Goal: Information Seeking & Learning: Find specific fact

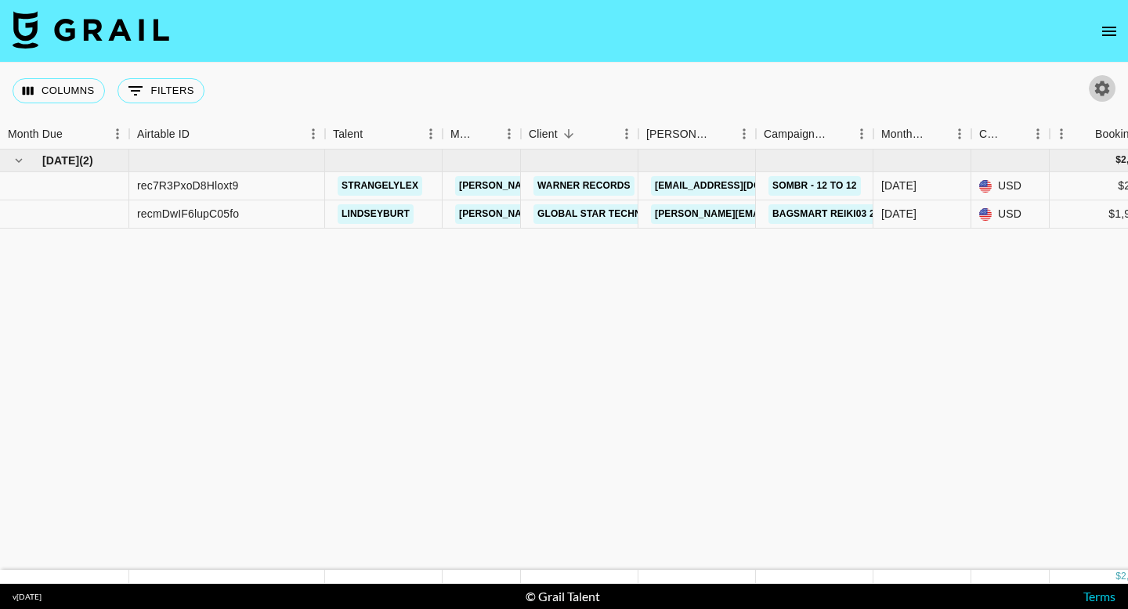
click at [1106, 85] on icon "button" at bounding box center [1102, 88] width 15 height 15
select select "[DATE]"
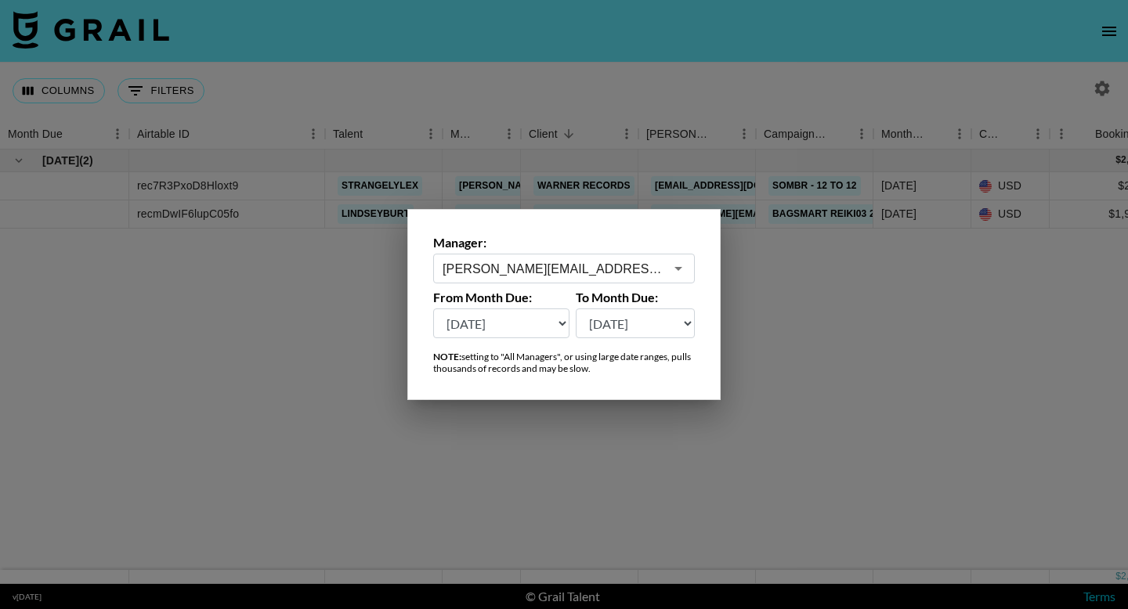
click at [636, 260] on input "[PERSON_NAME][EMAIL_ADDRESS][DOMAIN_NAME]" at bounding box center [554, 269] width 222 height 18
click at [610, 294] on li "[EMAIL_ADDRESS][DOMAIN_NAME]" at bounding box center [564, 302] width 262 height 25
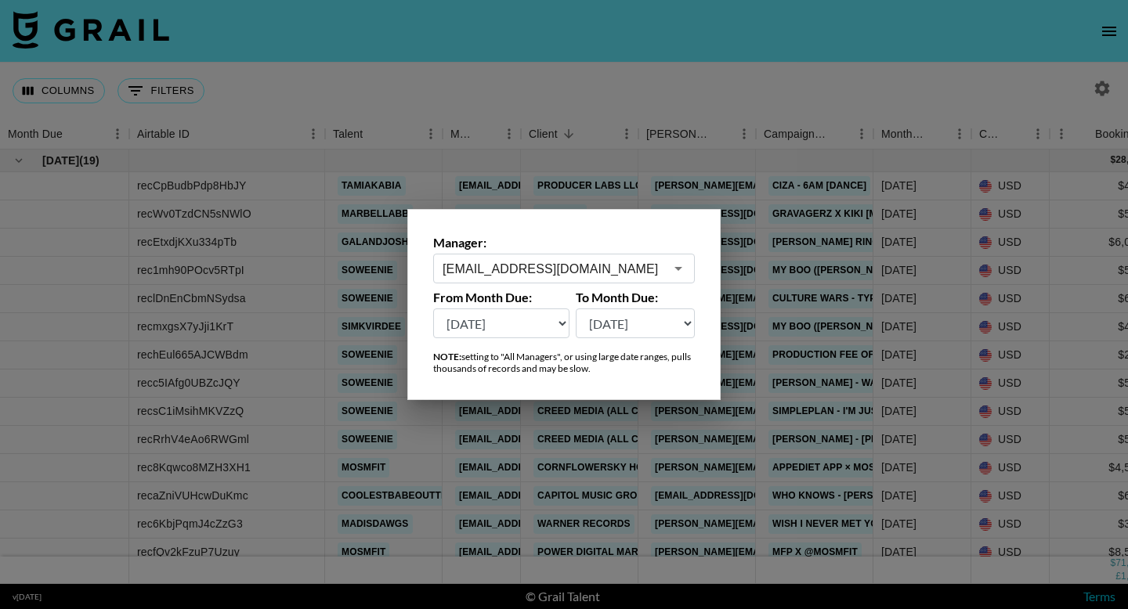
type input "taz@grail-talent.com"
click at [854, 85] on div at bounding box center [564, 304] width 1128 height 609
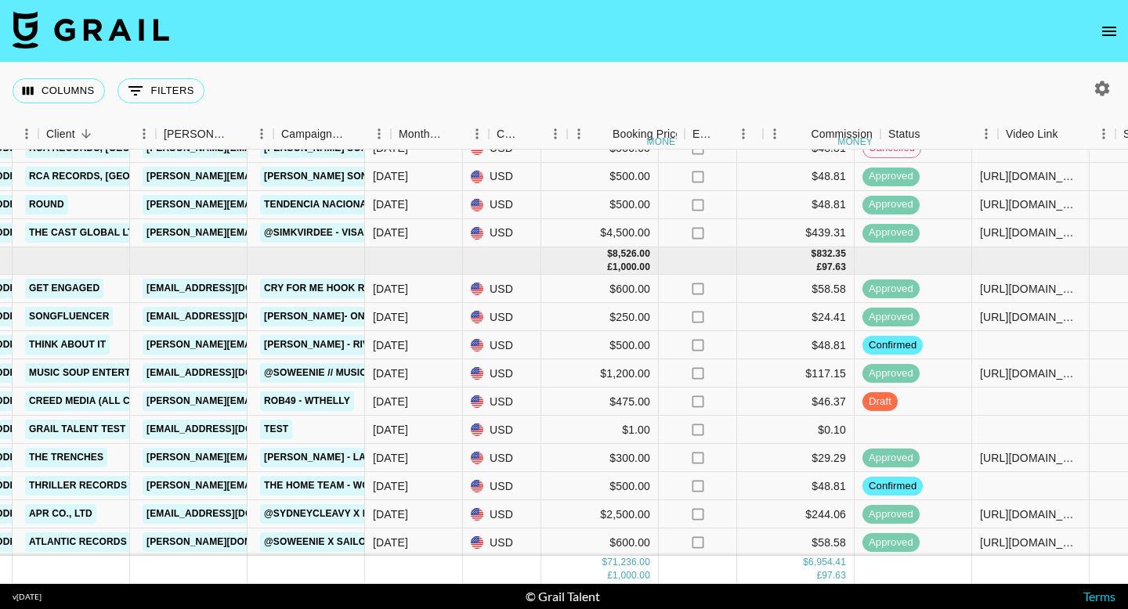
scroll to position [1549, 513]
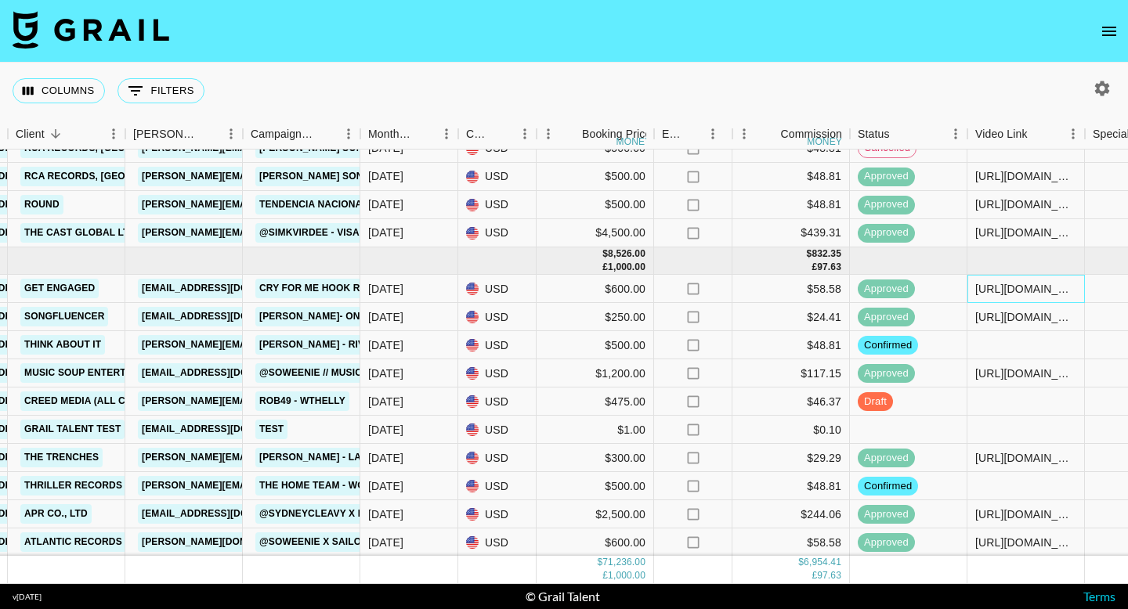
click at [1027, 291] on div "https://www.tiktok.com/@soweenie/video/7535604729058053431" at bounding box center [1025, 289] width 101 height 16
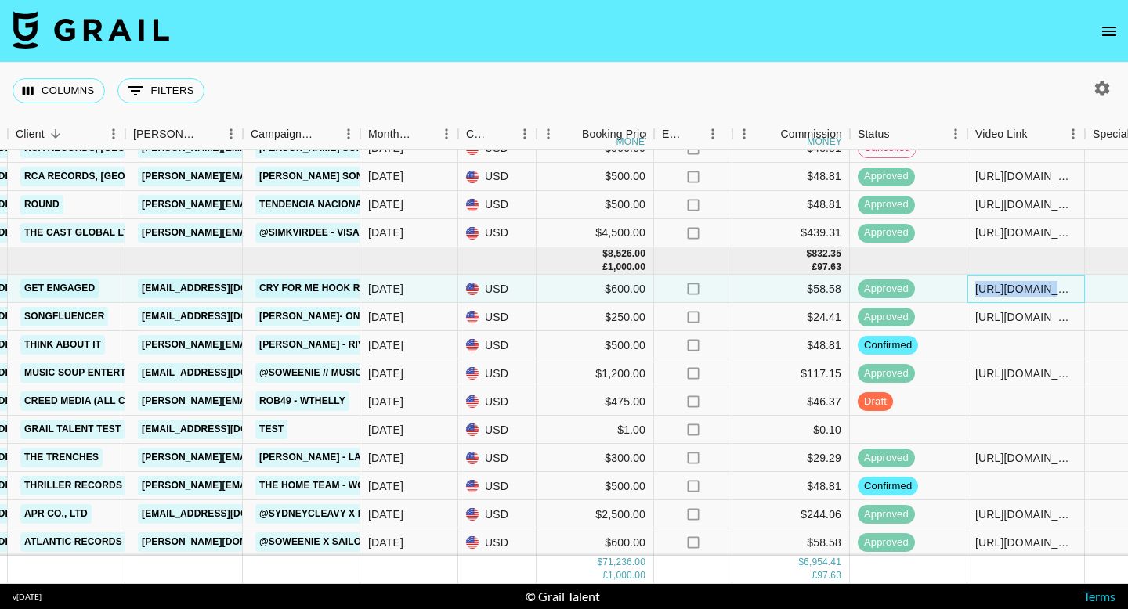
drag, startPoint x: 977, startPoint y: 288, endPoint x: 1102, endPoint y: 290, distance: 124.5
click at [1103, 292] on div "recTBAHMIqOme8RDR soweenie taz@grail-talent.com Get Engaged edew@getengagedmedi…" at bounding box center [787, 289] width 2600 height 28
copy div "https://www.tiktok.com/@soweenie/video/7535604729058053431"
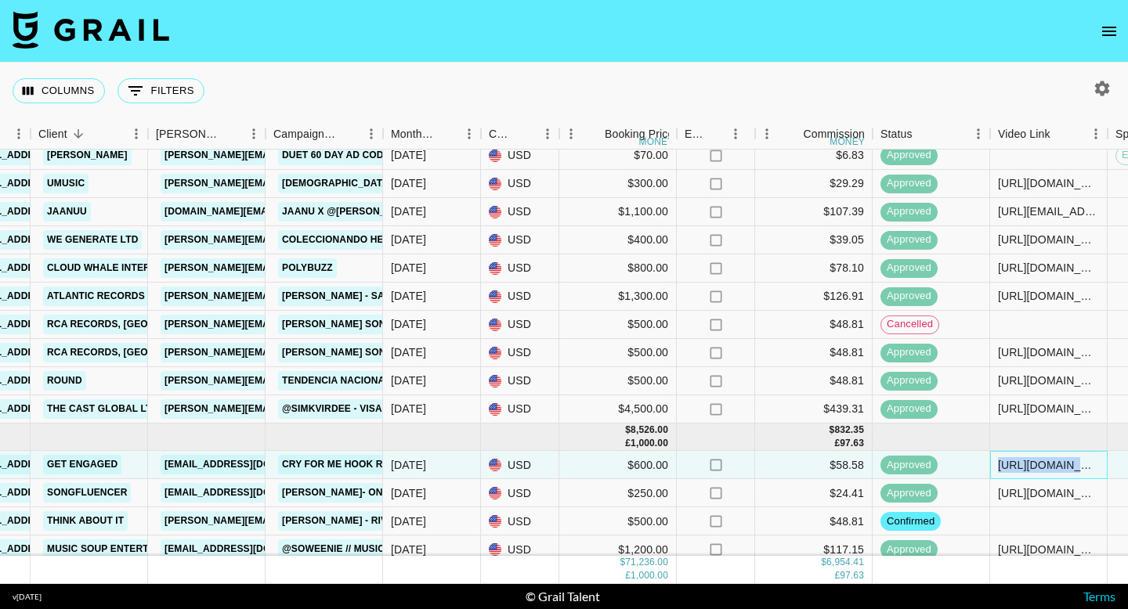
scroll to position [1373, 505]
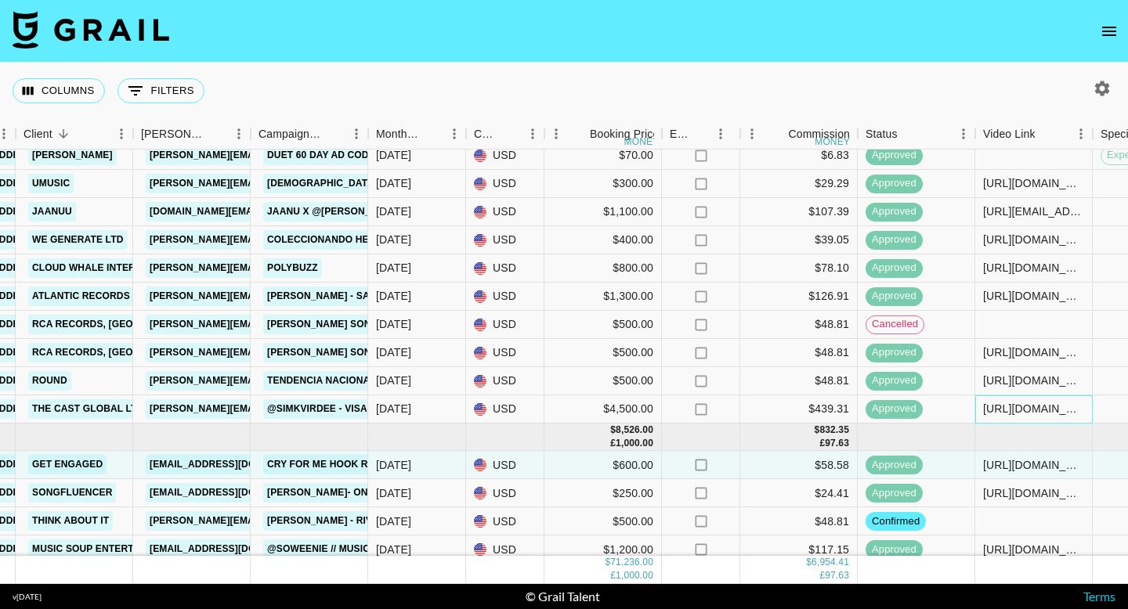
click at [1006, 410] on div "https://www.tiktok.com/@simkvirdee/video/7532068106038938902" at bounding box center [1033, 409] width 101 height 16
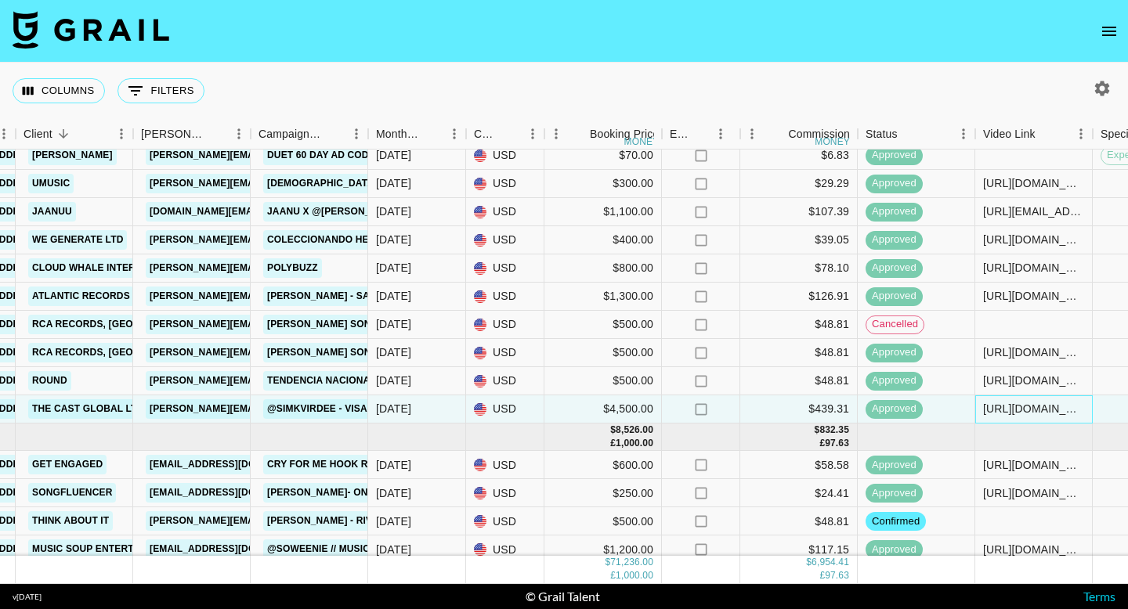
click at [985, 410] on div "https://www.tiktok.com/@simkvirdee/video/7532068106038938902" at bounding box center [1033, 409] width 101 height 16
copy div "https://www.tiktok.com/@simkvirdee/video/7532068106038938902"
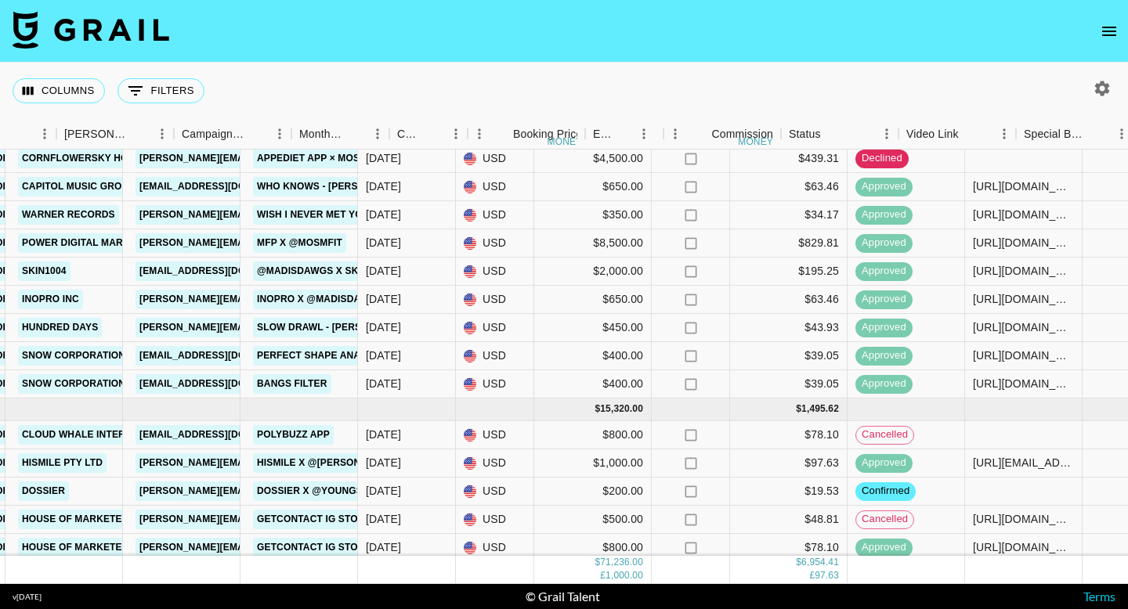
scroll to position [309, 661]
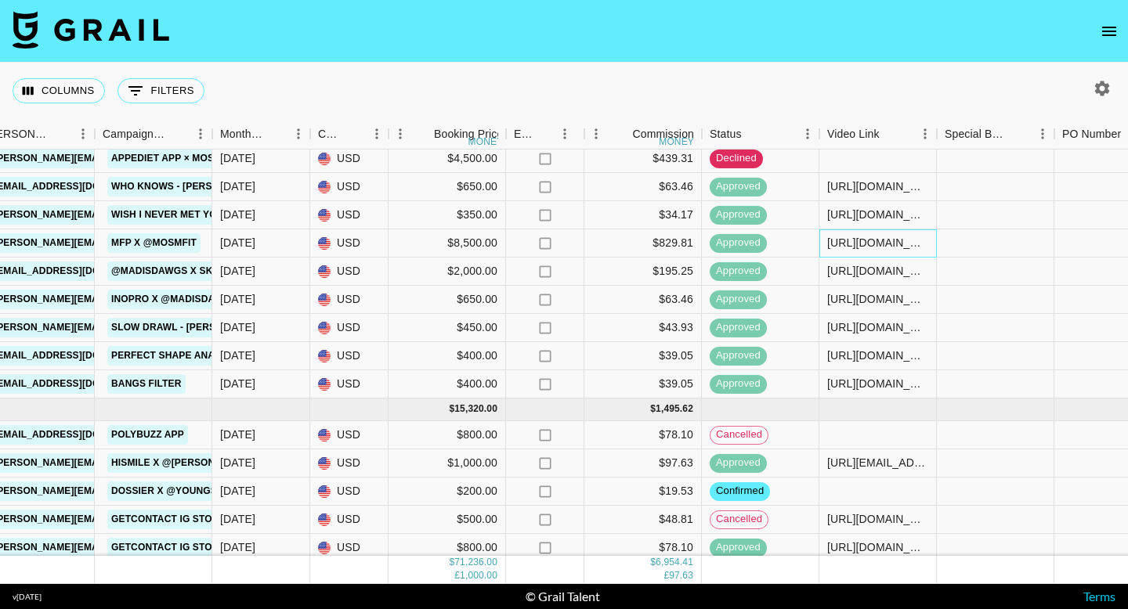
click at [883, 242] on div "https://www.tiktok.com/@mosmfit/video/7504452531507186974?_r=1&_t=ZP-8wMTdAJcLS2" at bounding box center [877, 243] width 101 height 16
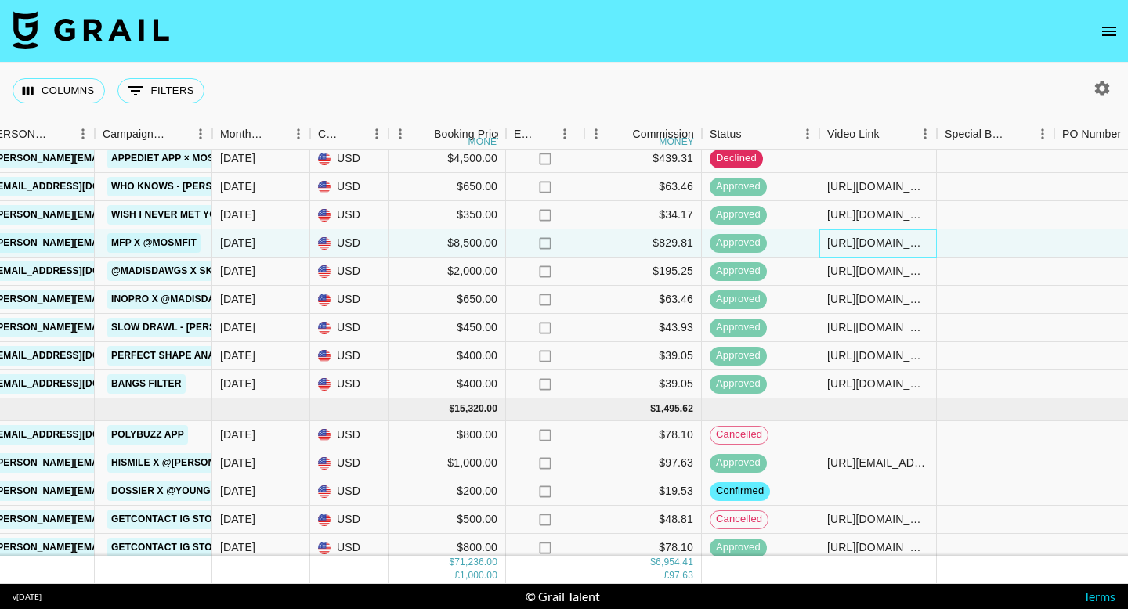
click at [876, 242] on div "https://www.tiktok.com/@mosmfit/video/7504452531507186974?_r=1&_t=ZP-8wMTdAJcLS2" at bounding box center [877, 243] width 101 height 16
click at [876, 243] on div "https://www.tiktok.com/@mosmfit/video/7504452531507186974?_r=1&_t=ZP-8wMTdAJcLS2" at bounding box center [877, 243] width 101 height 16
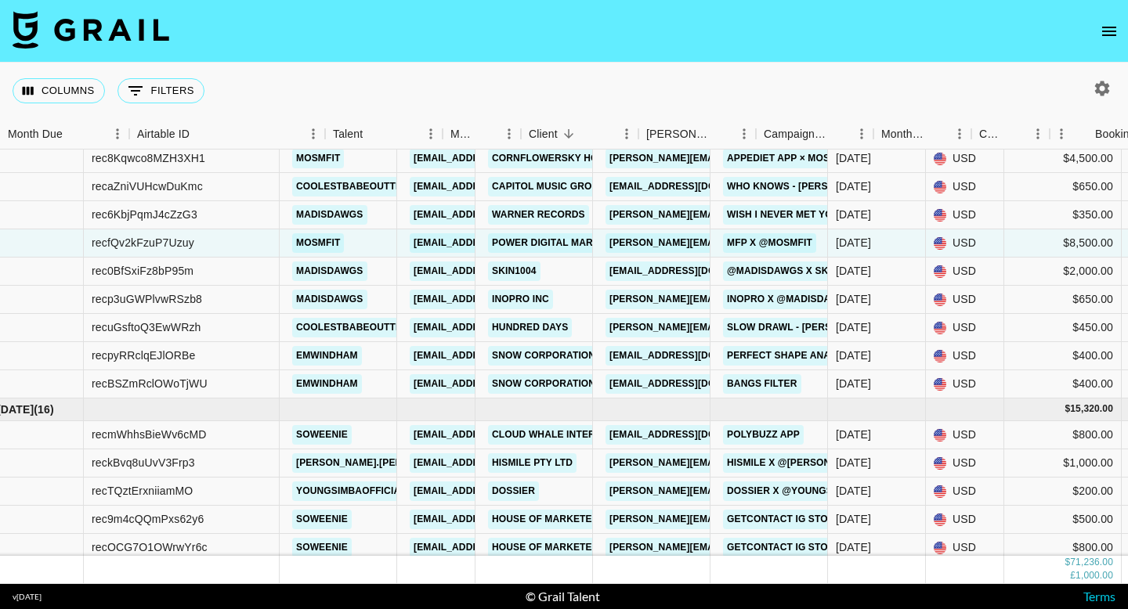
scroll to position [309, 0]
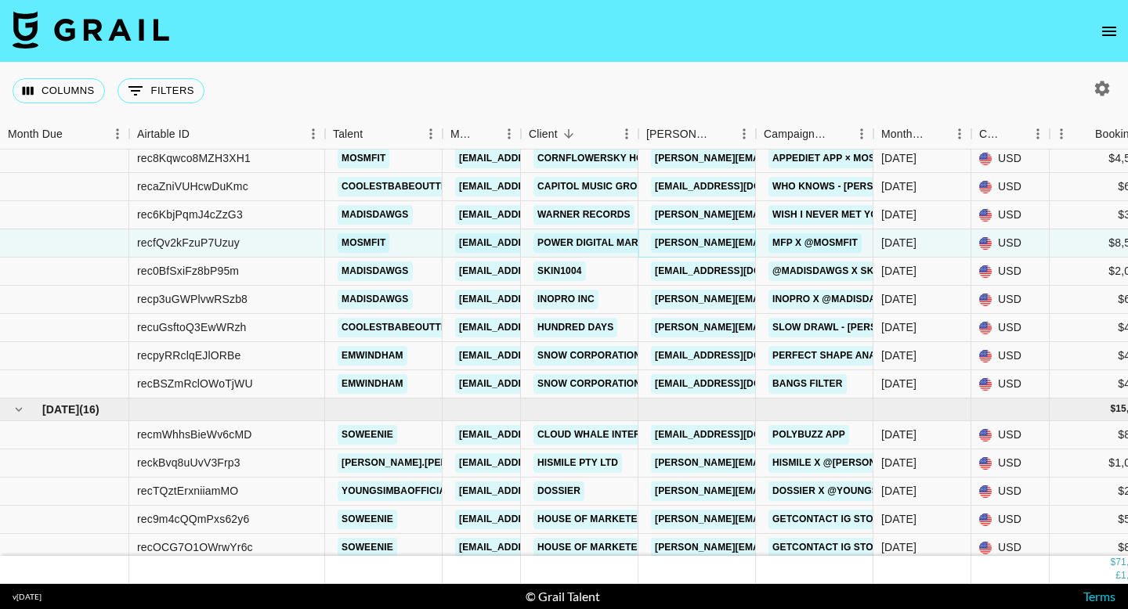
click at [684, 246] on link "emma.mathews@powerdigitalmarketinginc.com" at bounding box center [819, 243] width 336 height 20
click at [652, 241] on link "emma.mathews@powerdigitalmarketinginc.com" at bounding box center [819, 243] width 336 height 20
drag, startPoint x: 649, startPoint y: 240, endPoint x: 778, endPoint y: 235, distance: 128.6
copy div "emma.mathews@powerdigitalmarketinginc.com M"
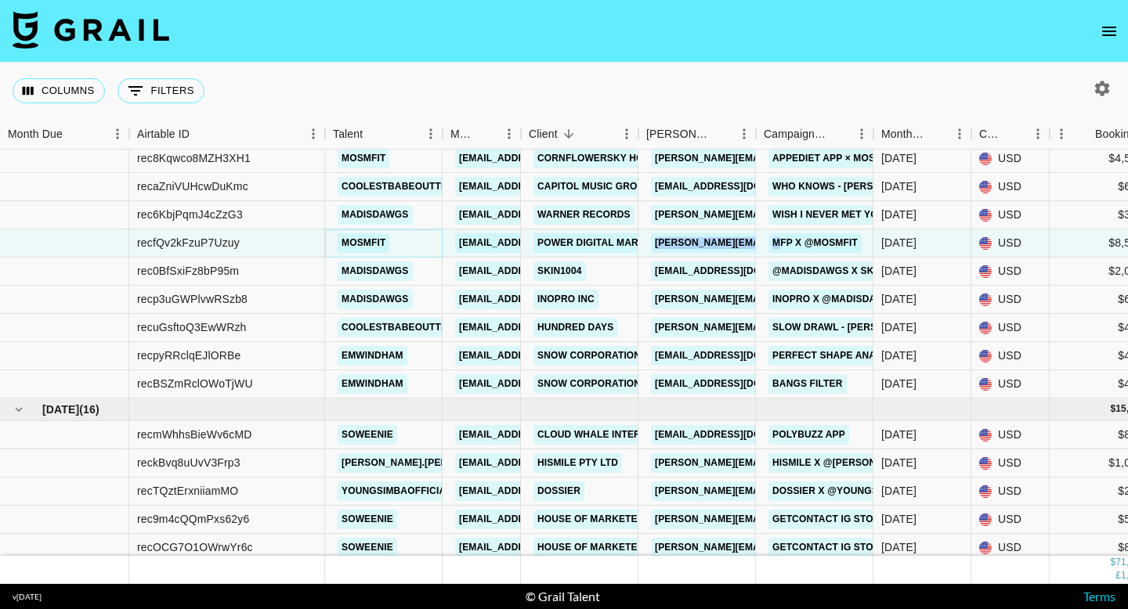
click at [373, 242] on link "mosmfit" at bounding box center [364, 243] width 52 height 20
click at [142, 92] on icon "Show filters" at bounding box center [135, 90] width 19 height 19
select select "clientId"
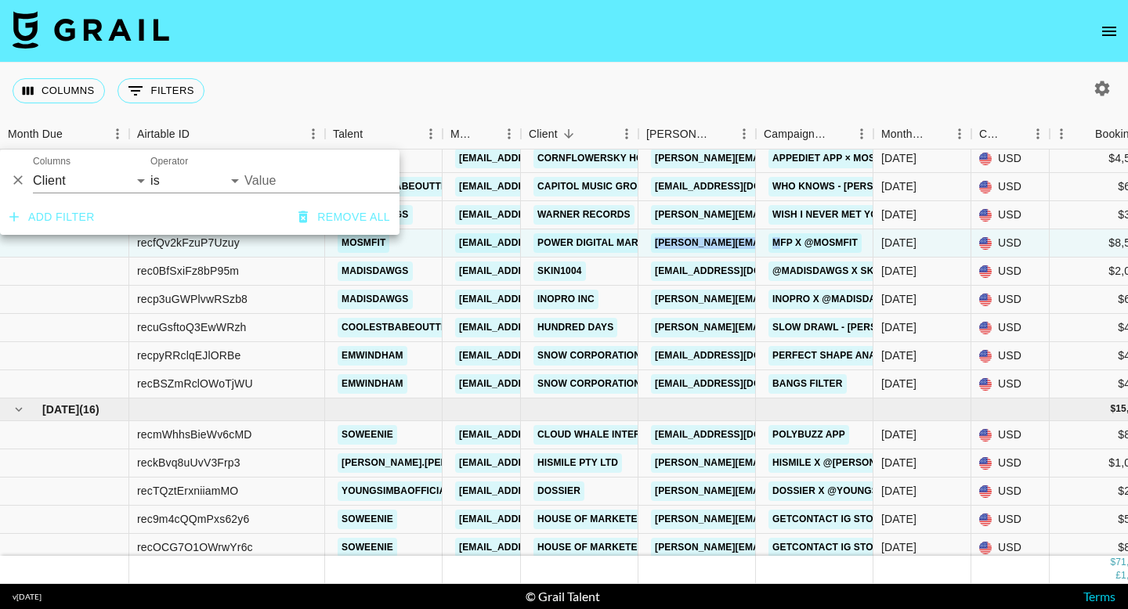
click at [276, 180] on input "Value" at bounding box center [349, 180] width 211 height 24
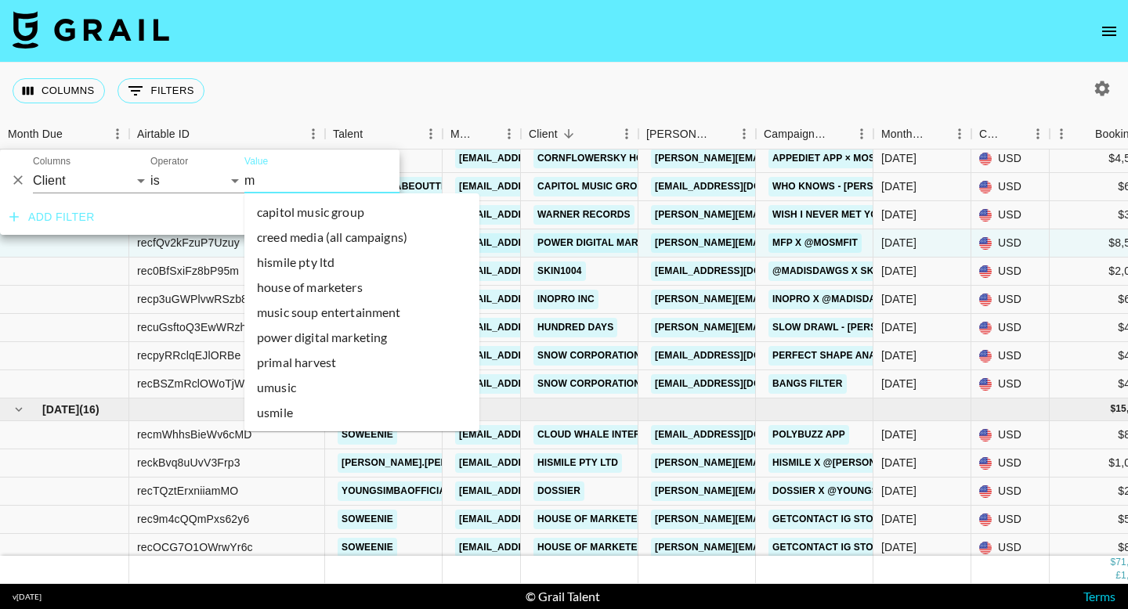
type input "m"
click at [105, 186] on select "Grail Platform ID Airtable ID Talent Manager Client Booker Campaign (Type) Date…" at bounding box center [91, 180] width 117 height 25
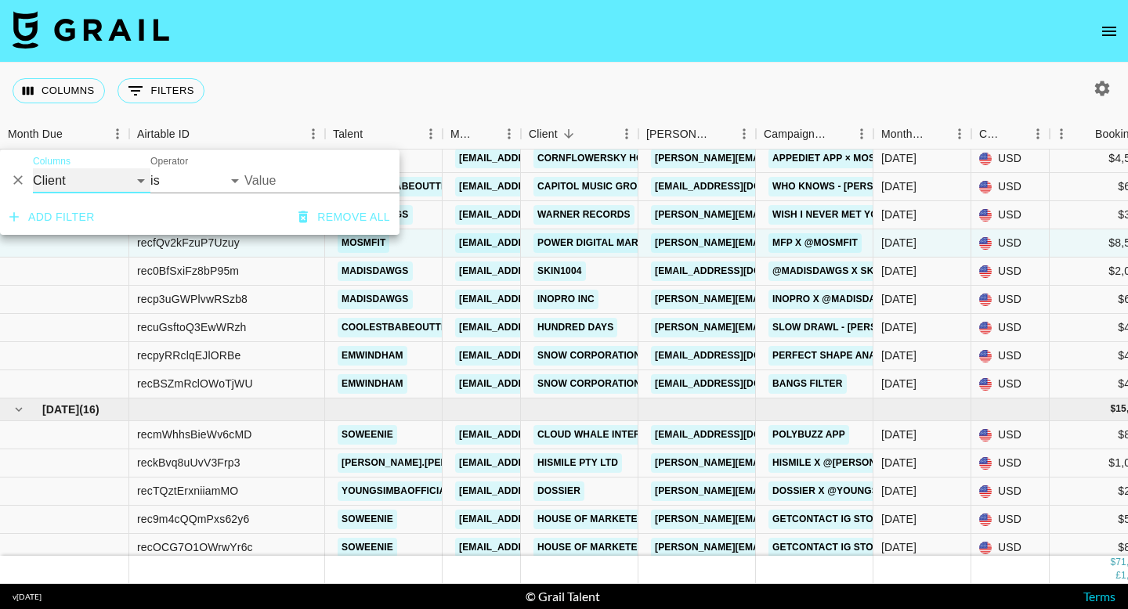
select select "talentName"
select select "contains"
click at [256, 177] on input "Value" at bounding box center [318, 180] width 149 height 25
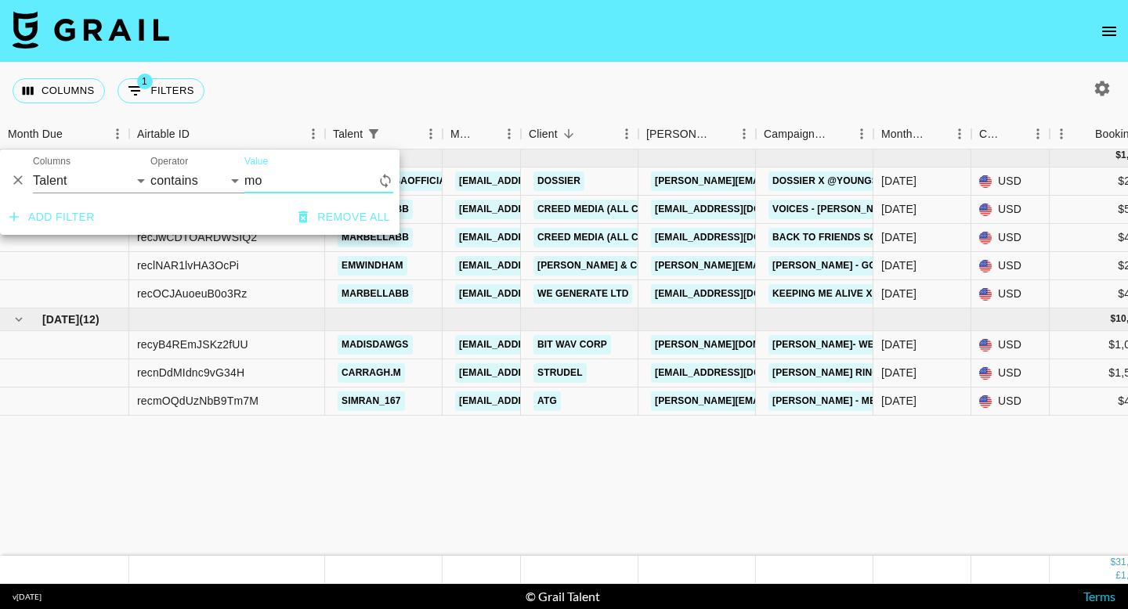
scroll to position [0, 0]
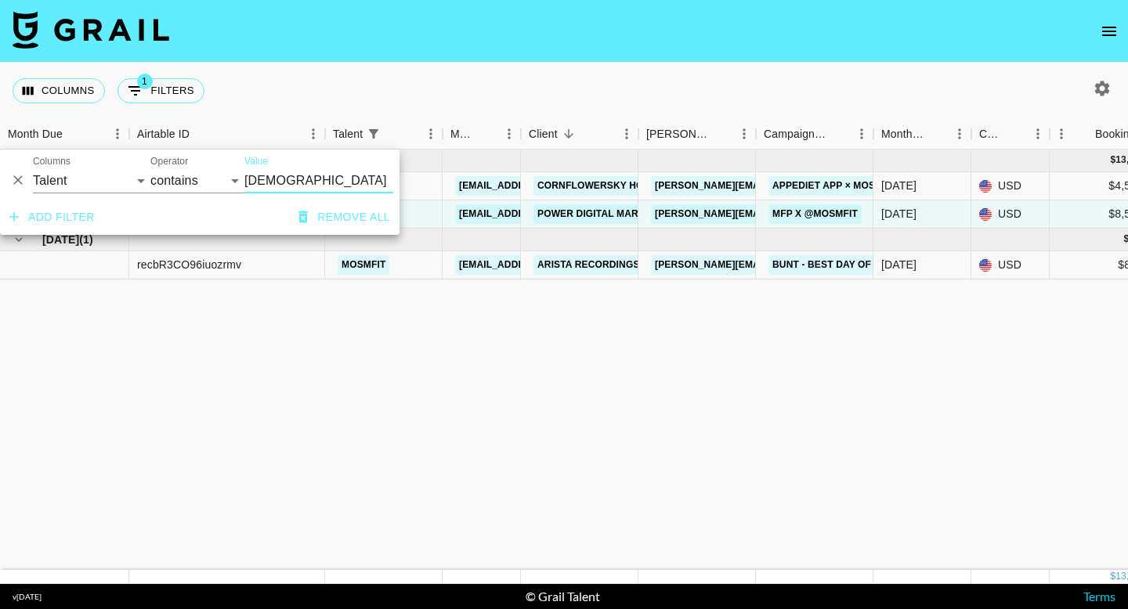
type input "mosm"
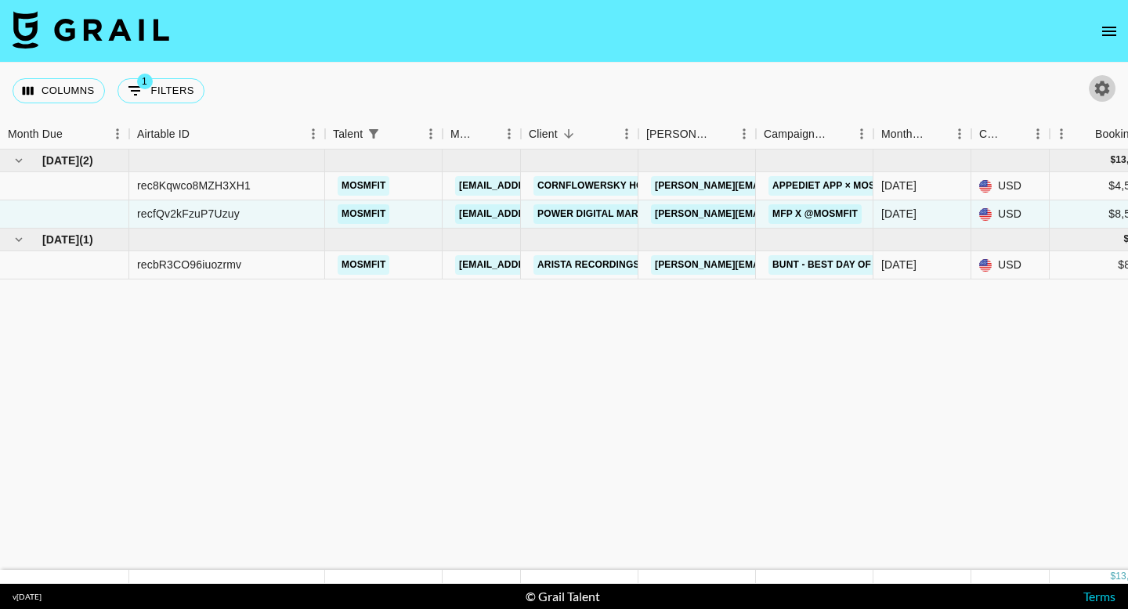
click at [1100, 92] on icon "button" at bounding box center [1102, 88] width 15 height 15
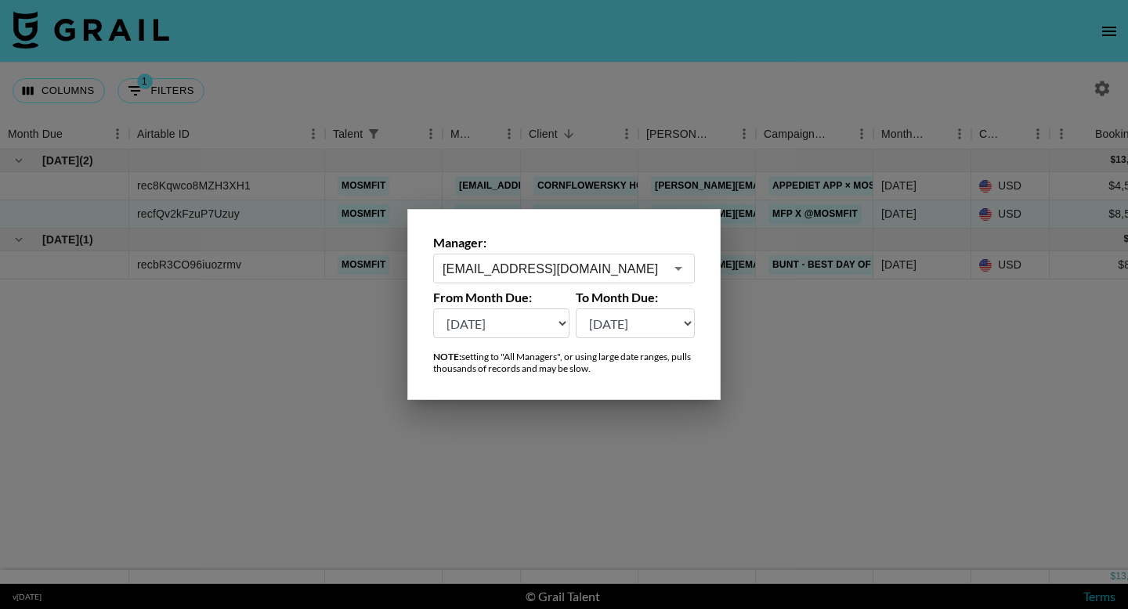
click at [544, 331] on select "[DATE] [DATE] '[DATE] May '[DATE] Mar '[DATE] Jan '[DATE] Nov '[DATE] Sep '[DAT…" at bounding box center [501, 324] width 136 height 30
select select "[DATE]"
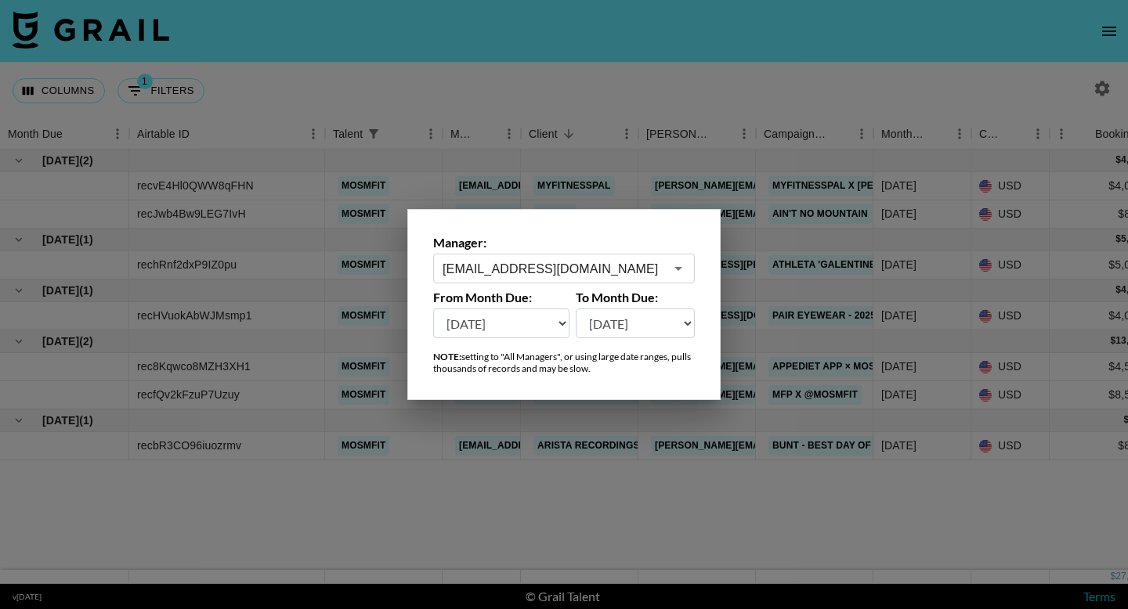
click at [477, 454] on div at bounding box center [564, 304] width 1128 height 609
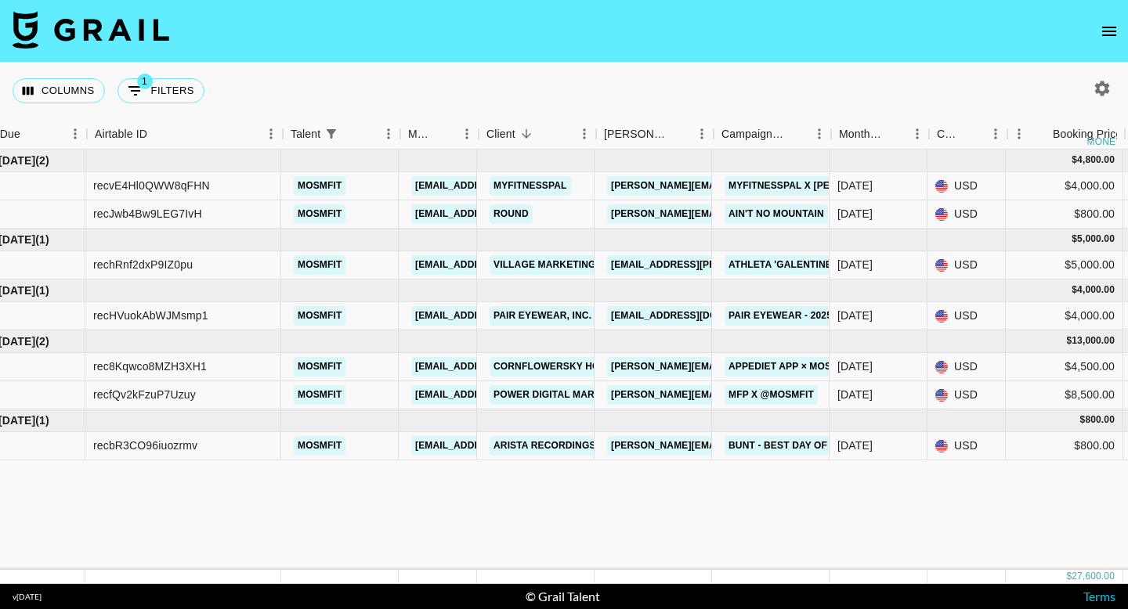
scroll to position [0, 42]
click at [690, 369] on link "ashley@ssgkol.com" at bounding box center [736, 367] width 255 height 20
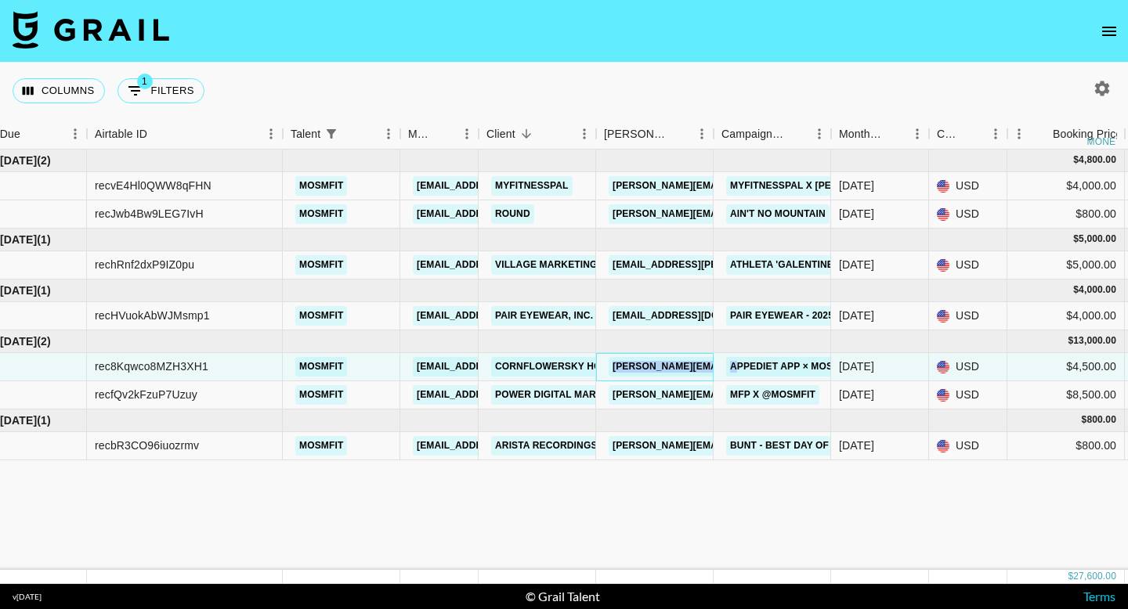
drag, startPoint x: 597, startPoint y: 363, endPoint x: 739, endPoint y: 371, distance: 142.0
copy div "ashley@ssgkol.com A"
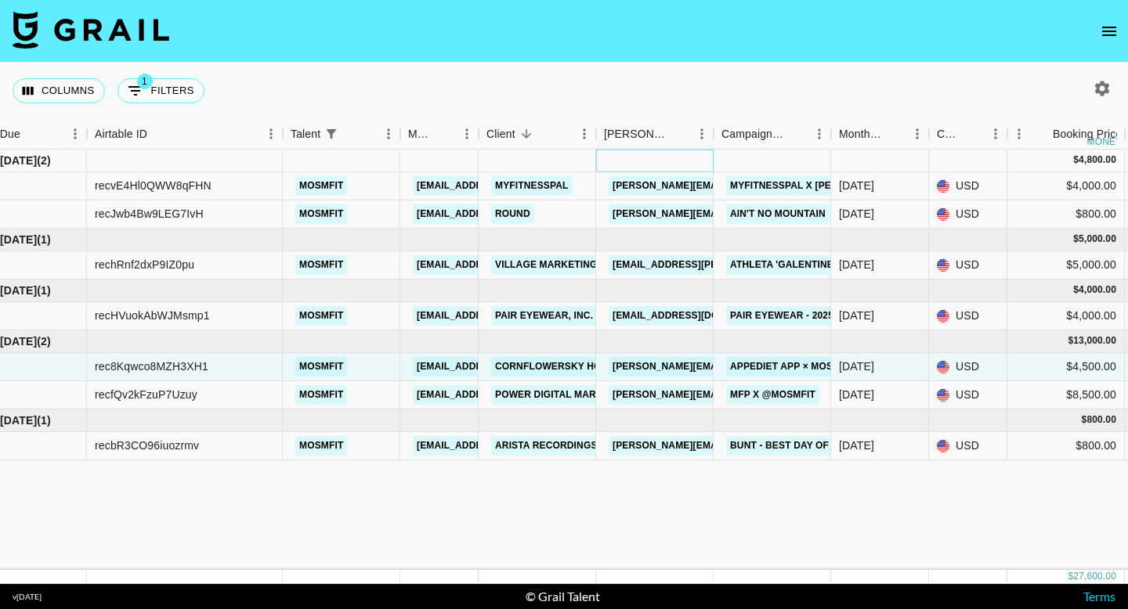
click at [713, 158] on div at bounding box center [654, 161] width 117 height 23
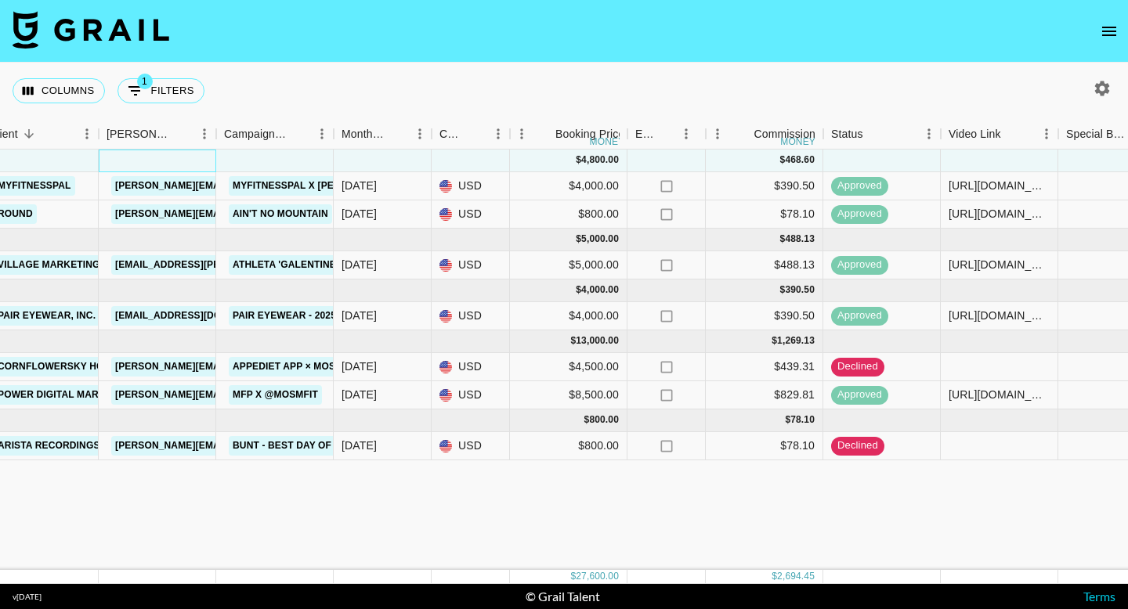
scroll to position [0, 537]
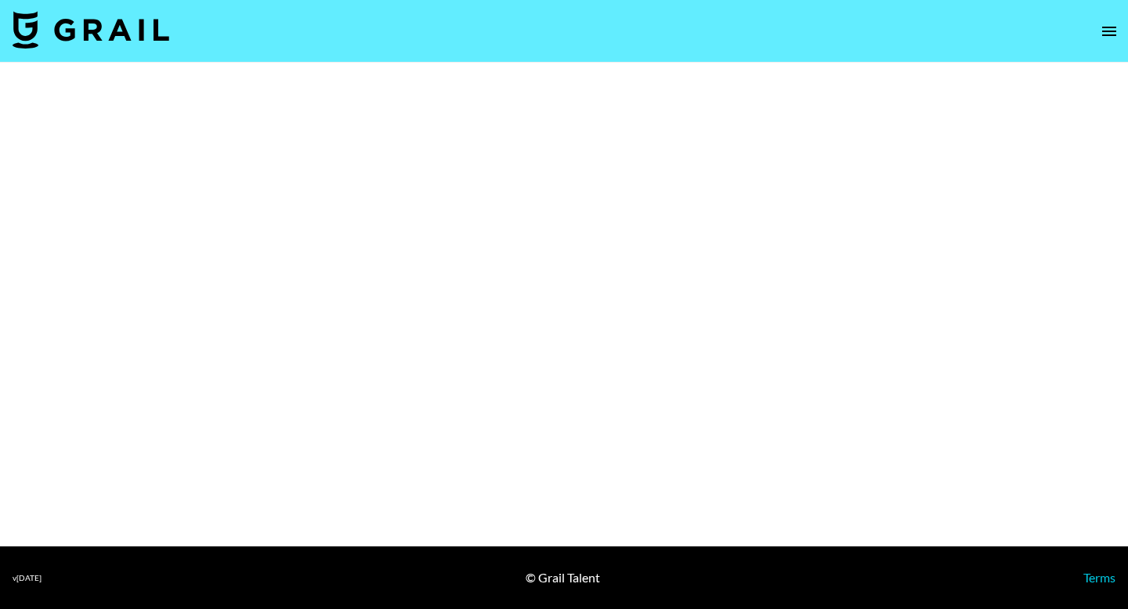
select select "Brand"
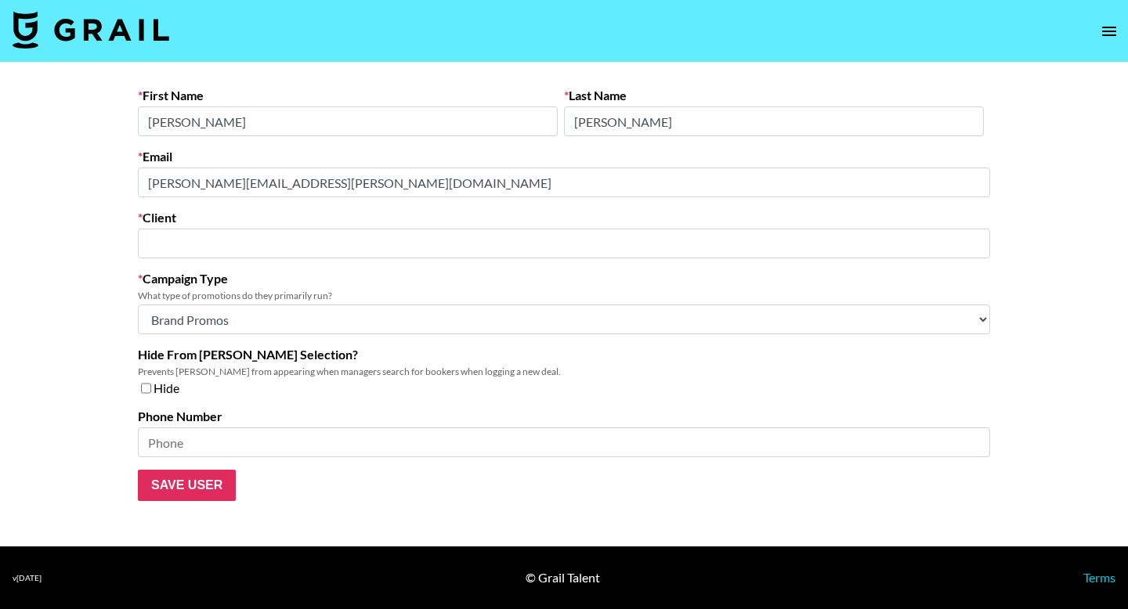
type input "Power Digital Marketing"
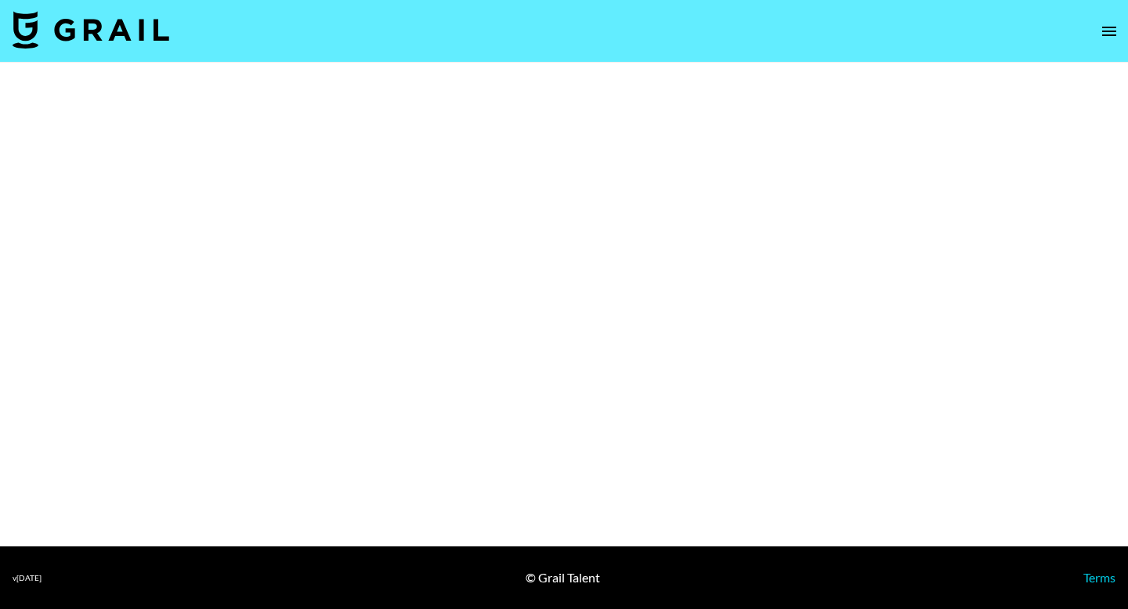
select select "Brand"
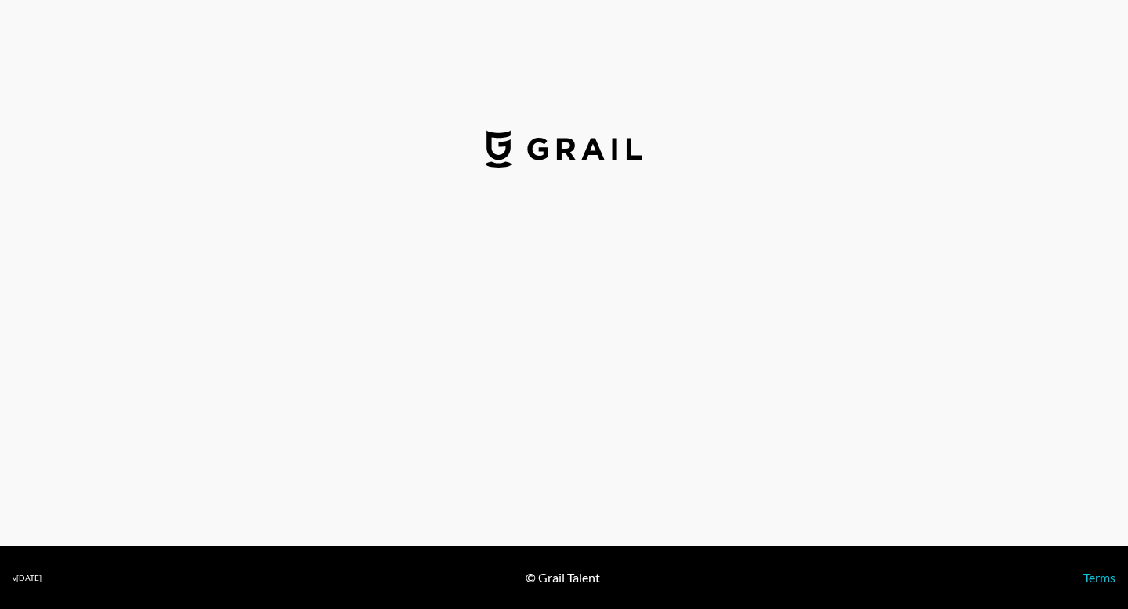
select select "USD"
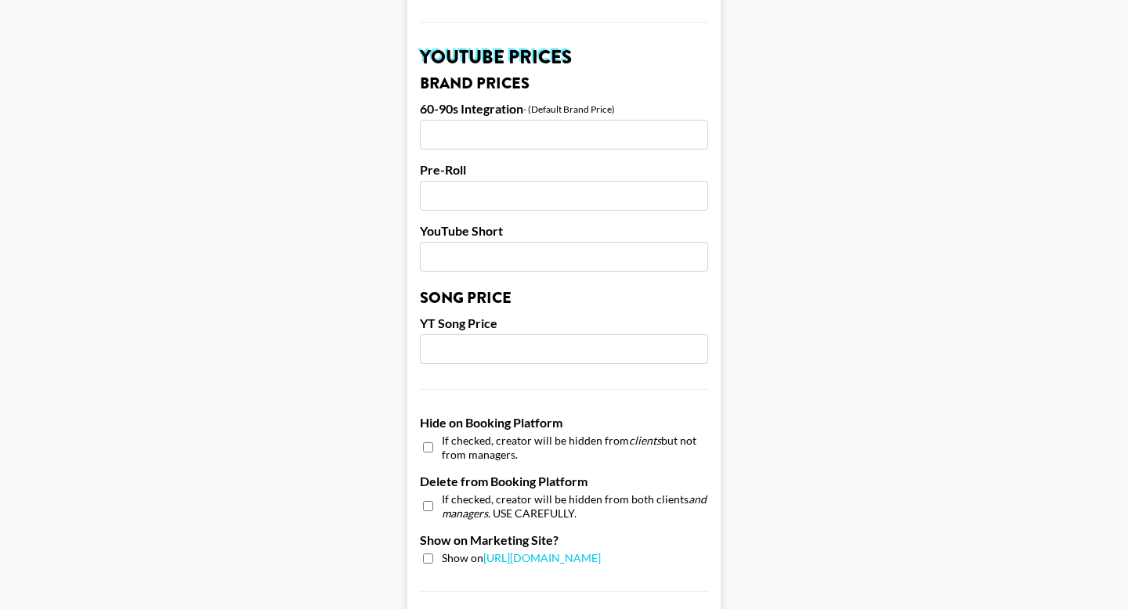
scroll to position [1092, 0]
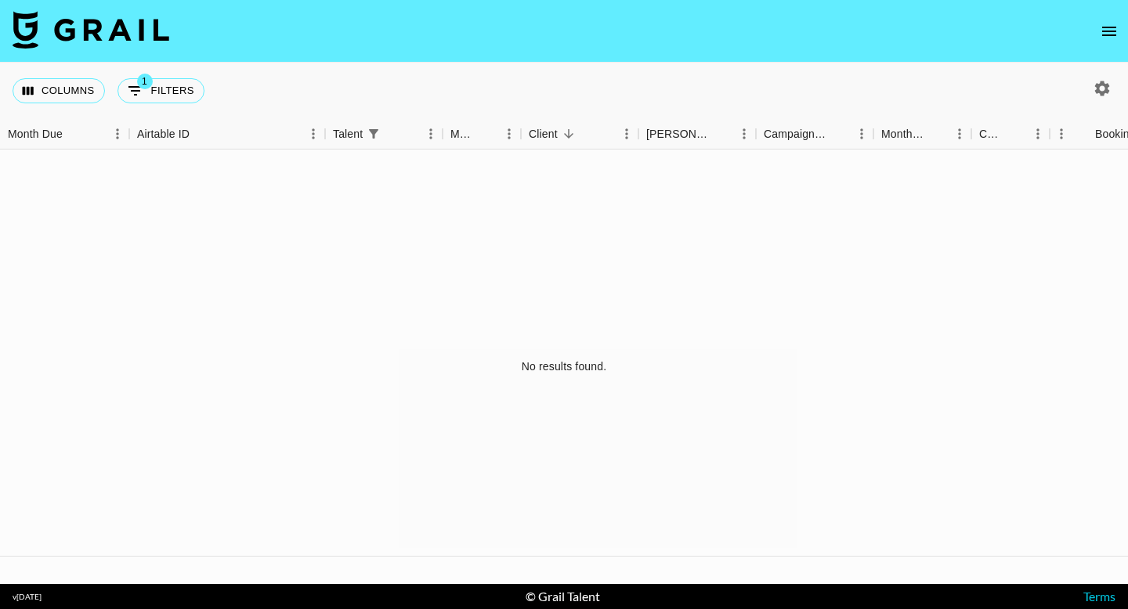
click at [1111, 88] on icon "button" at bounding box center [1102, 88] width 19 height 19
select select "[DATE]"
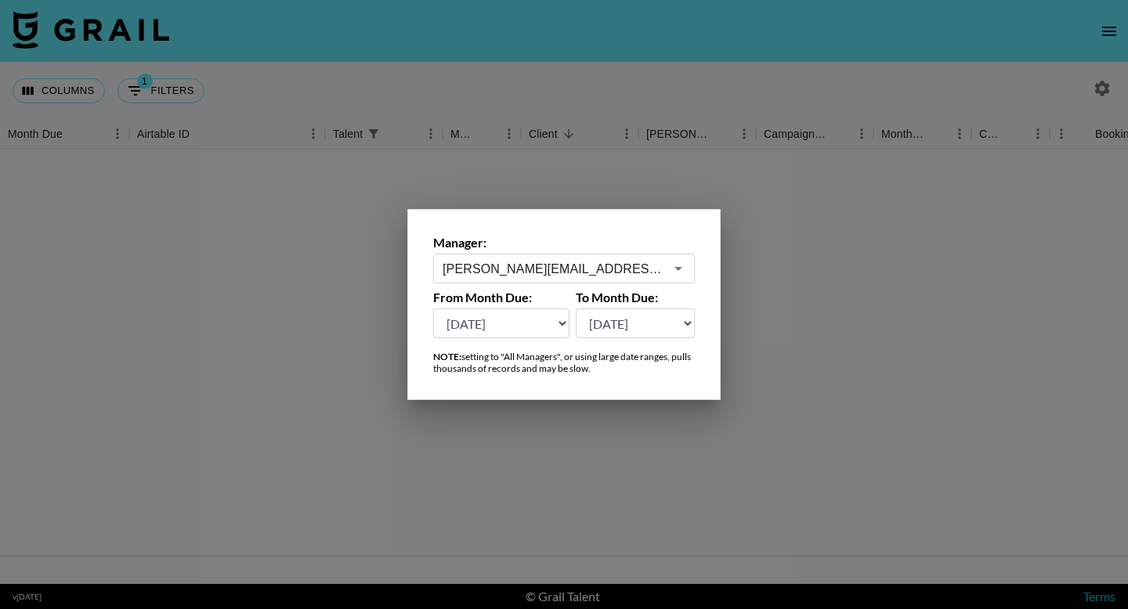
click at [655, 266] on input "julia.bird@grail-talent.com" at bounding box center [554, 269] width 222 height 18
click at [529, 305] on li "taz@grail-talent.com" at bounding box center [564, 302] width 262 height 25
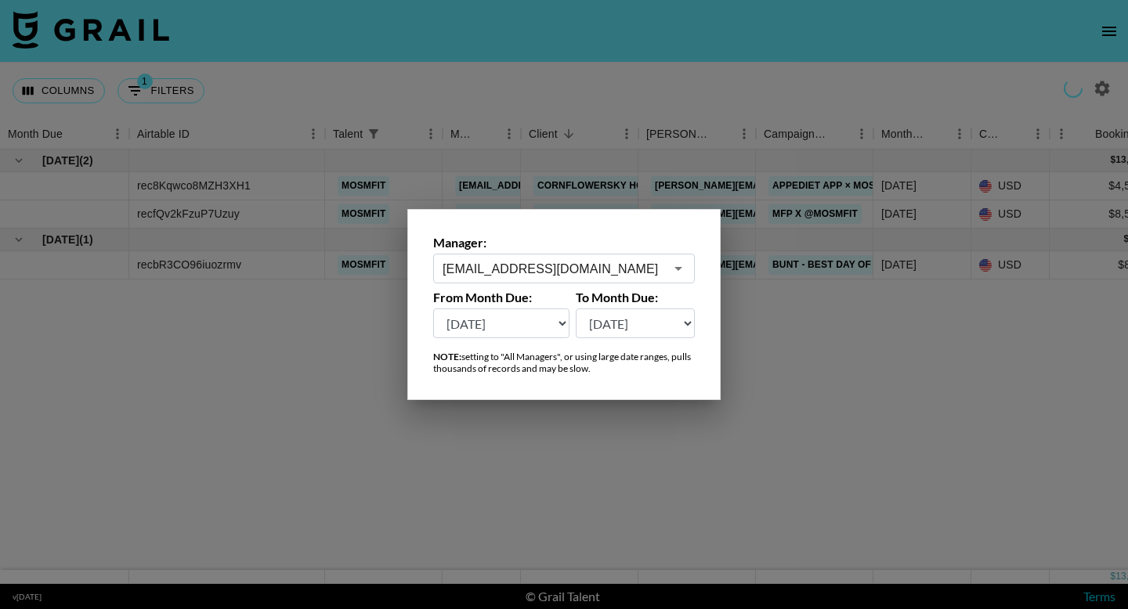
type input "taz@grail-talent.com"
click at [552, 327] on select "Aug '26 Jul '26 Jun '26 May '26 Apr '26 Mar '26 Feb '26 Jan '26 Dec '25 Nov '25…" at bounding box center [501, 324] width 136 height 30
select select "Jan '25"
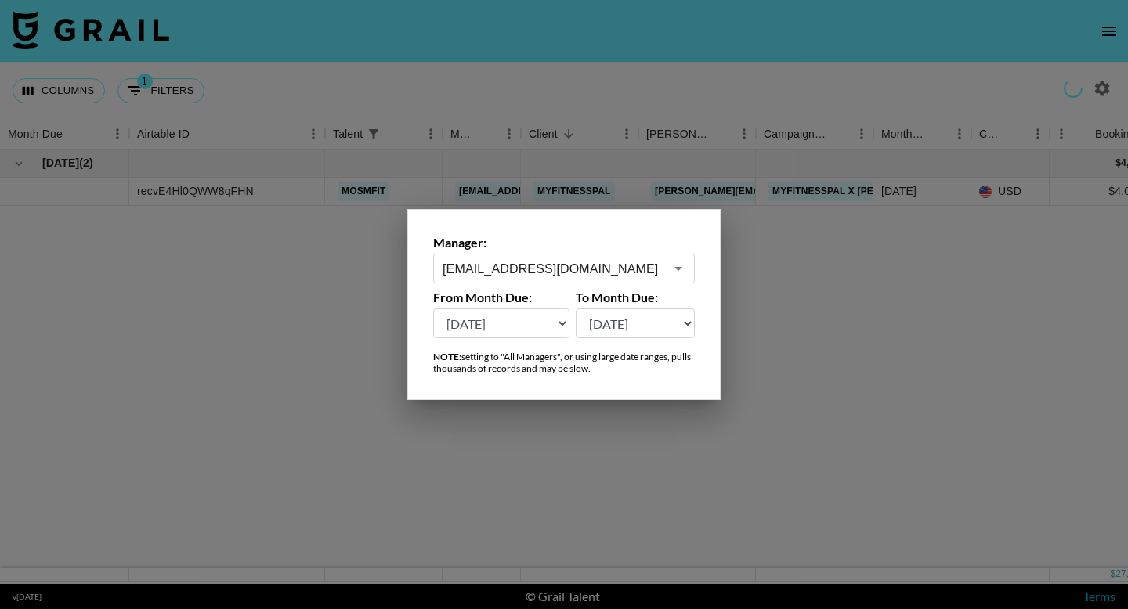
click at [848, 331] on div at bounding box center [564, 304] width 1128 height 609
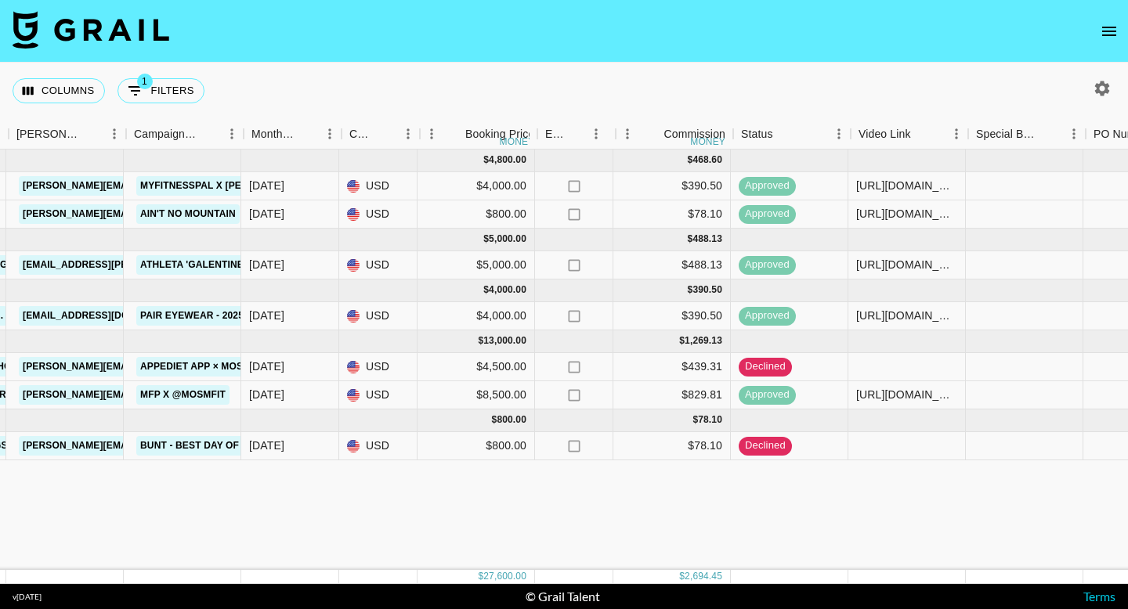
scroll to position [0, 634]
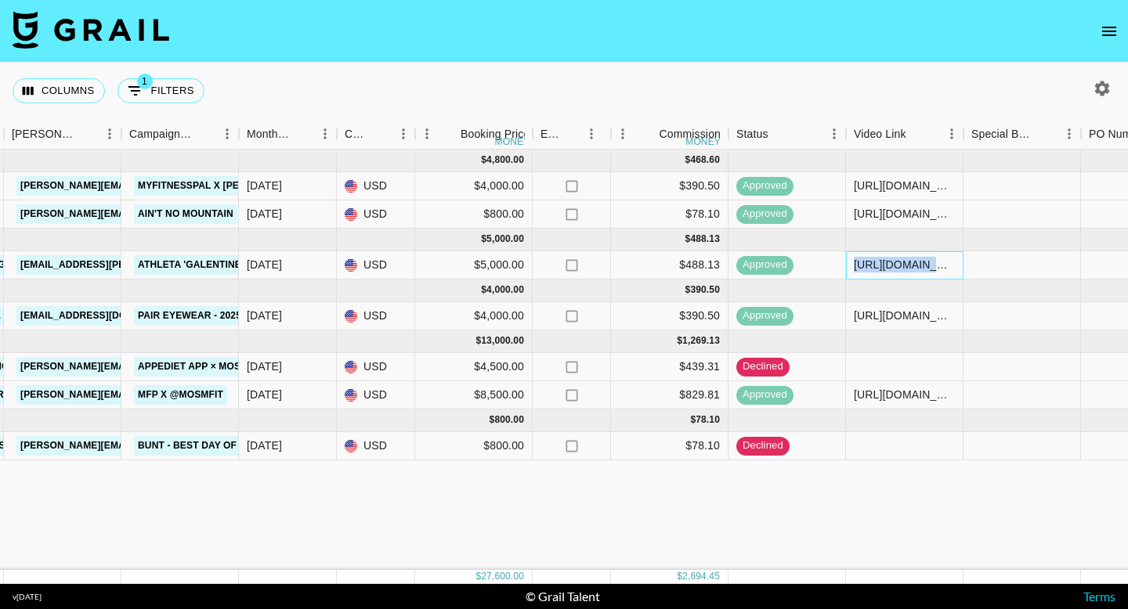
drag, startPoint x: 855, startPoint y: 263, endPoint x: 993, endPoint y: 263, distance: 138.6
click at [993, 264] on div "rechRnf2dxP9IZ0pu mosmfit taz@grail-talent.com Village Marketing megan.fleming@…" at bounding box center [666, 265] width 2600 height 28
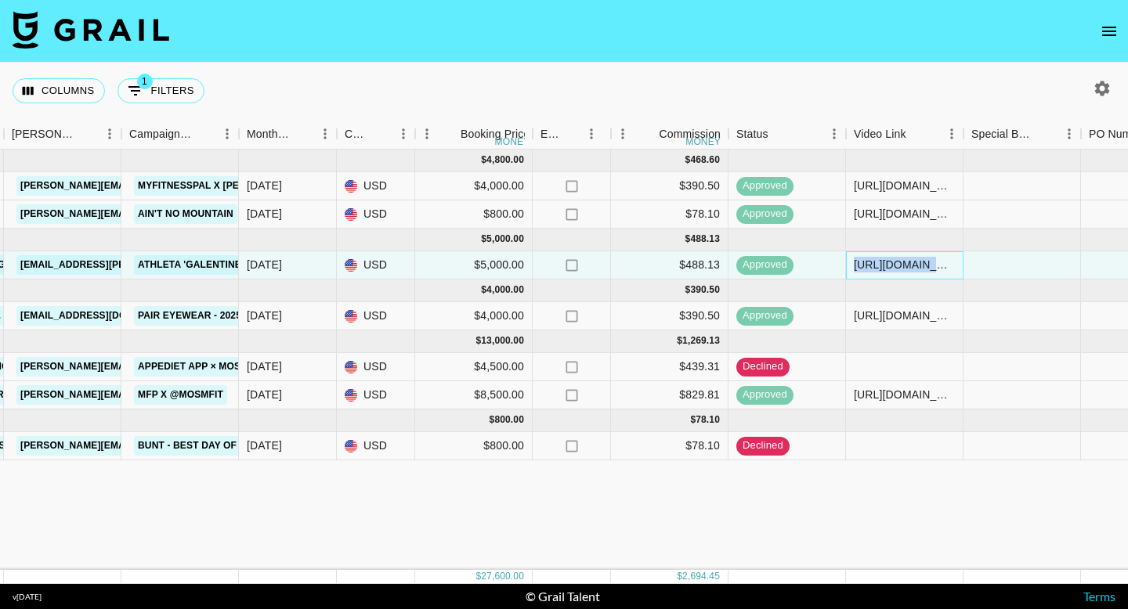
copy div "https://www.tiktok.com/@mosmfit/video/7470283701545471263?_r=1&_t=ZP-8tpzTykg891"
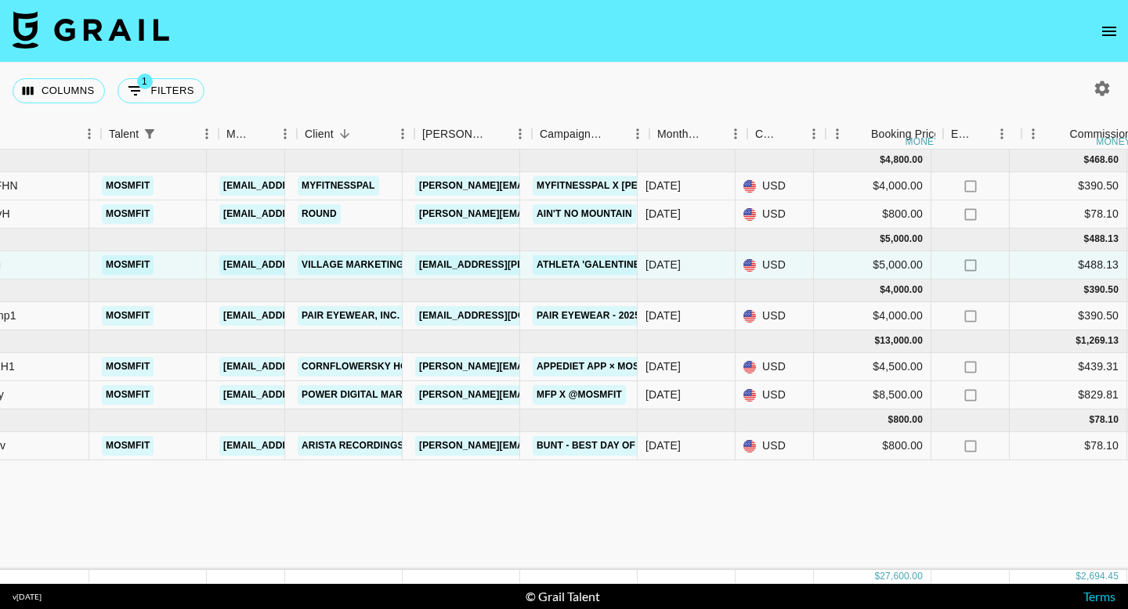
scroll to position [0, 224]
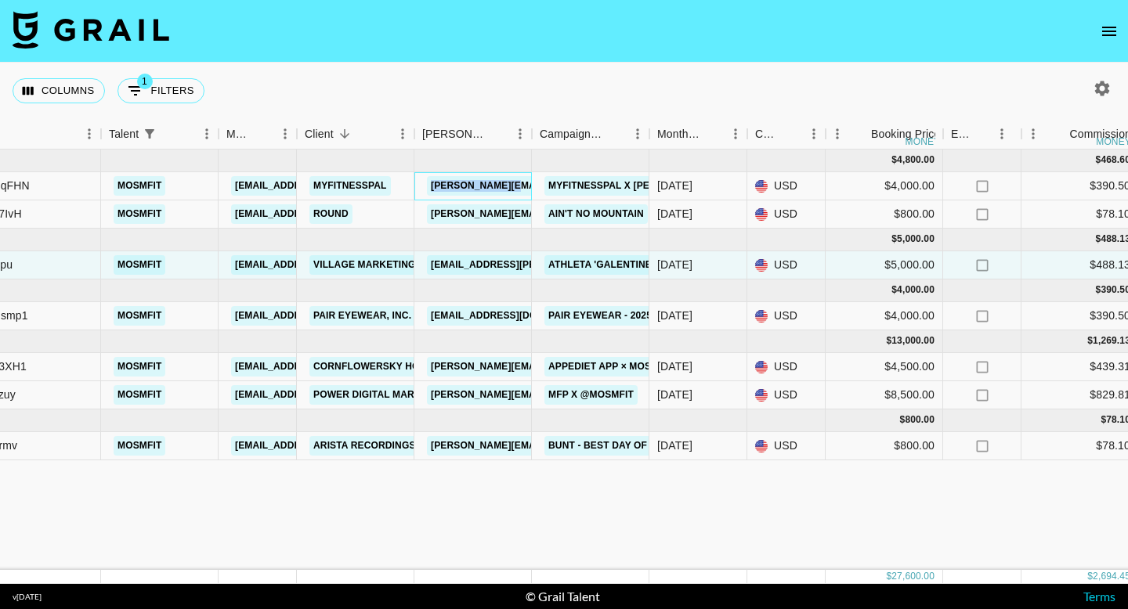
drag, startPoint x: 424, startPoint y: 180, endPoint x: 529, endPoint y: 182, distance: 105.0
click at [529, 182] on div "anna.pascador@myfitnesspal.com" at bounding box center [554, 186] width 265 height 29
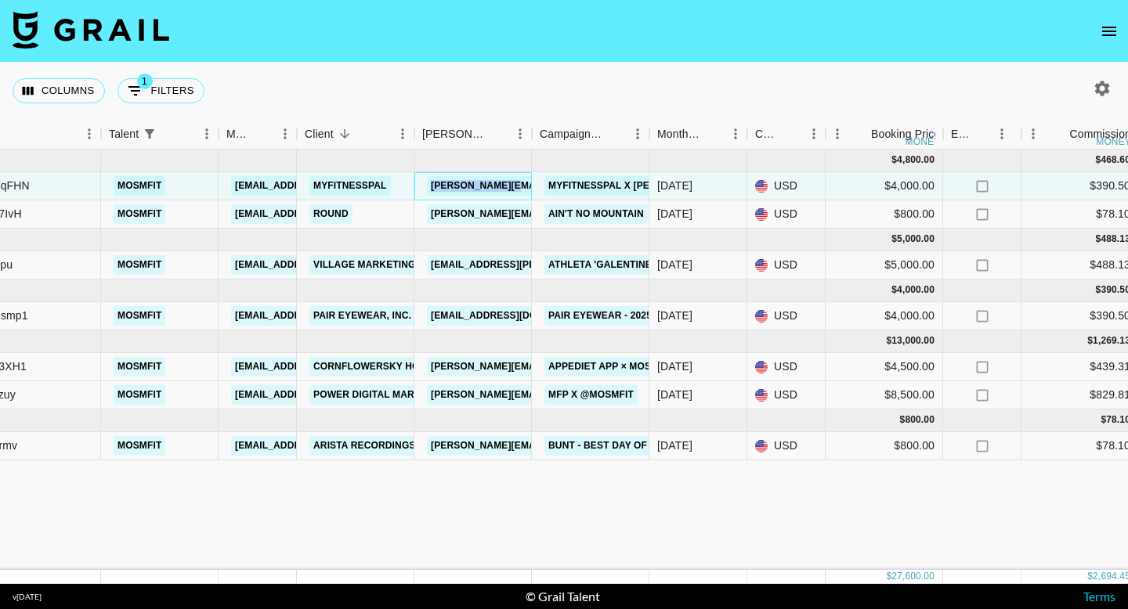
copy link "anna.pascador@m"
click at [463, 188] on link "anna.pascador@myfitnesspal.com" at bounding box center [554, 186] width 255 height 20
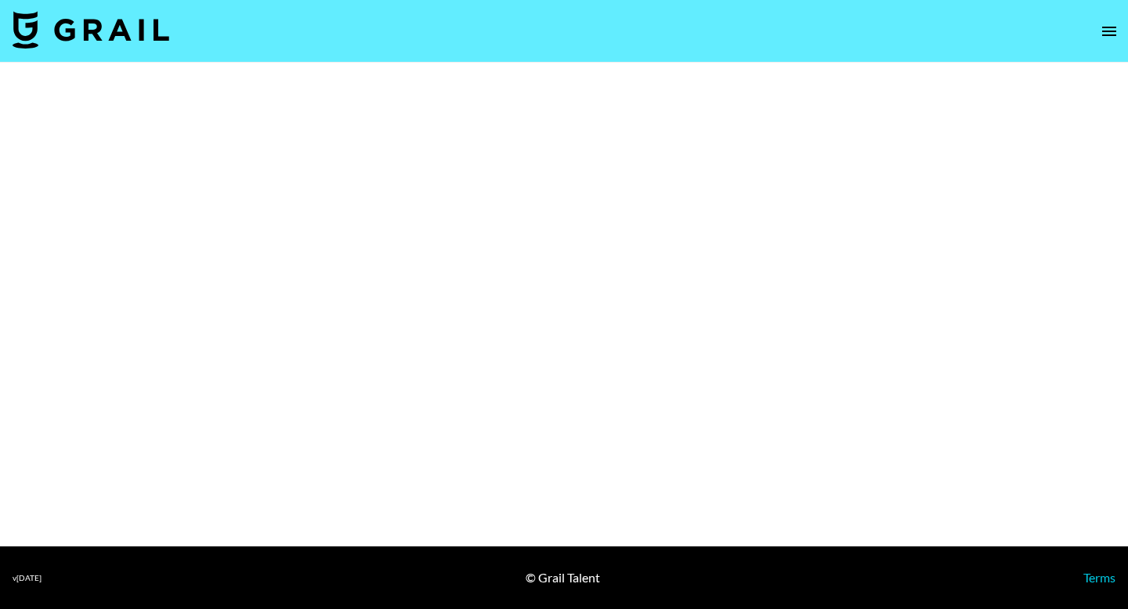
select select "Brand"
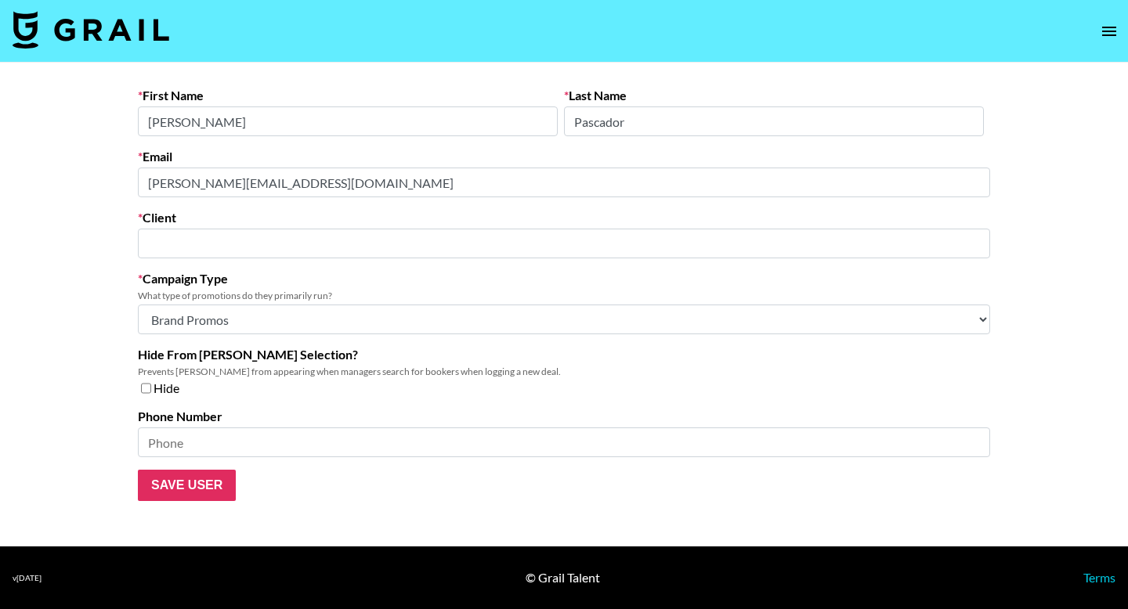
type input "MyFitnessPal"
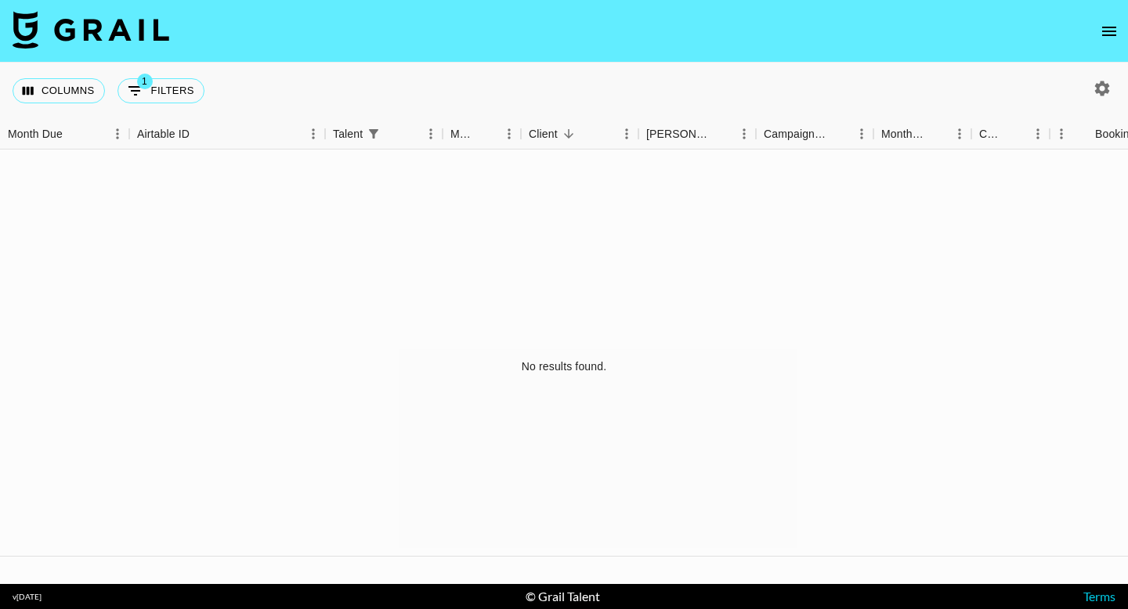
click at [1097, 36] on button "open drawer" at bounding box center [1108, 31] width 31 height 31
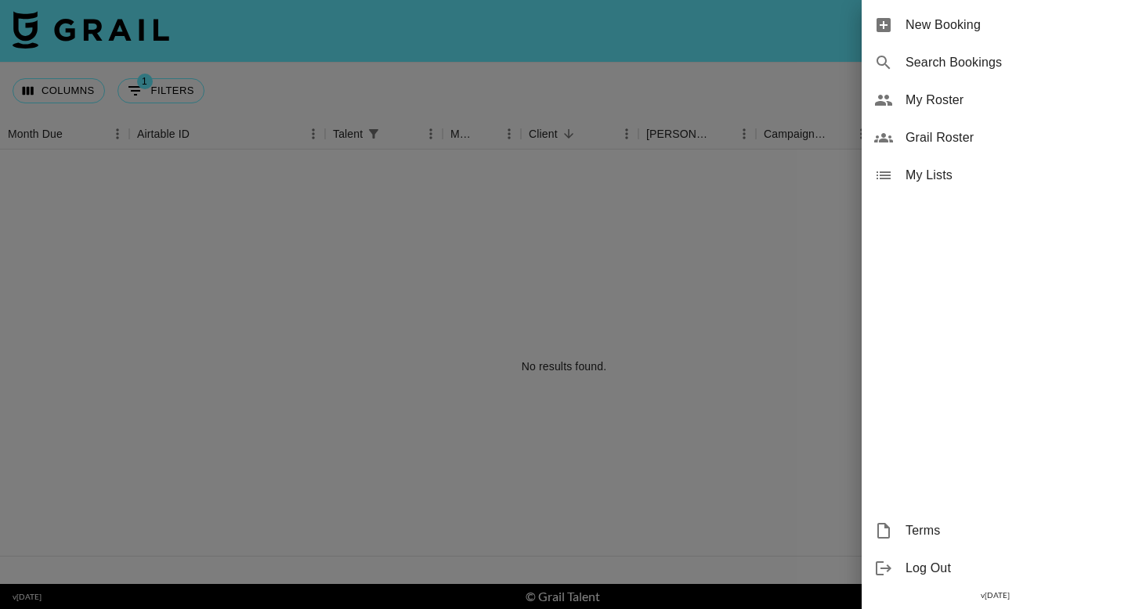
click at [761, 235] on div at bounding box center [564, 304] width 1128 height 609
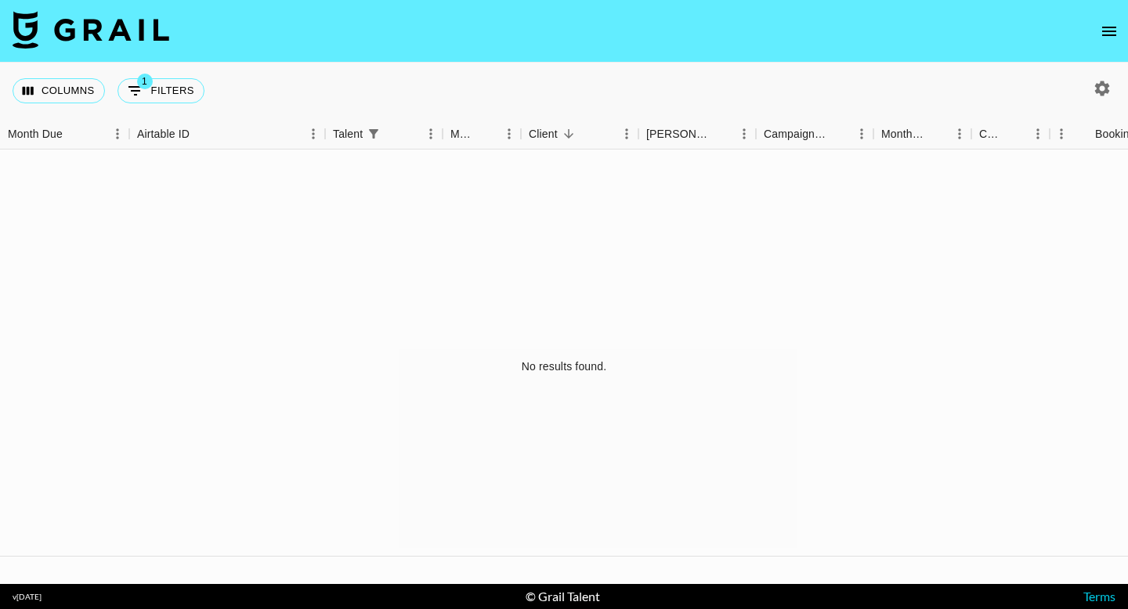
click at [1097, 30] on button "open drawer" at bounding box center [1108, 31] width 31 height 31
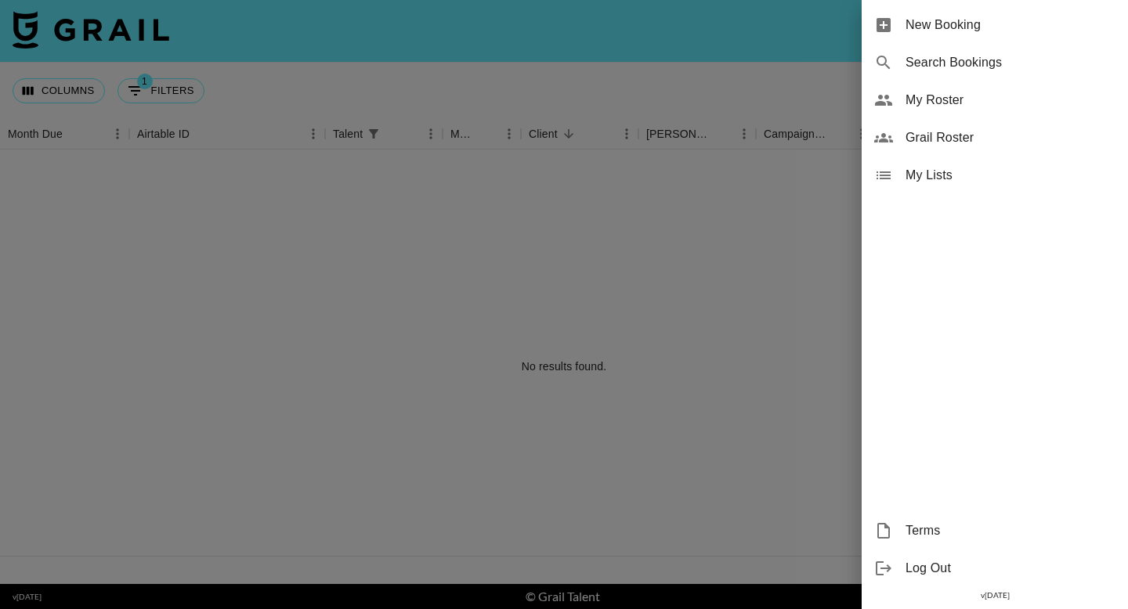
click at [1000, 109] on span "My Roster" at bounding box center [1010, 100] width 210 height 19
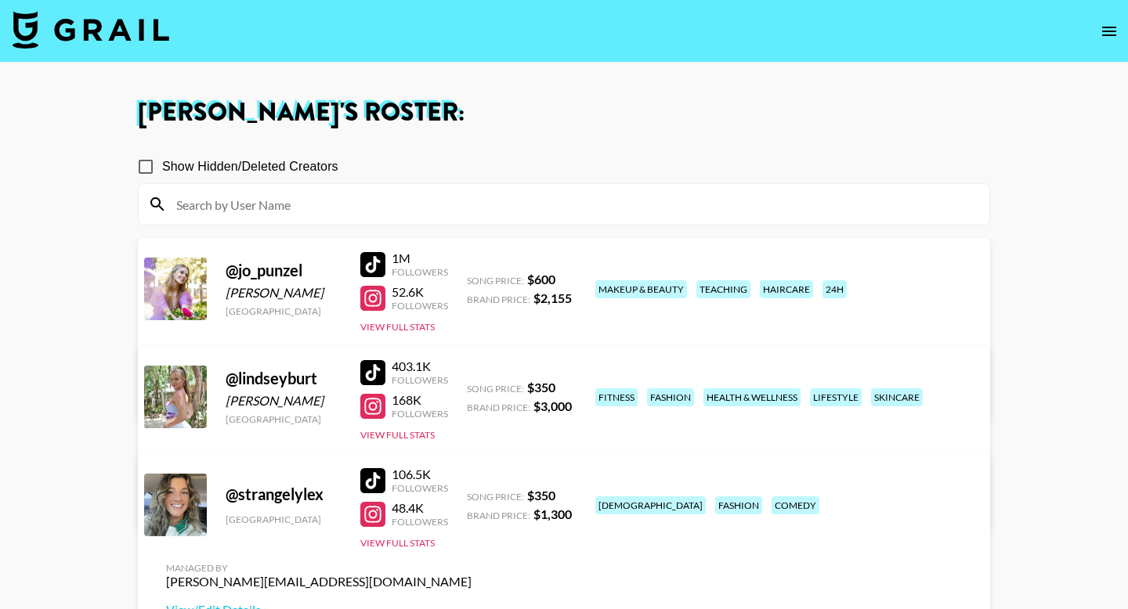
click at [377, 378] on div at bounding box center [372, 372] width 25 height 25
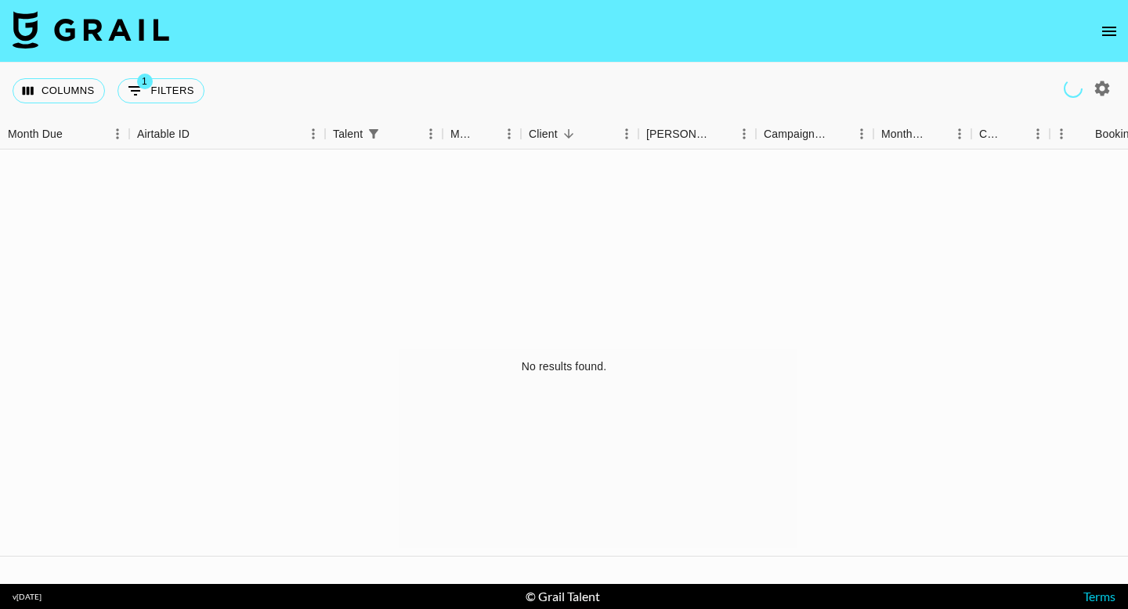
click at [1105, 91] on icon "button" at bounding box center [1102, 88] width 15 height 15
select select "[DATE]"
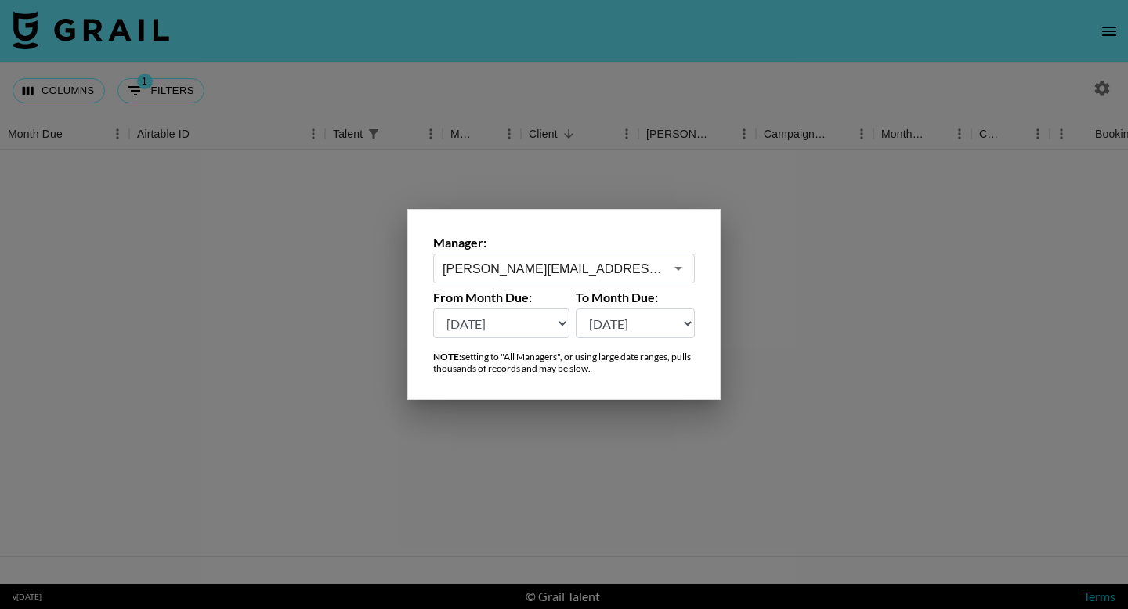
click at [660, 254] on div "[PERSON_NAME][EMAIL_ADDRESS][DOMAIN_NAME] ​" at bounding box center [564, 269] width 262 height 30
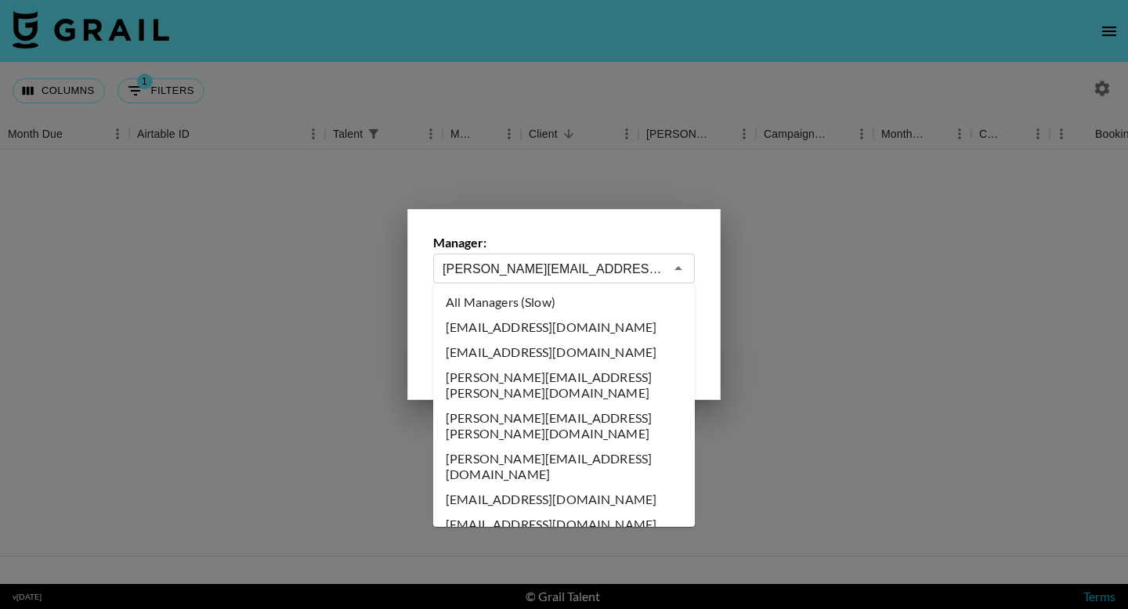
click at [503, 295] on li "All Managers (Slow)" at bounding box center [564, 302] width 262 height 25
type input "All Managers (Slow)"
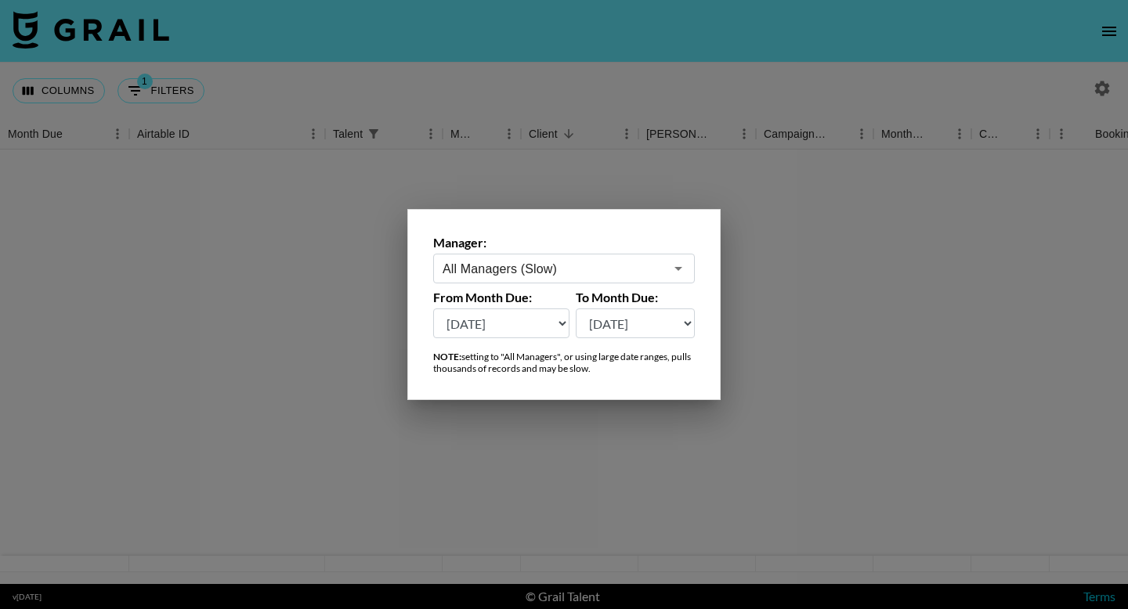
click at [597, 226] on div "Manager: All Managers (Slow) ​ From Month Due: Aug '26 Jul '26 Jun '26 May '26 …" at bounding box center [563, 304] width 313 height 191
click at [599, 196] on div at bounding box center [564, 304] width 1128 height 609
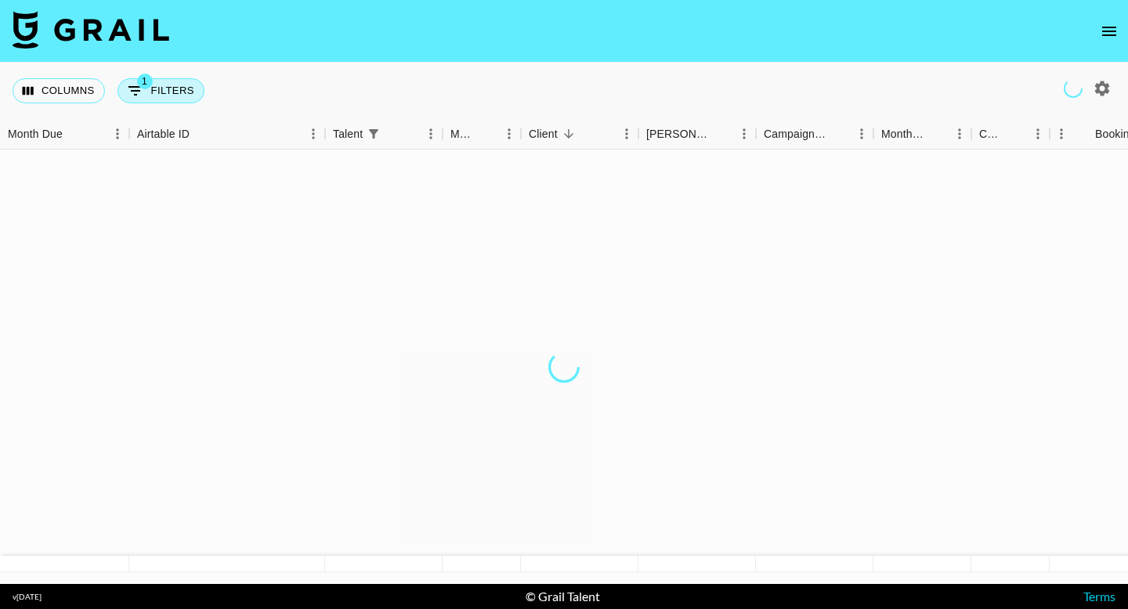
click at [172, 93] on button "1 Filters" at bounding box center [160, 90] width 87 height 25
select select "talentName"
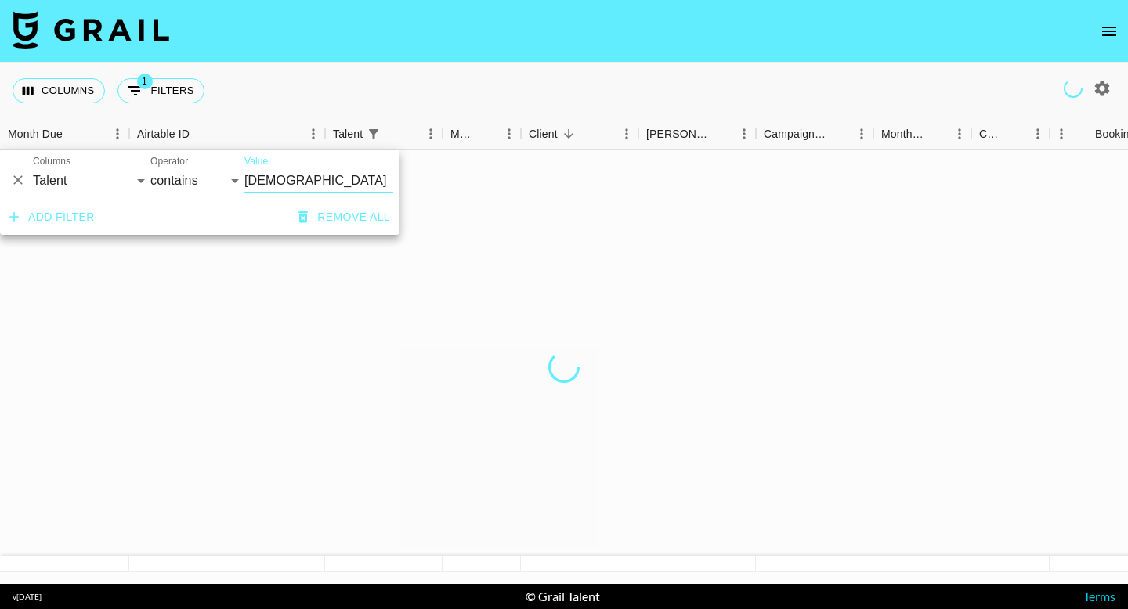
click at [266, 184] on input "mosm" at bounding box center [318, 180] width 149 height 25
click at [301, 177] on input "mosm" at bounding box center [318, 180] width 149 height 25
drag, startPoint x: 324, startPoint y: 182, endPoint x: 232, endPoint y: 182, distance: 92.4
click at [232, 182] on div "And Or Columns Grail Platform ID Airtable ID Talent Manager Client Booker Campa…" at bounding box center [199, 175] width 399 height 50
type input "b1gbimbo"
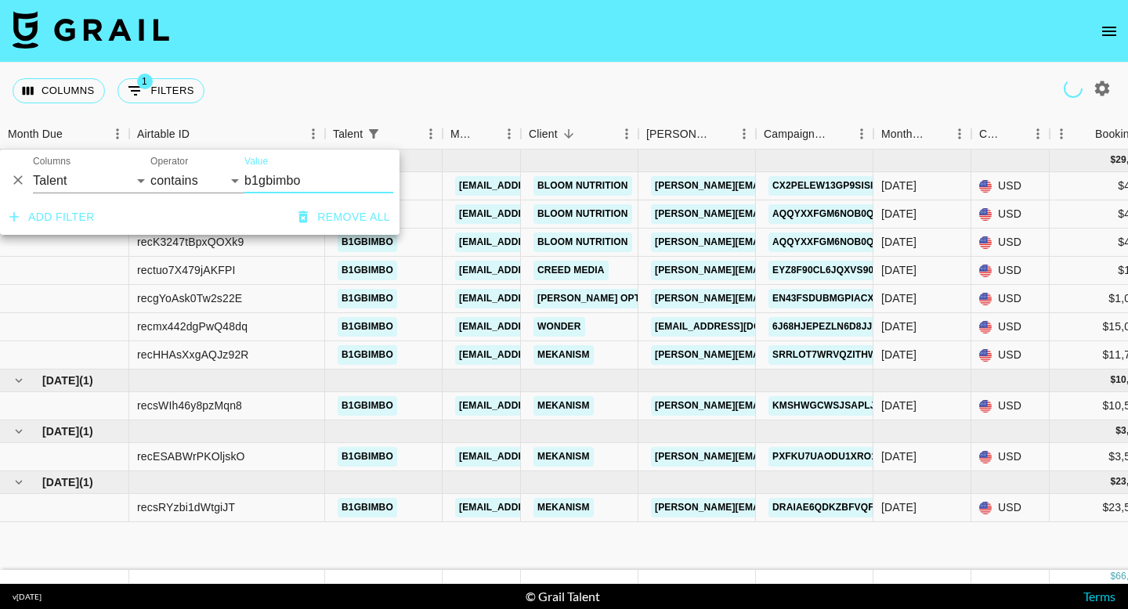
click at [915, 75] on div "Columns 1 Filters + Booking" at bounding box center [564, 91] width 1128 height 56
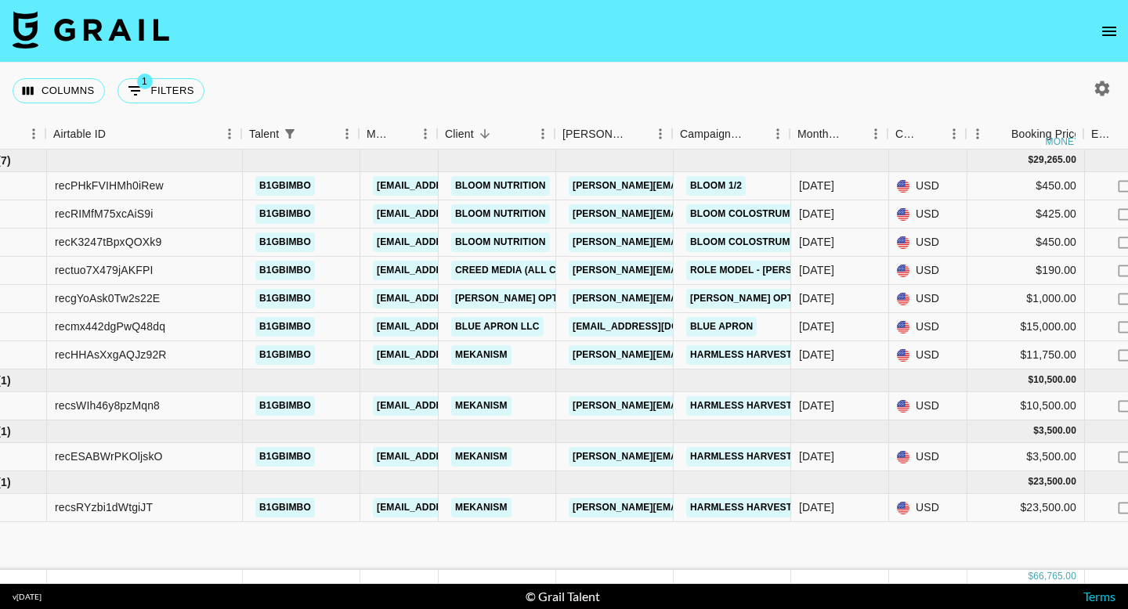
scroll to position [0, 84]
click at [1106, 89] on icon "button" at bounding box center [1102, 88] width 15 height 15
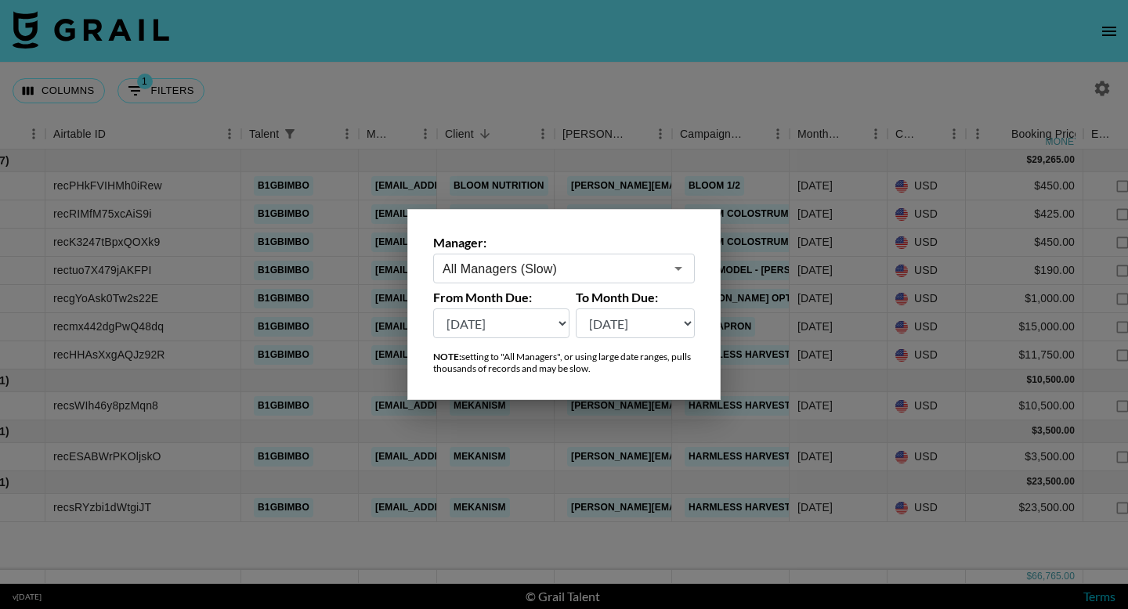
click at [526, 333] on select "[DATE] [DATE] '[DATE] May '[DATE] Mar '[DATE] Jan '[DATE] Nov '[DATE] Sep '[DAT…" at bounding box center [501, 324] width 136 height 30
select select "[DATE]"
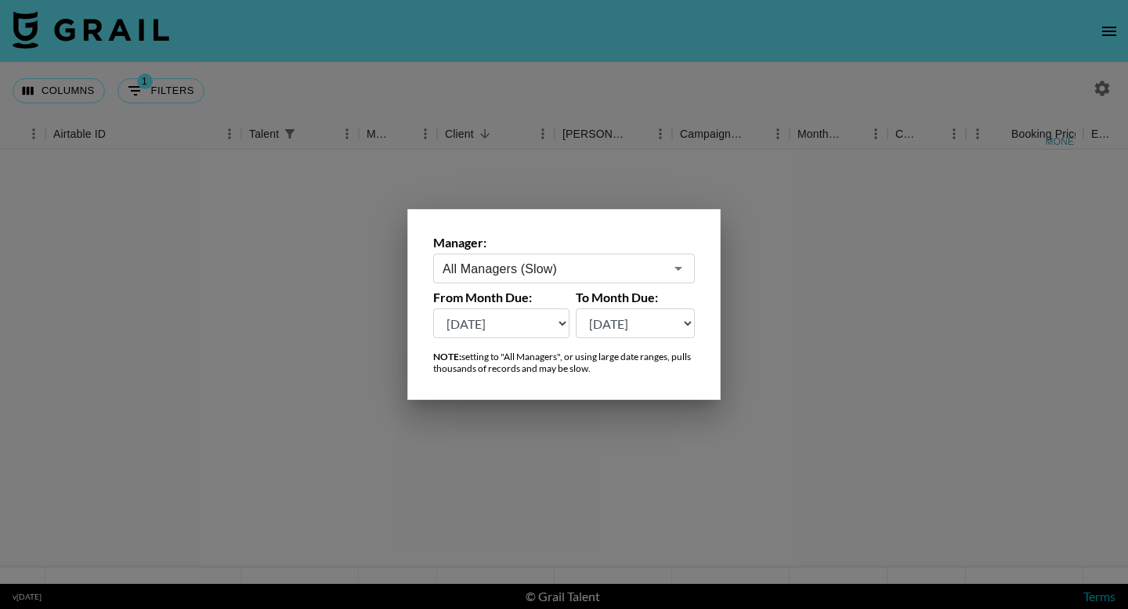
click at [766, 124] on div at bounding box center [564, 304] width 1128 height 609
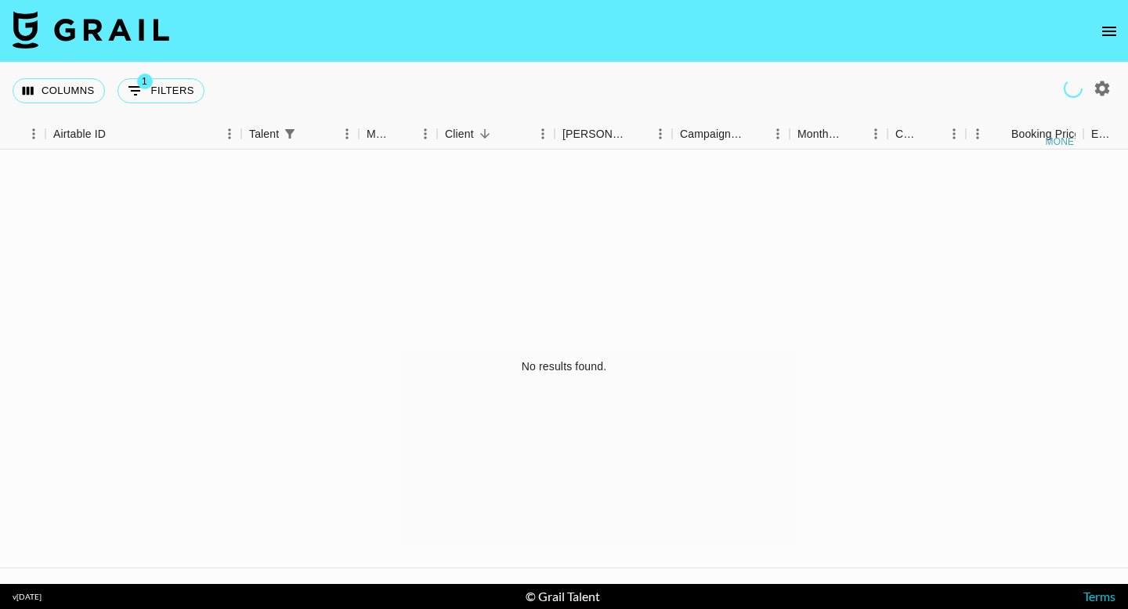
click at [1097, 93] on icon "button" at bounding box center [1102, 88] width 19 height 19
select select "[DATE]"
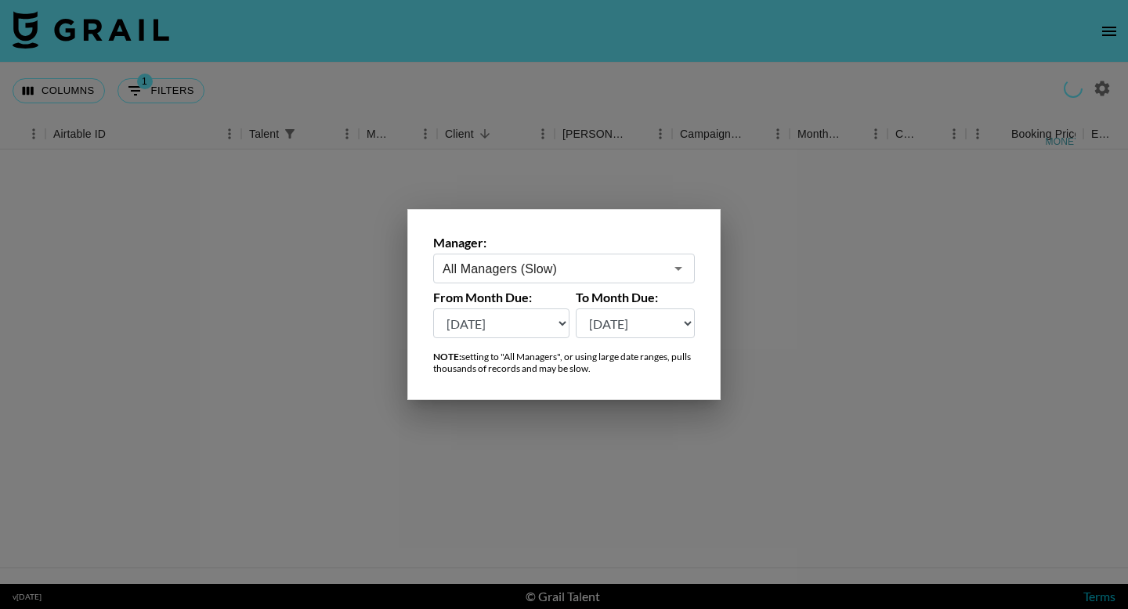
click at [636, 170] on div at bounding box center [564, 304] width 1128 height 609
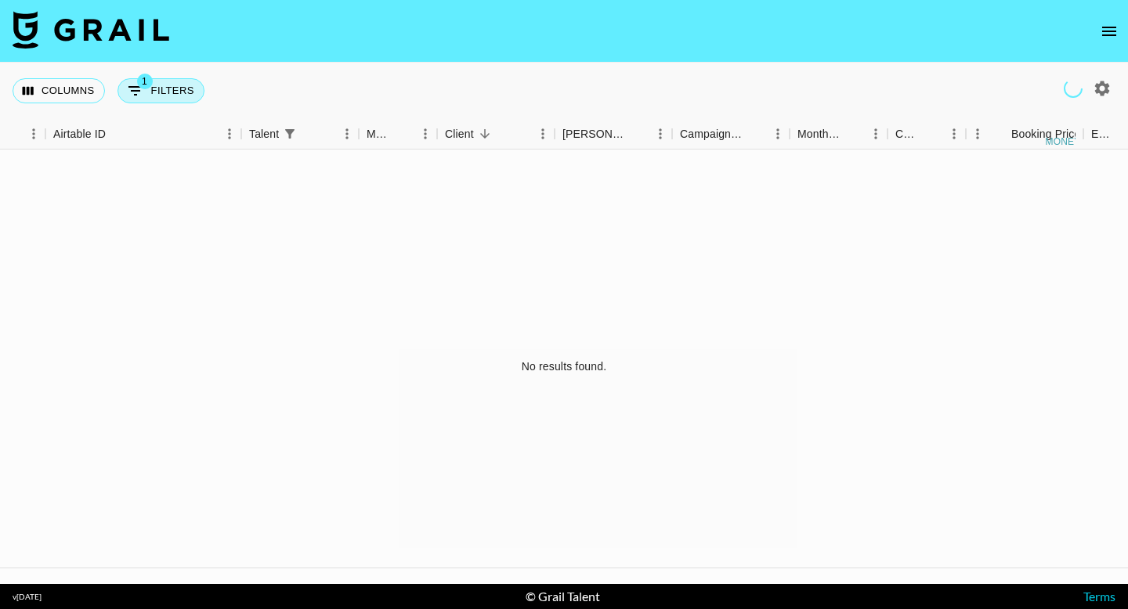
click at [167, 96] on button "1 Filters" at bounding box center [160, 90] width 87 height 25
select select "talentName"
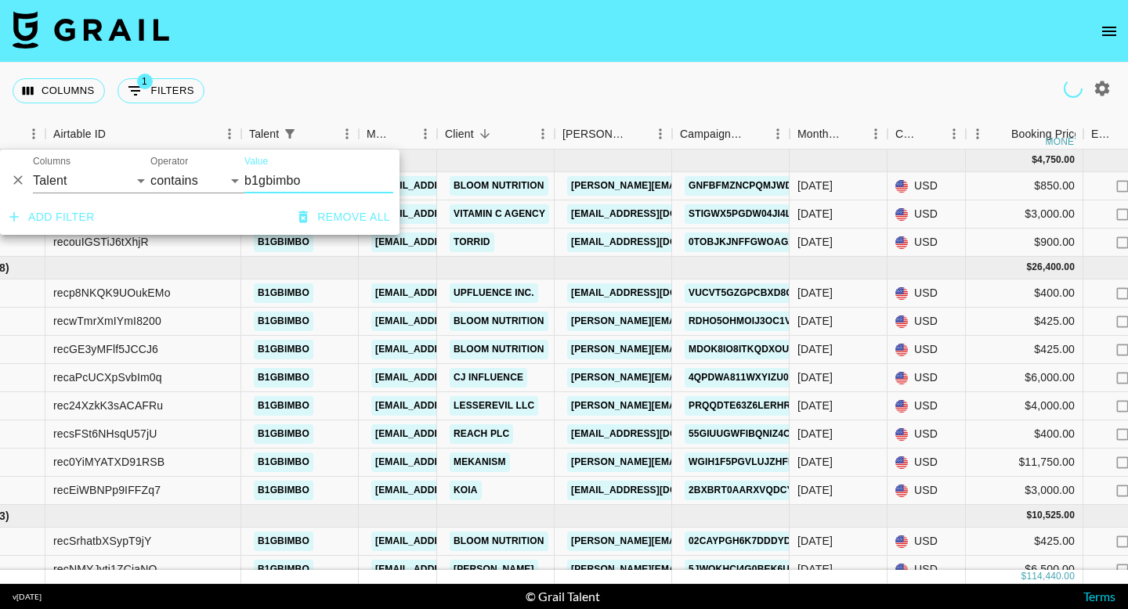
click at [727, 96] on div "Columns 1 Filters + Booking" at bounding box center [564, 91] width 1128 height 56
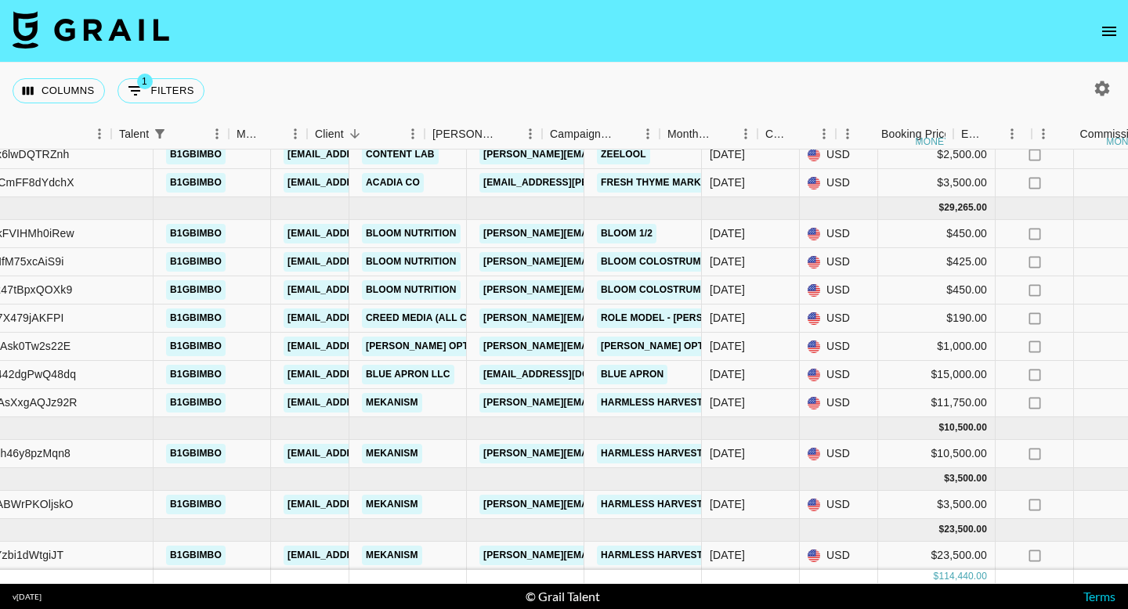
scroll to position [494, 0]
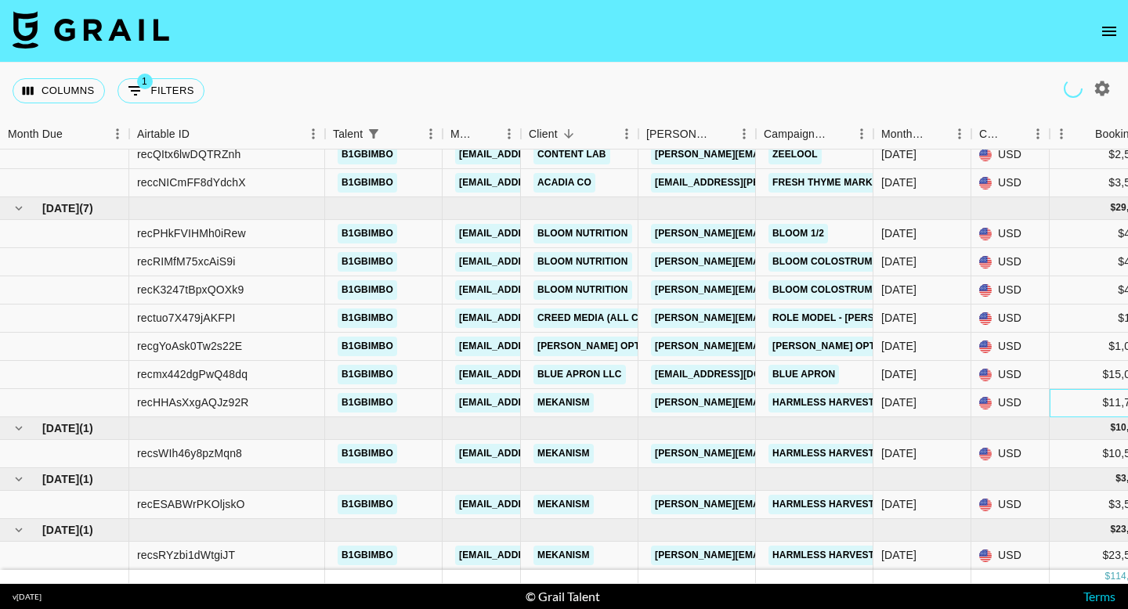
click at [1050, 405] on div "$11,750.00" at bounding box center [1108, 403] width 117 height 28
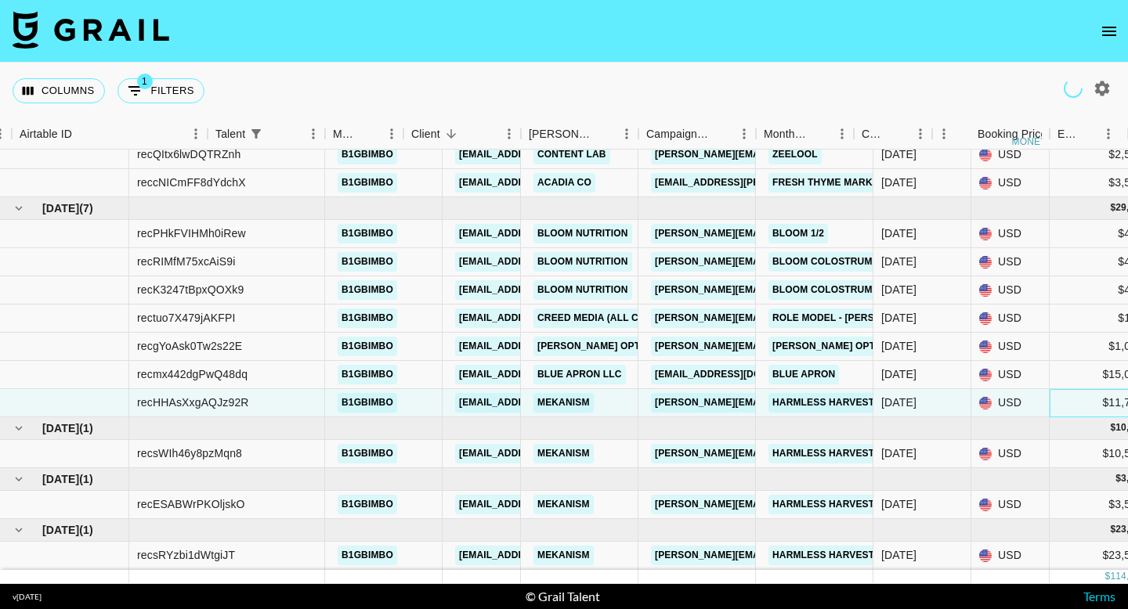
scroll to position [494, 574]
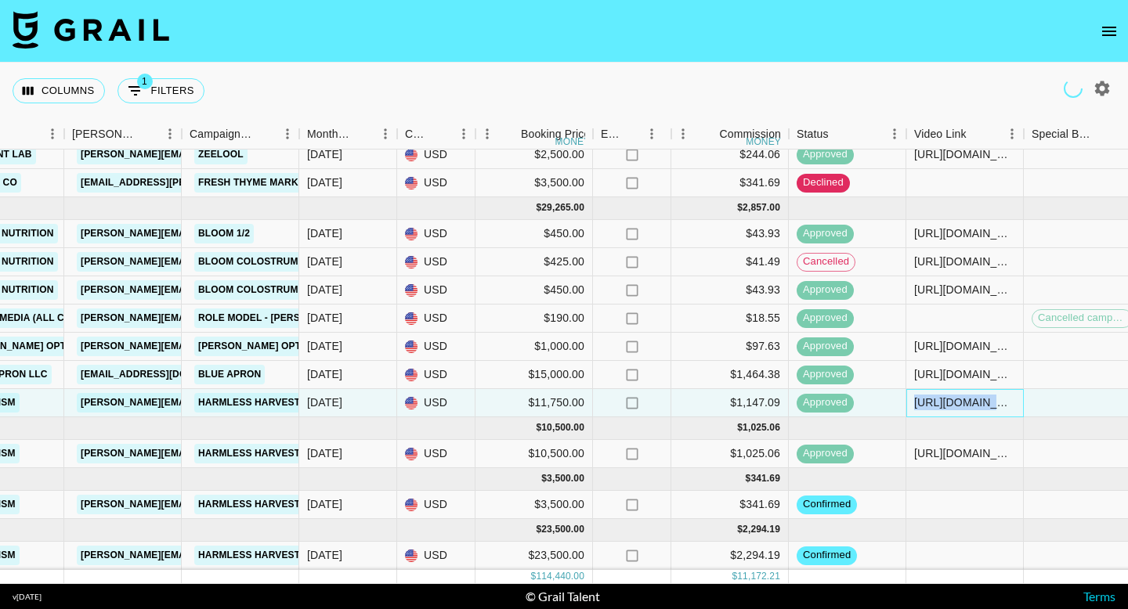
drag, startPoint x: 911, startPoint y: 403, endPoint x: 1042, endPoint y: 400, distance: 130.8
click at [1042, 401] on div "recHHAsXxgAQJz92R b1gbimbo kayla@grail-talent.com Mekanism julianna.alvarado@me…" at bounding box center [726, 403] width 2600 height 28
copy div "https://www.tiktok.com/@b1gbimbo/video/7498763568284781854"
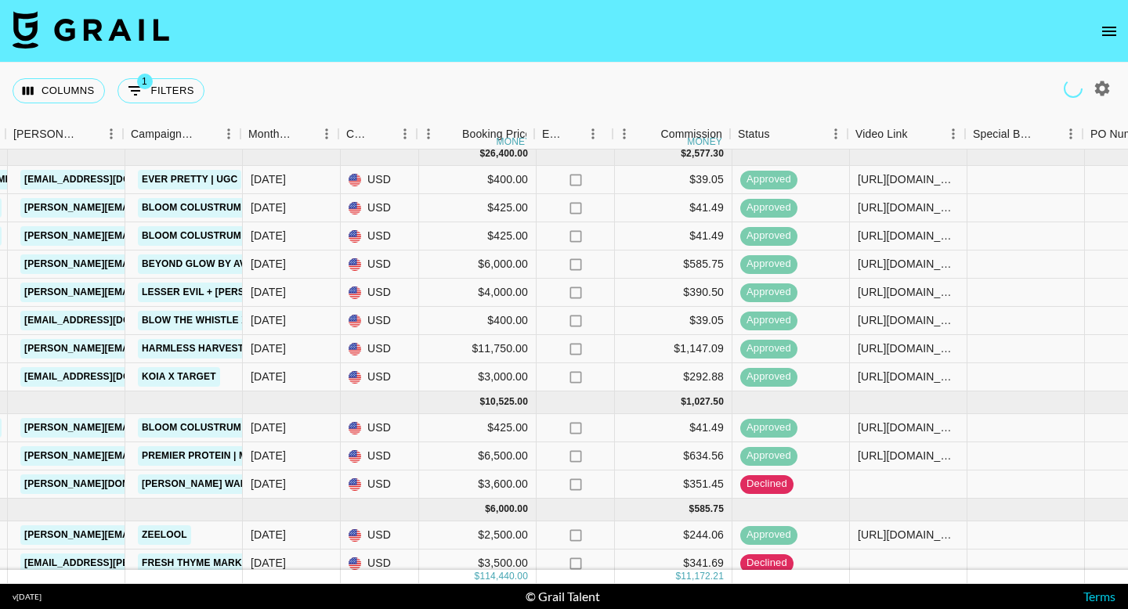
scroll to position [114, 633]
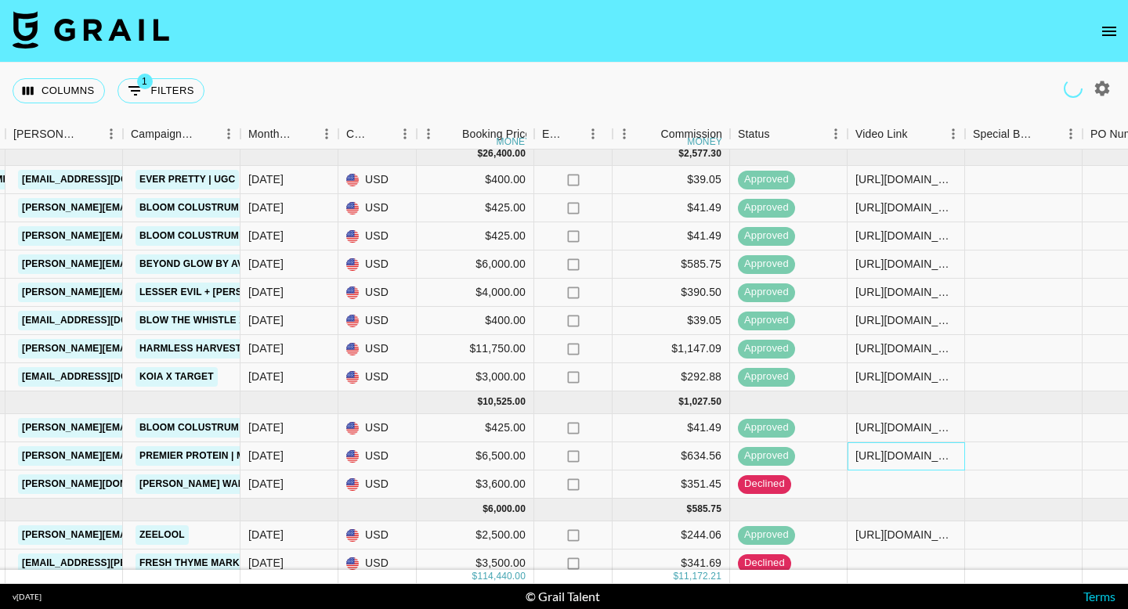
click at [901, 461] on div "https://www.instagram.com/p/DHEJ87aMLpZ/" at bounding box center [905, 456] width 101 height 16
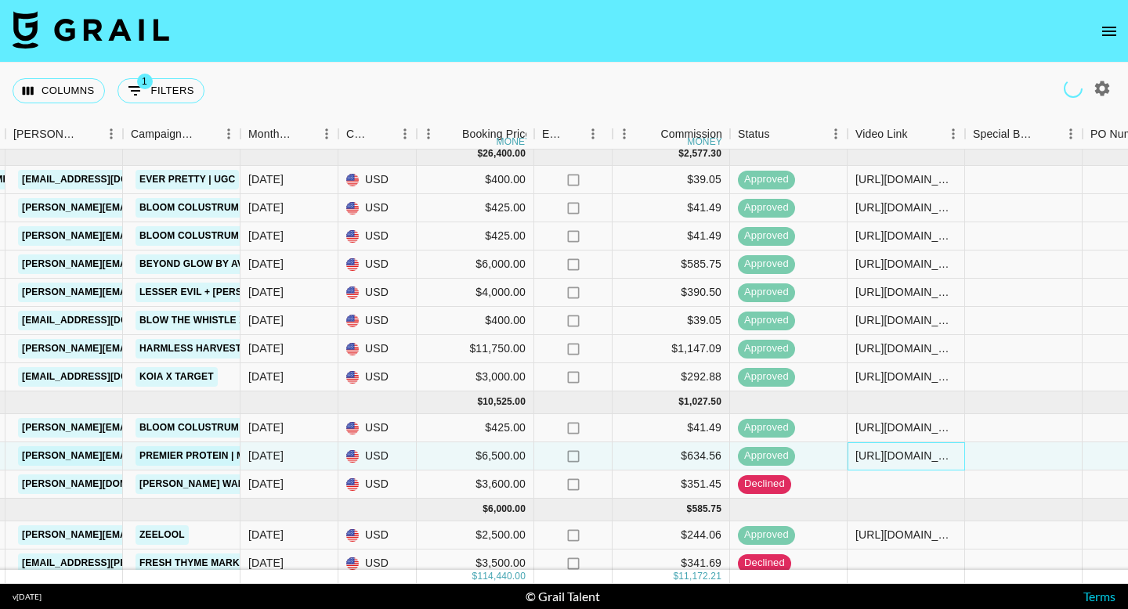
click at [853, 458] on div "https://www.instagram.com/p/DHEJ87aMLpZ/" at bounding box center [905, 457] width 117 height 28
drag, startPoint x: 855, startPoint y: 457, endPoint x: 1006, endPoint y: 453, distance: 151.2
click at [1005, 456] on div "recNMYJytj1ZCiaNO b1gbimbo kayla@grail-talent.com Fohr jessica@fohr.co Premier …" at bounding box center [667, 457] width 2600 height 28
copy div "https://www.instagram.com/p/DHEJ87aMLpZ/"
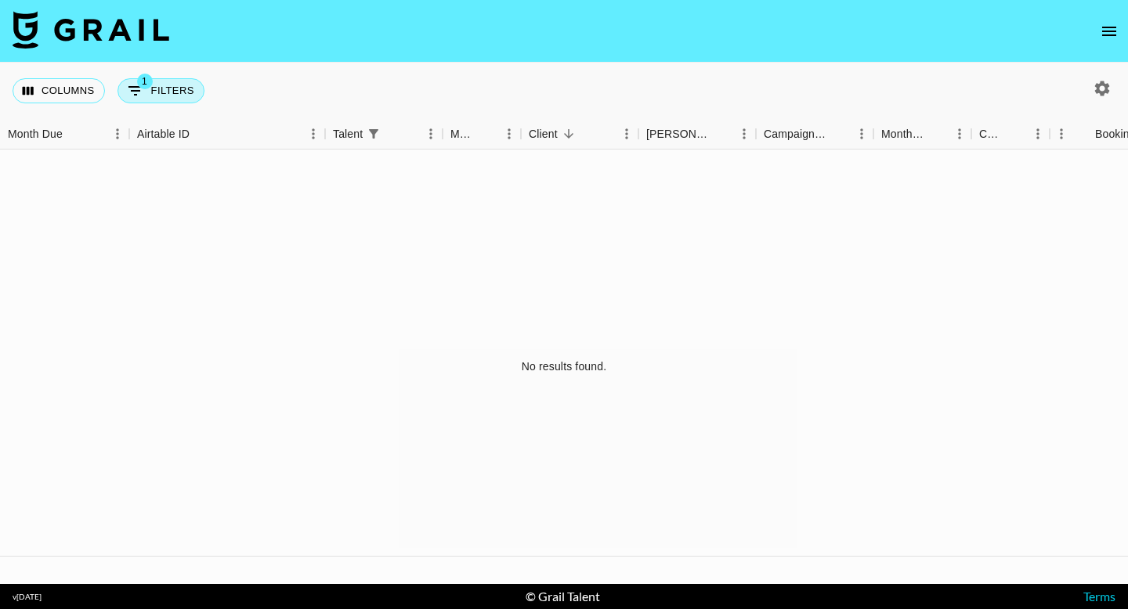
click at [171, 100] on button "1 Filters" at bounding box center [160, 90] width 87 height 25
select select "talentName"
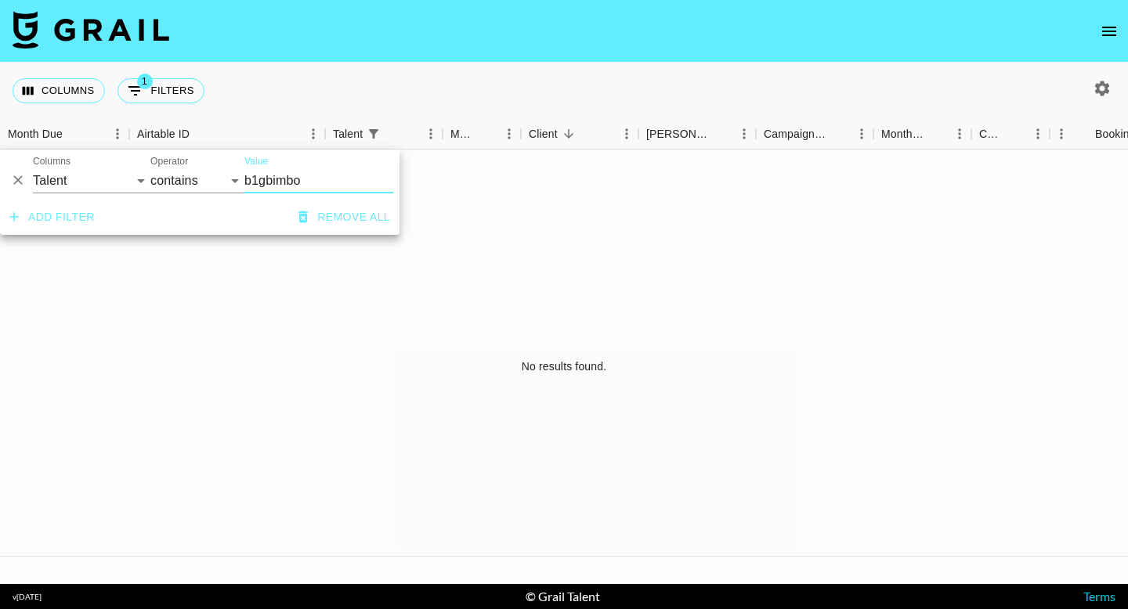
drag, startPoint x: 269, startPoint y: 179, endPoint x: 244, endPoint y: 179, distance: 25.1
click at [244, 179] on input "b1gbimbo" at bounding box center [318, 180] width 149 height 25
type input "oliviasever"
click at [1102, 83] on icon "button" at bounding box center [1102, 88] width 15 height 15
select select "[DATE]"
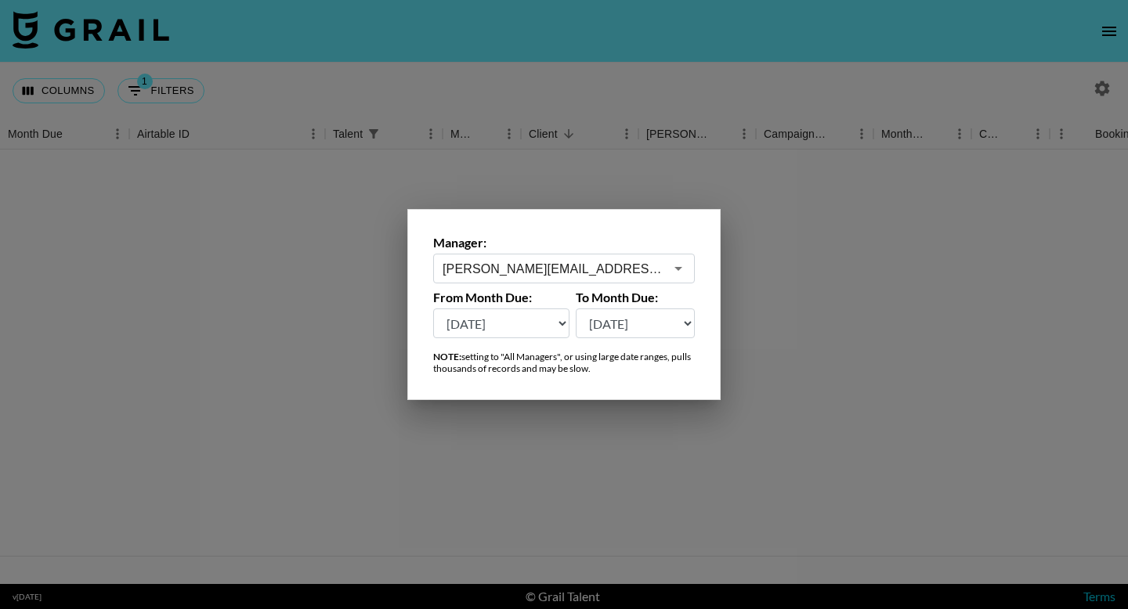
click at [625, 276] on input "[PERSON_NAME][EMAIL_ADDRESS][DOMAIN_NAME]" at bounding box center [554, 269] width 222 height 18
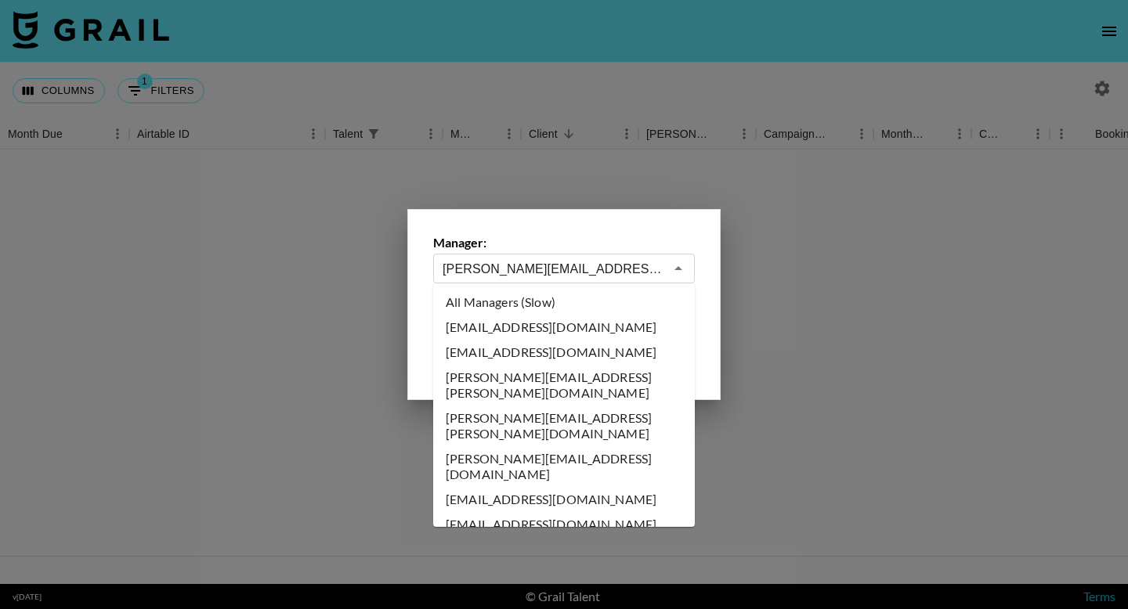
click at [509, 309] on li "All Managers (Slow)" at bounding box center [564, 302] width 262 height 25
type input "All Managers (Slow)"
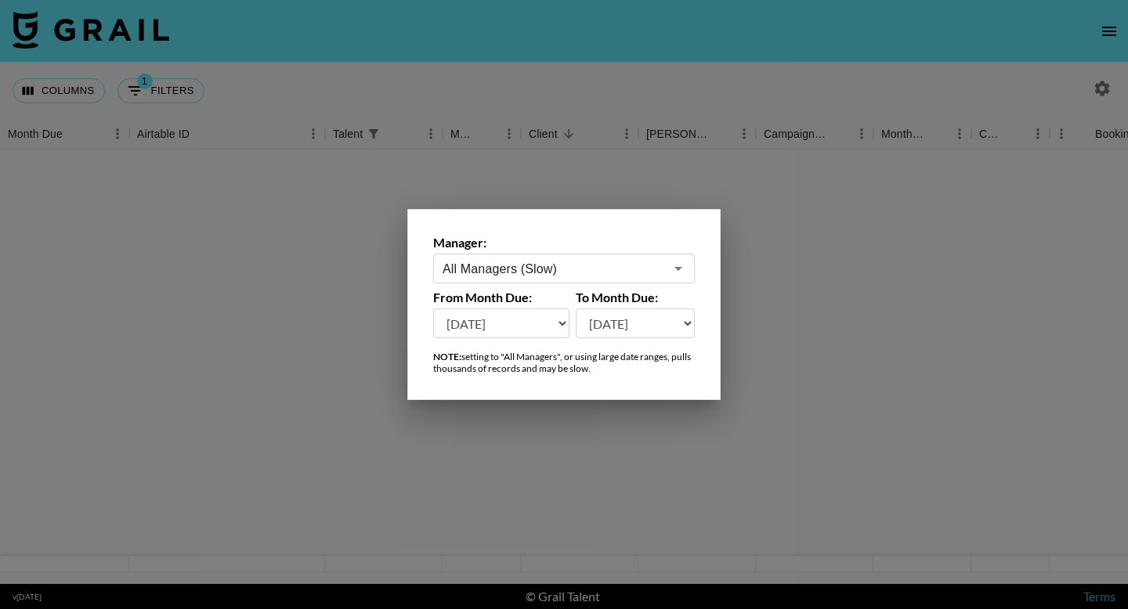
click at [815, 237] on div at bounding box center [564, 304] width 1128 height 609
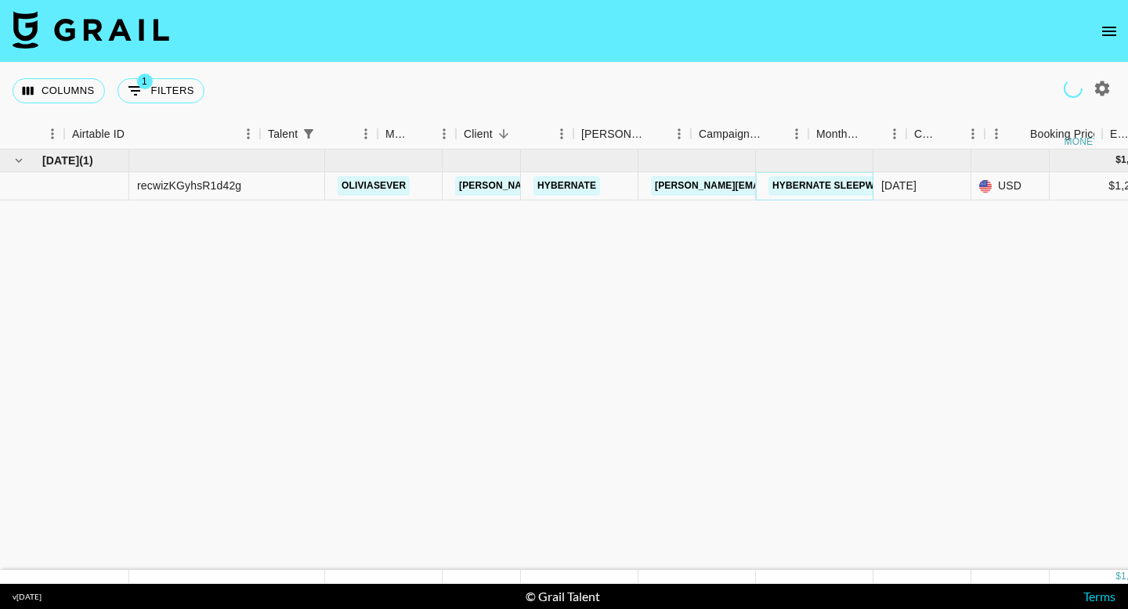
click at [768, 179] on link "Hybernate Sleepwear" at bounding box center [833, 186] width 130 height 20
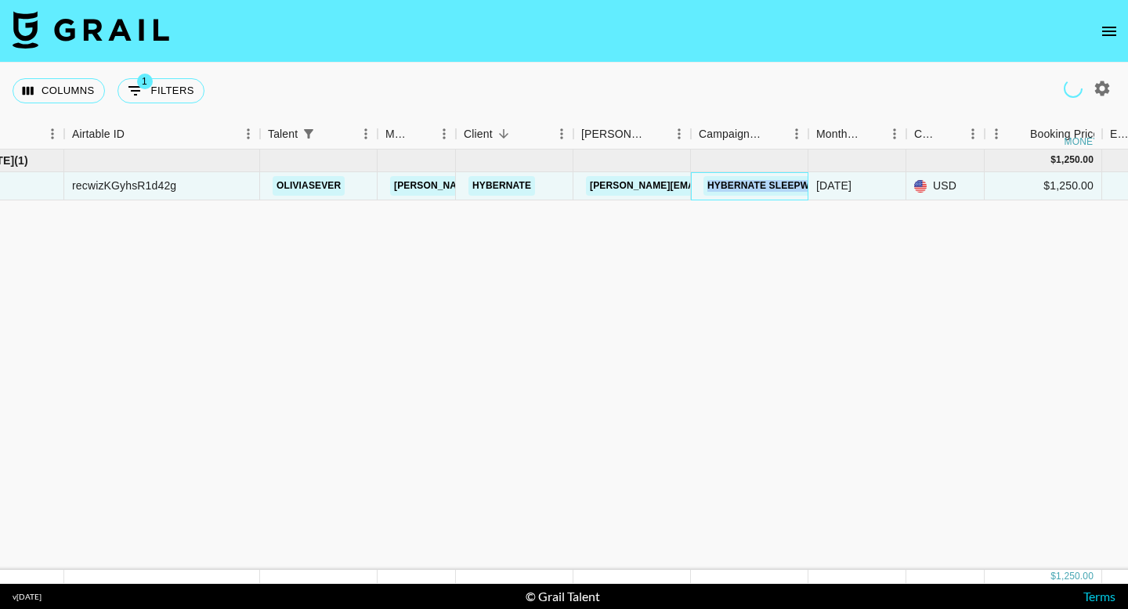
drag, startPoint x: 699, startPoint y: 186, endPoint x: 799, endPoint y: 185, distance: 100.3
click at [799, 185] on div "Hybernate Sleepwear" at bounding box center [768, 186] width 139 height 29
copy link "Hybernate Sleepwear"
drag, startPoint x: 582, startPoint y: 182, endPoint x: 703, endPoint y: 186, distance: 120.7
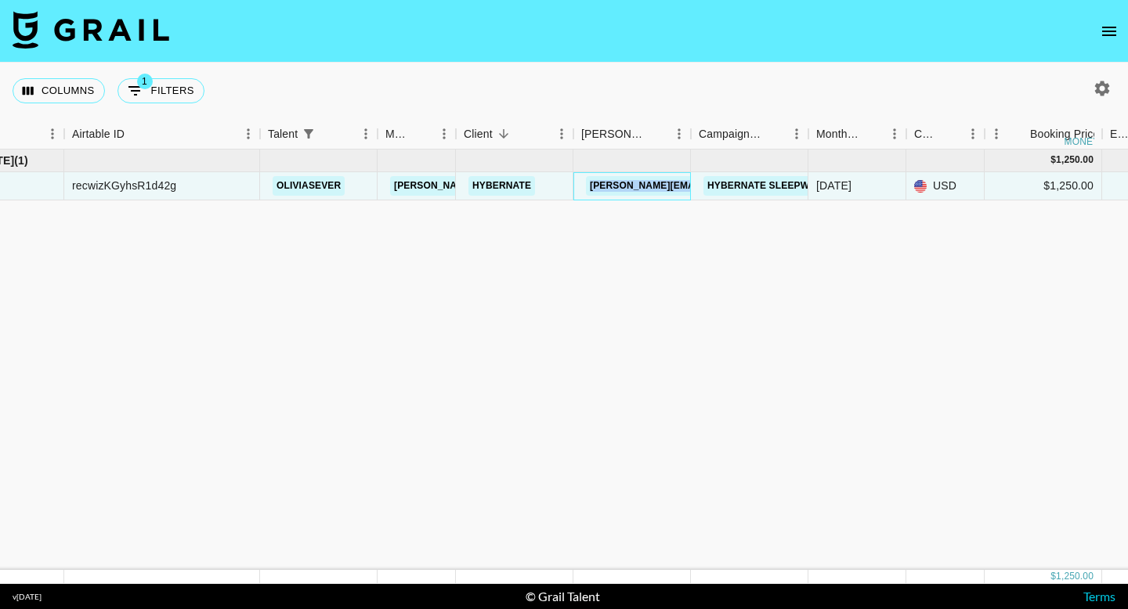
copy link "sarah.shepherd@hybernate.com.au"
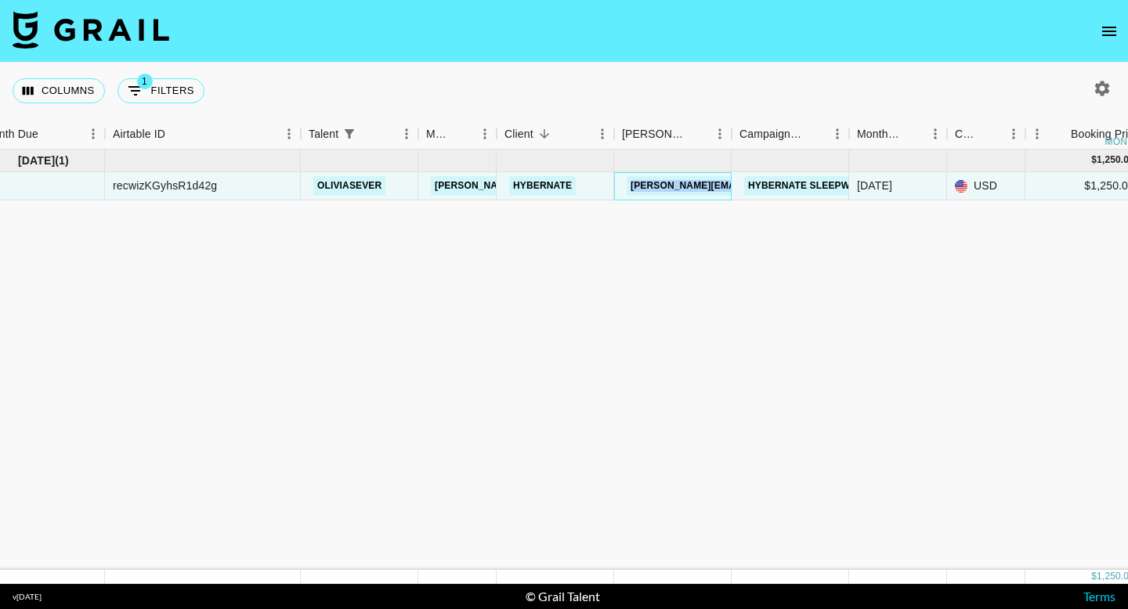
scroll to position [0, 0]
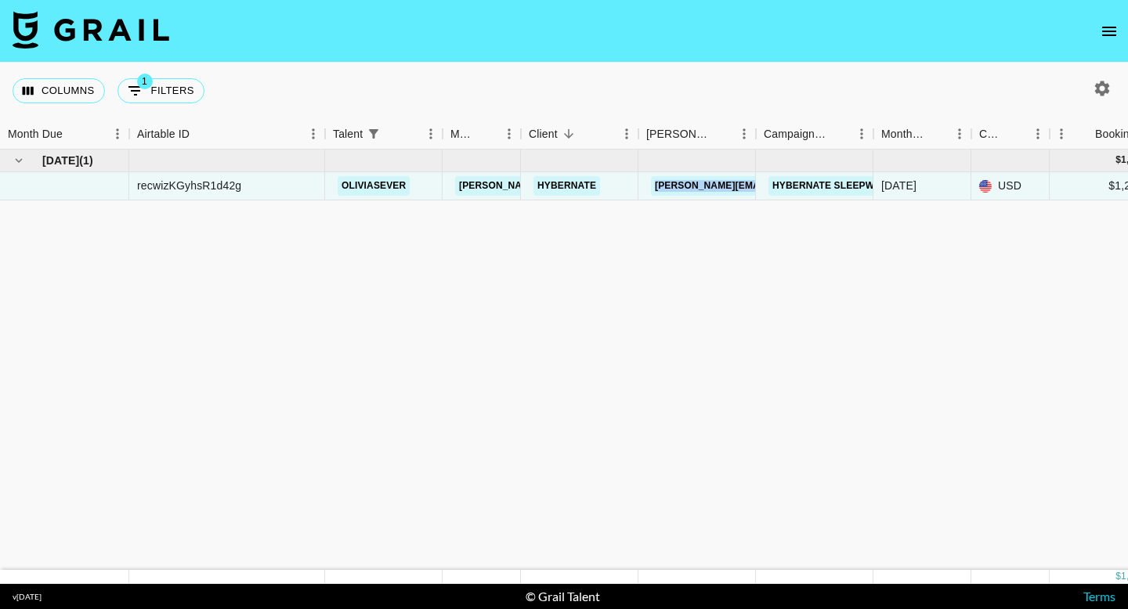
click at [1106, 88] on icon "button" at bounding box center [1102, 88] width 15 height 15
select select "May '25"
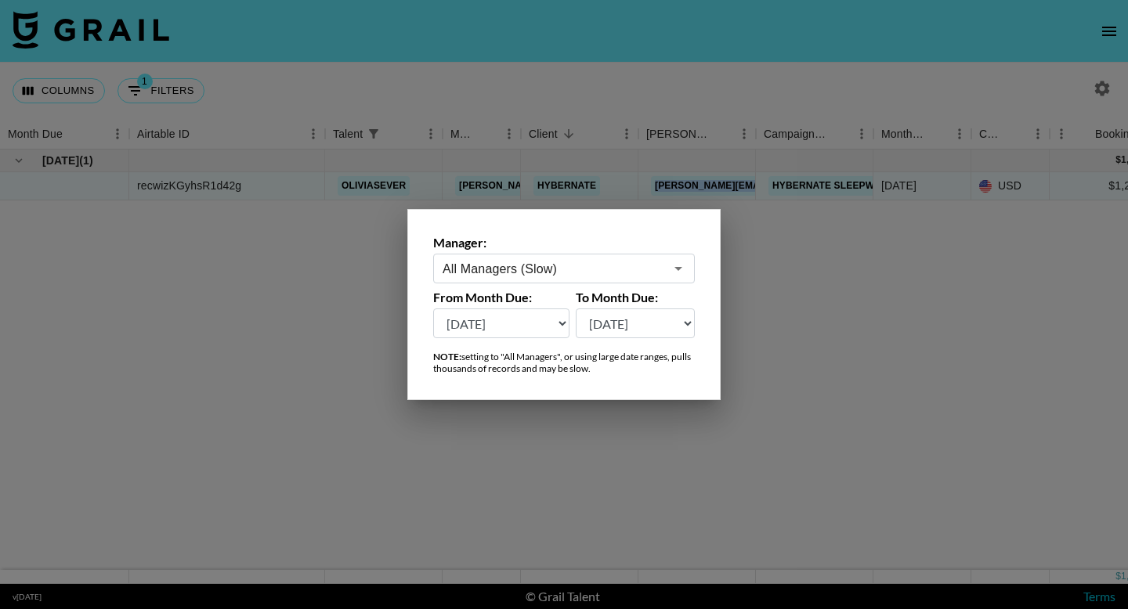
click at [508, 316] on select "Aug '26 Jul '26 Jun '26 May '26 Apr '26 Mar '26 Feb '26 Jan '26 Dec '25 Nov '25…" at bounding box center [501, 324] width 136 height 30
click at [761, 310] on div at bounding box center [564, 304] width 1128 height 609
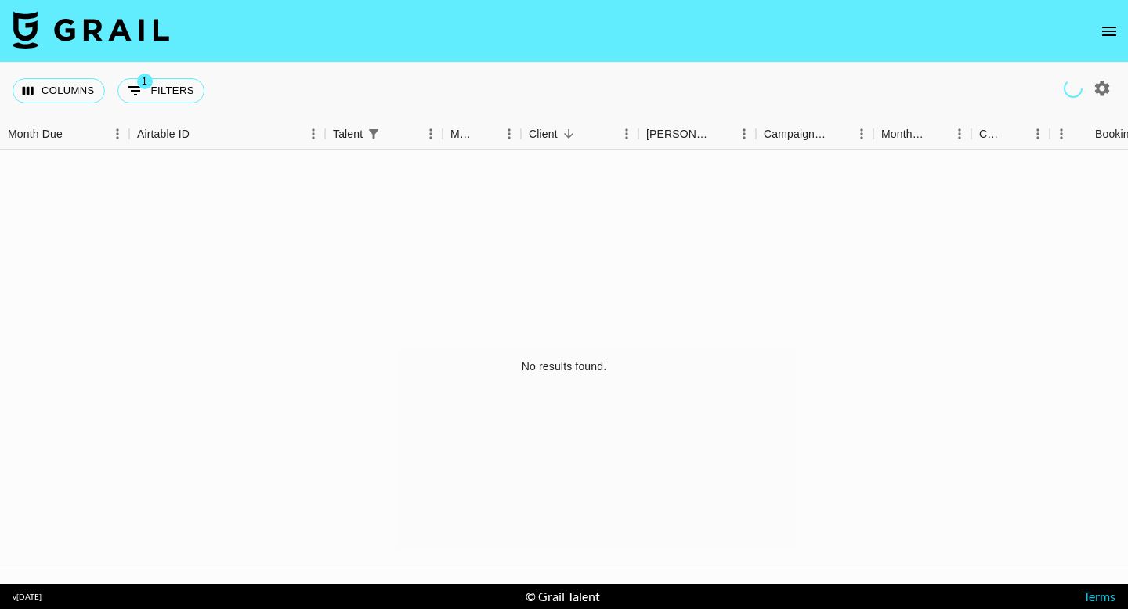
click at [1101, 89] on icon "button" at bounding box center [1102, 88] width 19 height 19
select select "[DATE]"
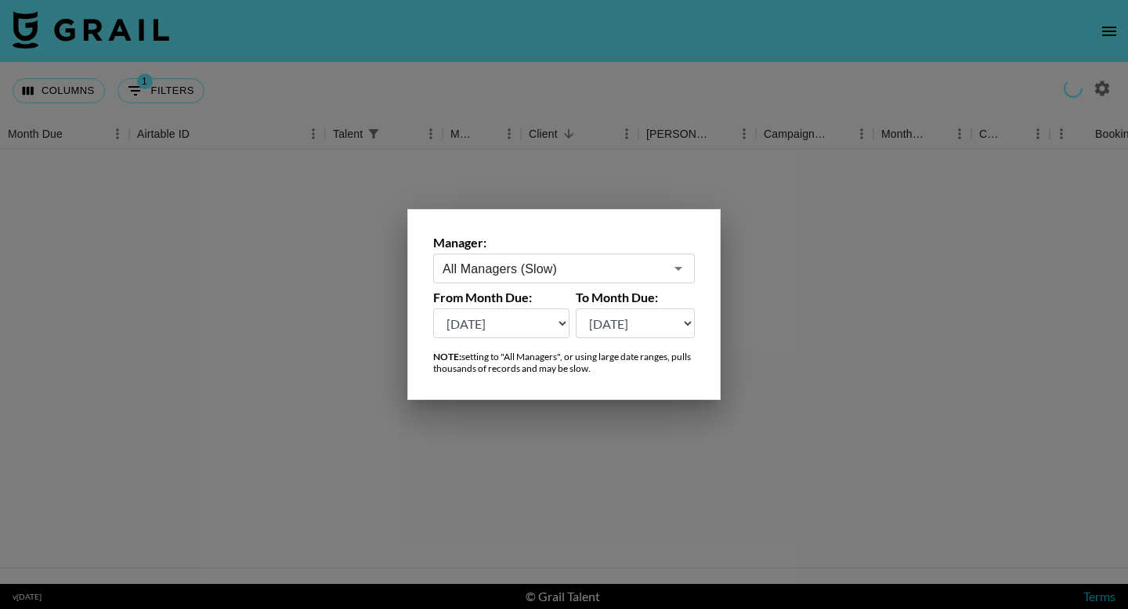
click at [831, 251] on div at bounding box center [564, 304] width 1128 height 609
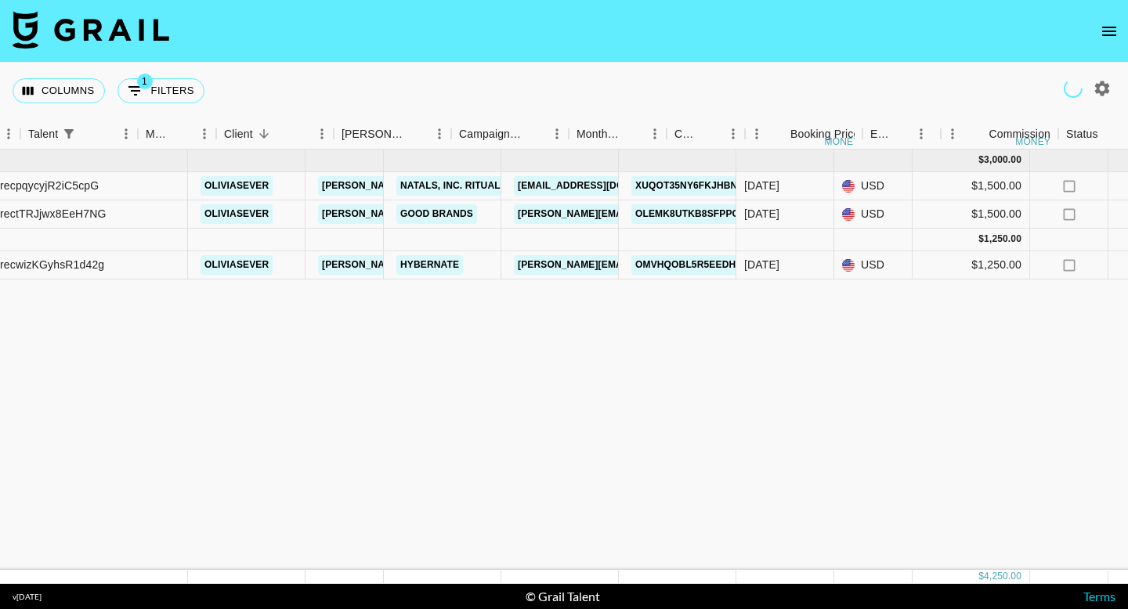
scroll to position [0, 432]
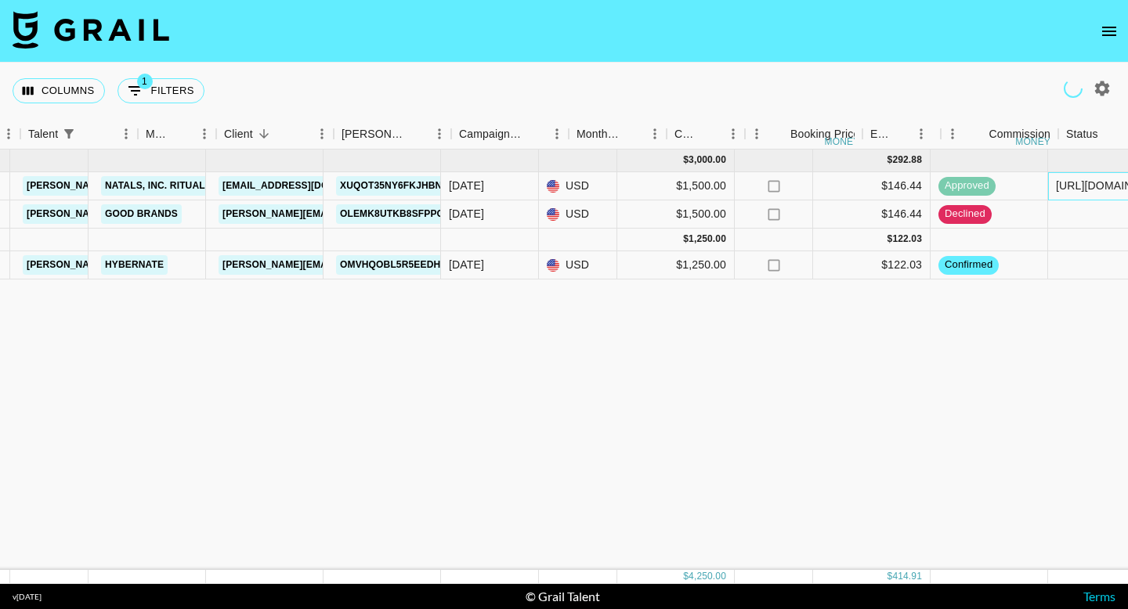
click at [1048, 191] on div "[URL][DOMAIN_NAME]" at bounding box center [1106, 186] width 117 height 28
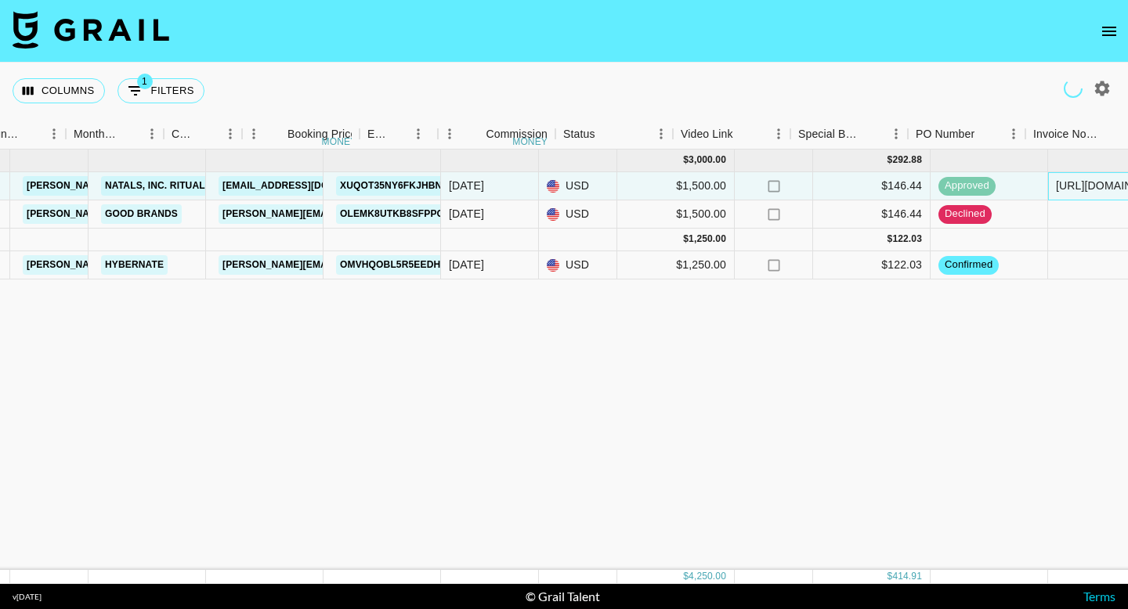
click at [1056, 187] on div "[URL][DOMAIN_NAME]" at bounding box center [1106, 186] width 101 height 16
click at [1048, 186] on div "[URL][DOMAIN_NAME]" at bounding box center [1106, 186] width 117 height 28
drag, startPoint x: 815, startPoint y: 189, endPoint x: 900, endPoint y: 3, distance: 204.3
click at [818, 189] on div "recpqycyjR2iC5cpG oliviasever miranda@grail-talent.com Natals, Inc. Ritual bele…" at bounding box center [868, 186] width 2600 height 28
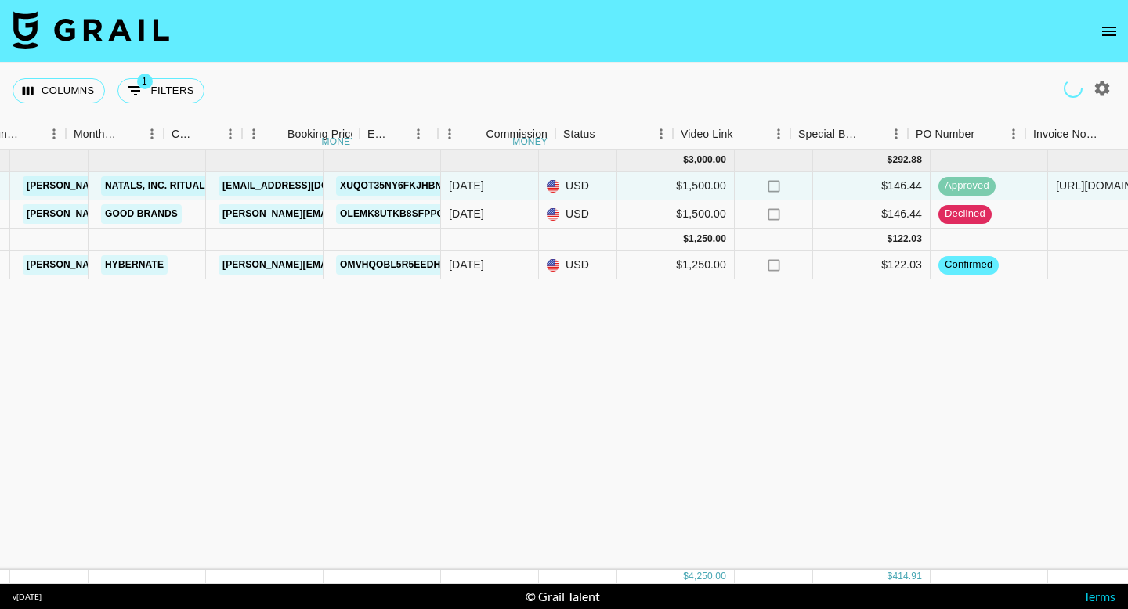
scroll to position [0, 808]
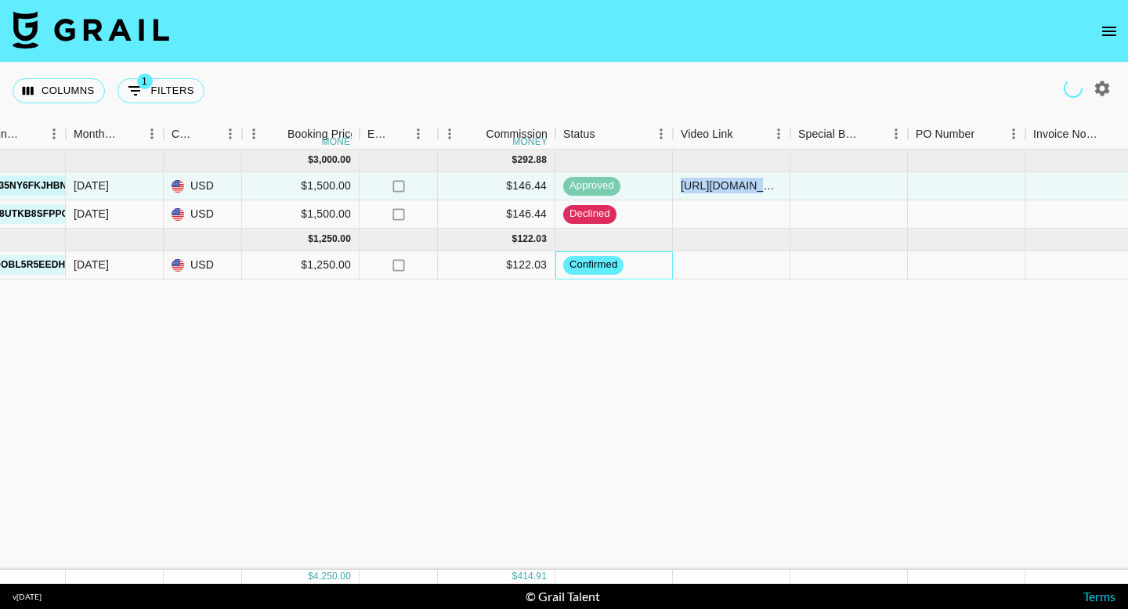
click at [738, 266] on div "recwizKGyhsR1d42g oliviasever miranda@grail-talent.com Hybernate sarah.shepherd…" at bounding box center [492, 265] width 2600 height 28
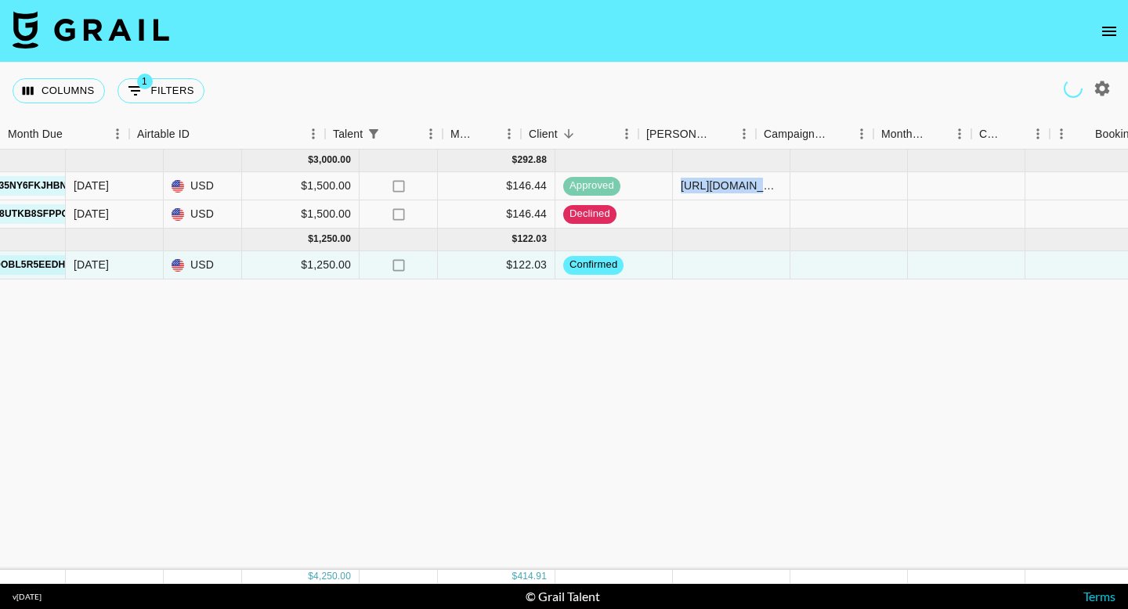
click at [677, 302] on div "Mar '25 ( 2 ) $ 3,000.00 $ 292.88 recpqycyjR2iC5cpG oliviasever miranda@grail-t…" at bounding box center [492, 360] width 2600 height 421
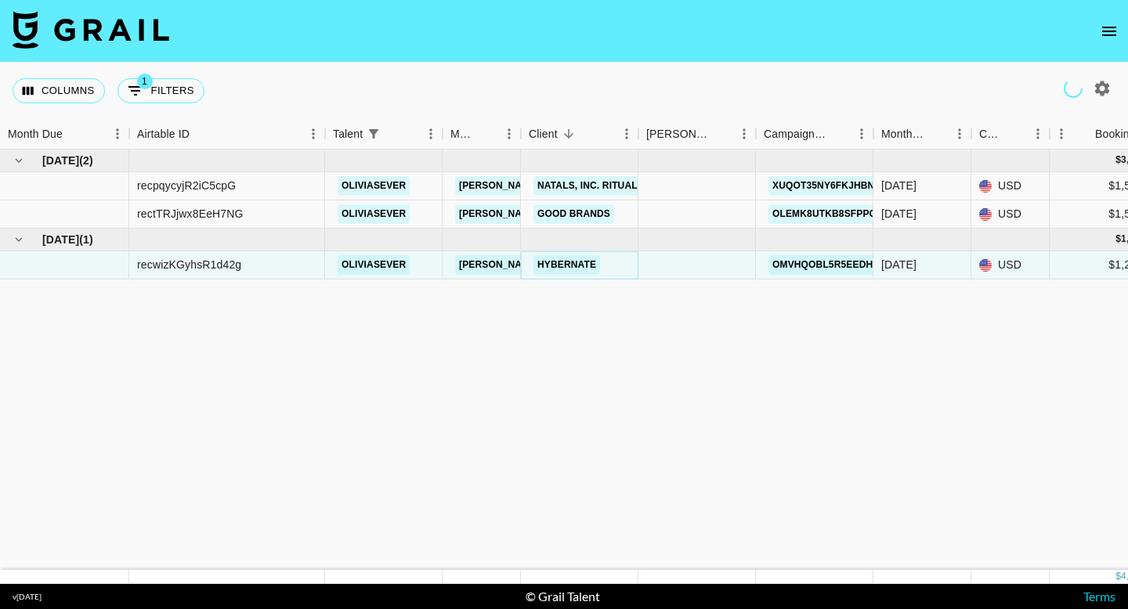
click at [562, 257] on link "Hybernate" at bounding box center [566, 265] width 67 height 20
click at [622, 192] on link "Natals, Inc. Ritual" at bounding box center [587, 186] width 108 height 20
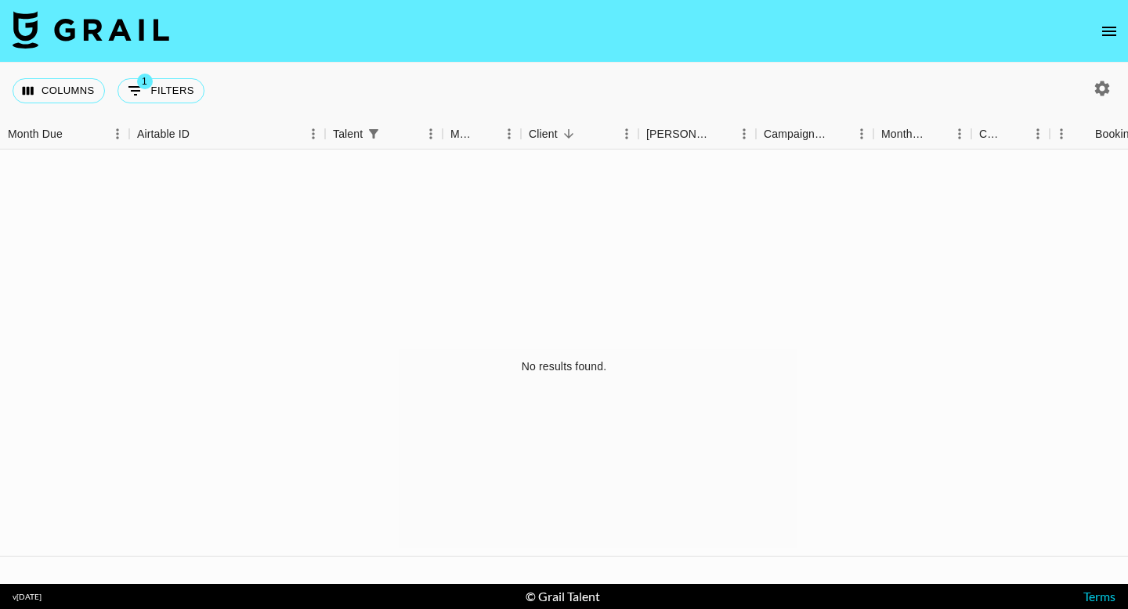
click at [1107, 86] on icon "button" at bounding box center [1102, 88] width 15 height 15
select select "[DATE]"
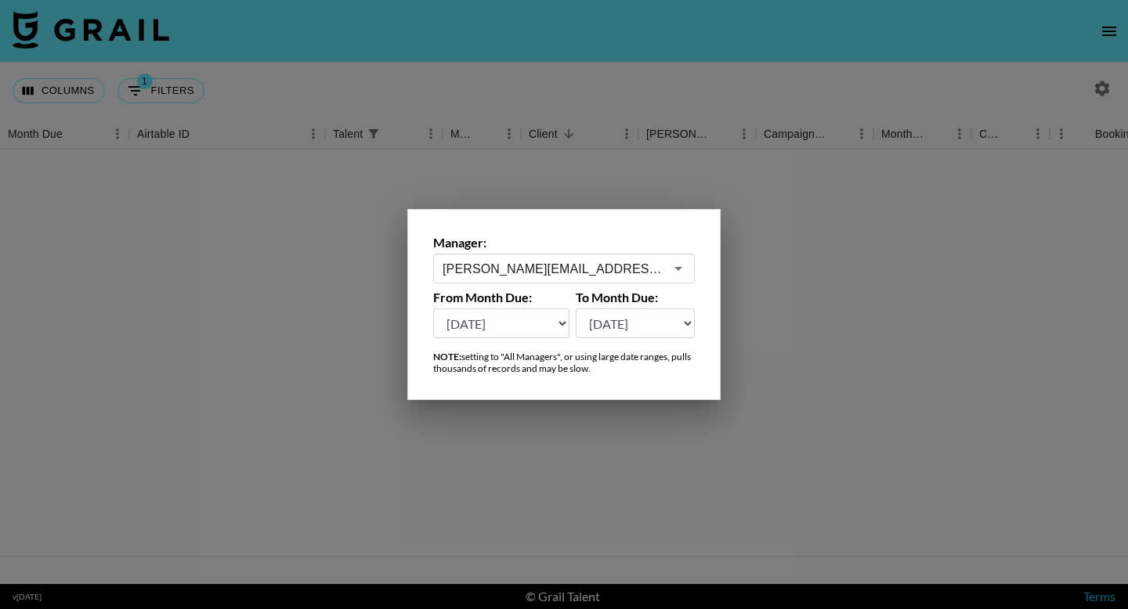
click at [689, 263] on div "[PERSON_NAME][EMAIL_ADDRESS][DOMAIN_NAME] ​" at bounding box center [564, 269] width 262 height 30
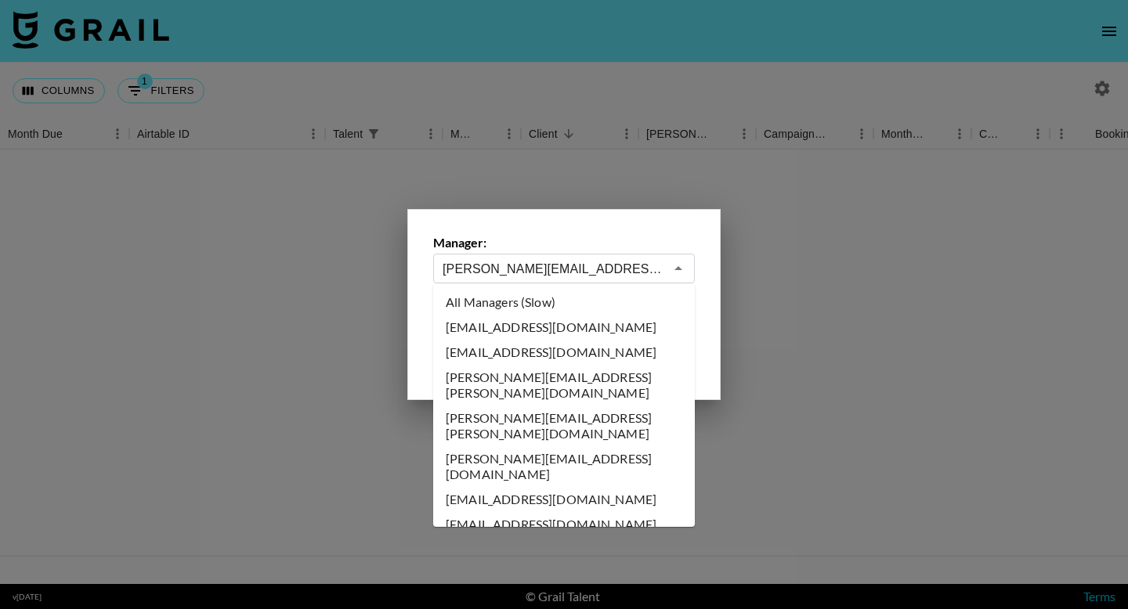
click at [531, 302] on li "All Managers (Slow)" at bounding box center [564, 302] width 262 height 25
type input "All Managers (Slow)"
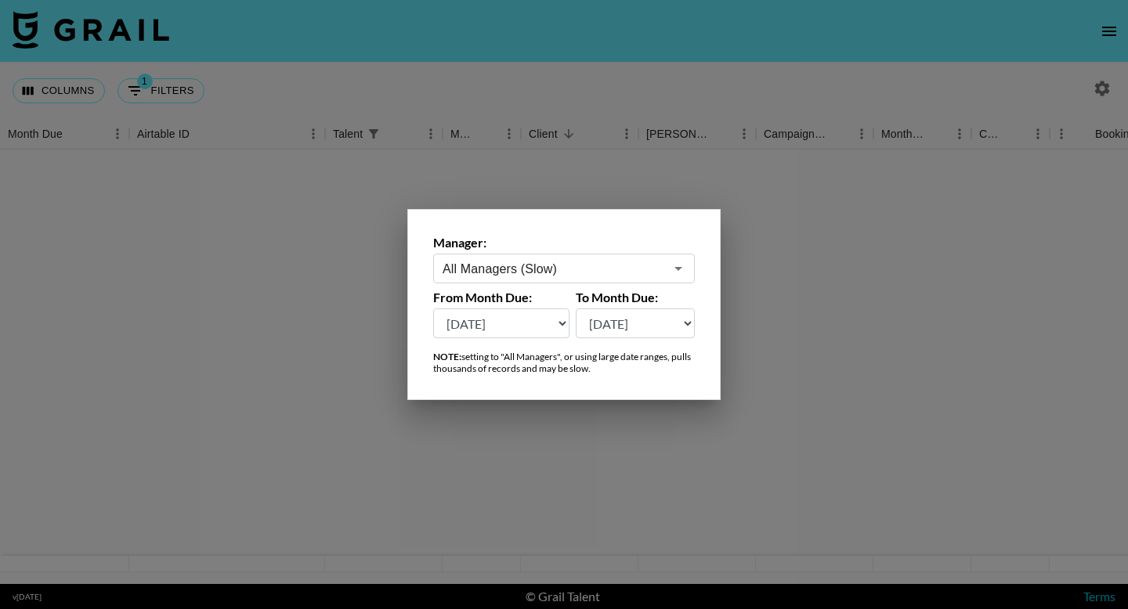
click at [175, 95] on div at bounding box center [564, 304] width 1128 height 609
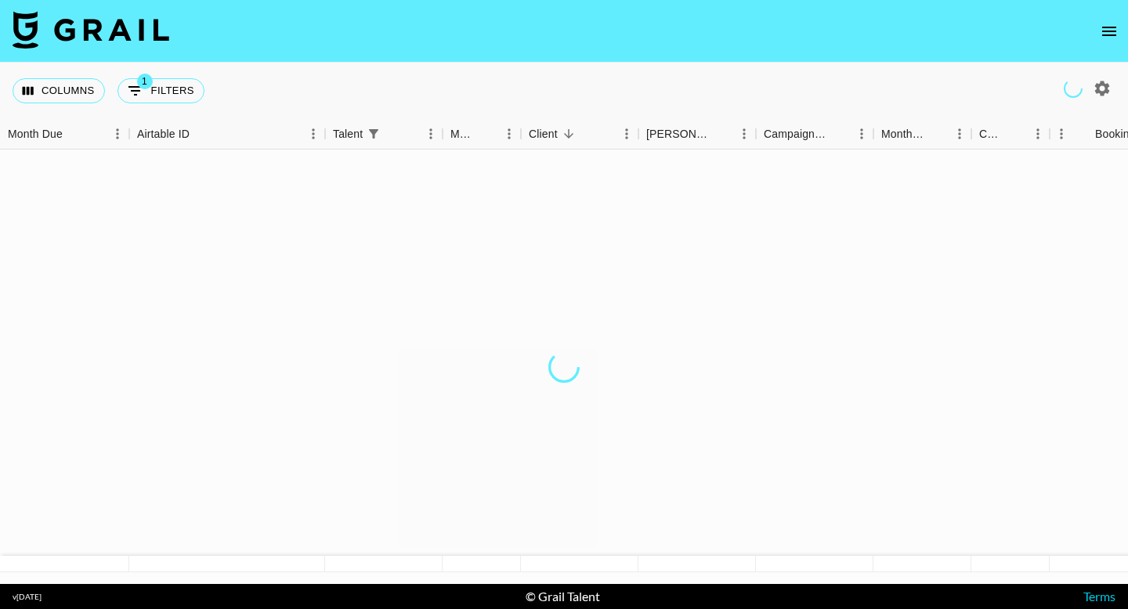
click at [175, 95] on button "1 Filters" at bounding box center [160, 90] width 87 height 25
select select "talentName"
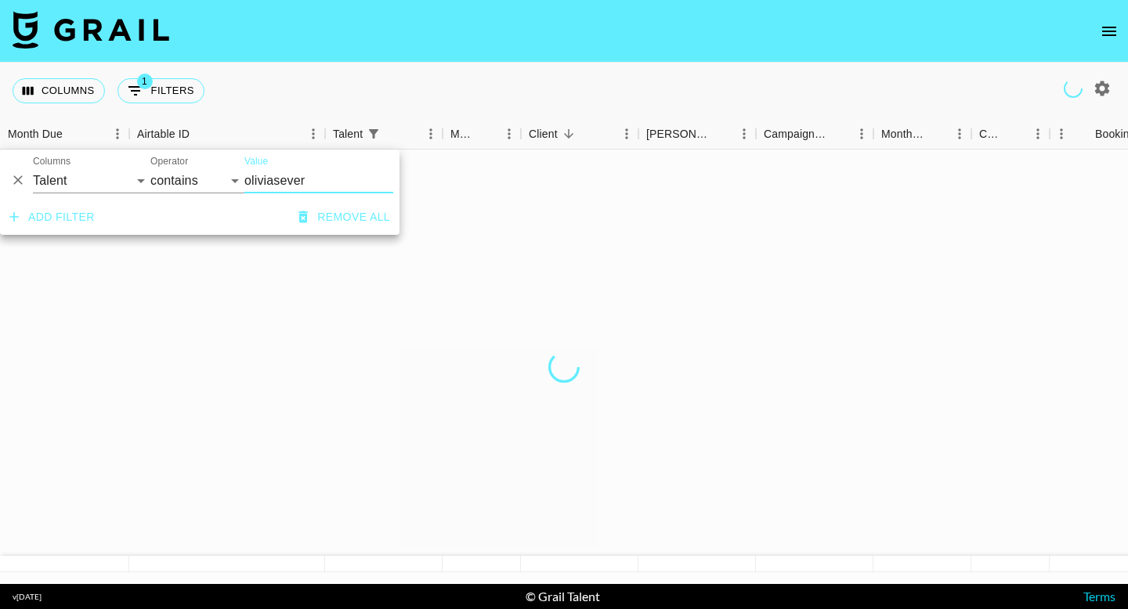
click at [1104, 93] on icon "button" at bounding box center [1102, 88] width 19 height 19
click at [1100, 90] on icon "button" at bounding box center [1102, 88] width 15 height 15
select select "[DATE]"
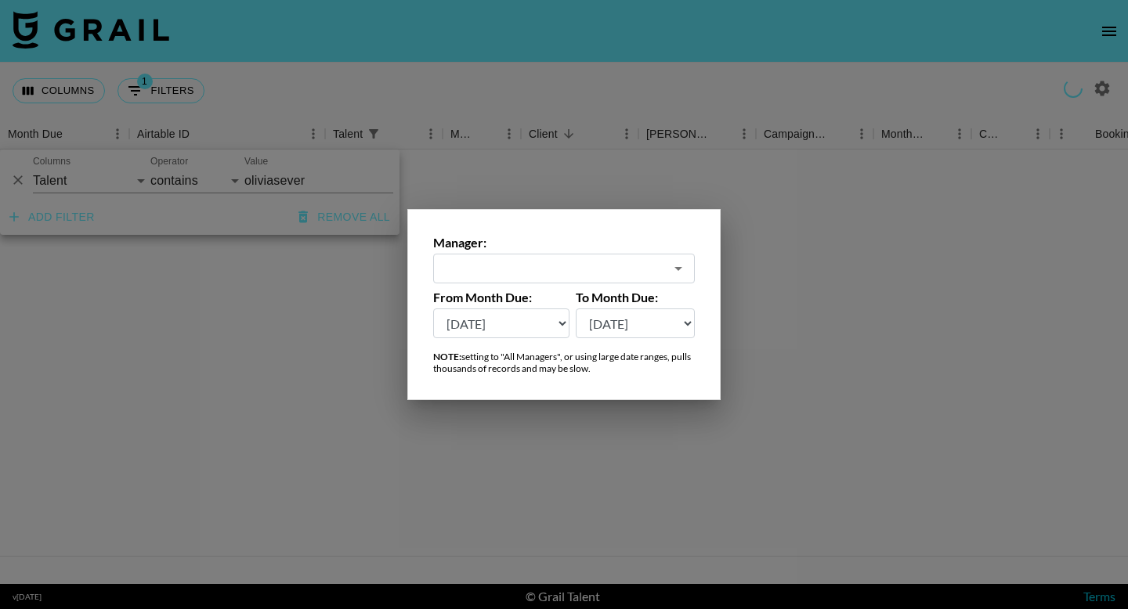
type input "All Managers (Slow)"
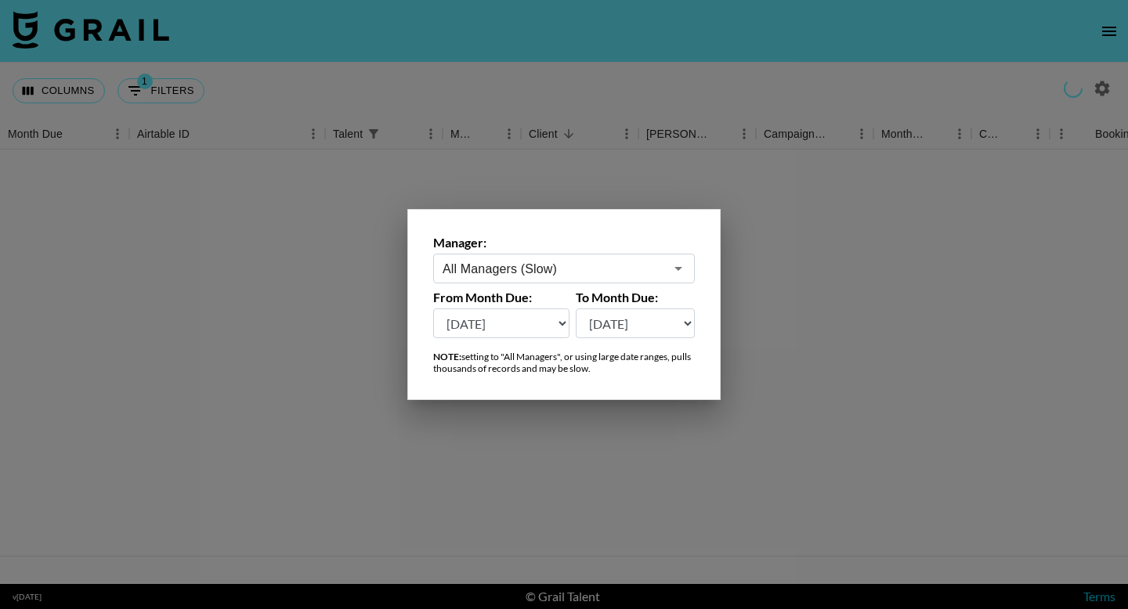
click at [541, 321] on select "Aug '26 Jul '26 Jun '26 May '26 Apr '26 Mar '26 Feb '26 Jan '26 Dec '25 Nov '25…" at bounding box center [501, 324] width 136 height 30
select select "Jan '25"
click at [537, 329] on select "Aug '26 Jul '26 Jun '26 May '26 Apr '26 Mar '26 Feb '26 Jan '26 Dec '25 Nov '25…" at bounding box center [501, 324] width 136 height 30
click at [785, 236] on div at bounding box center [564, 304] width 1128 height 609
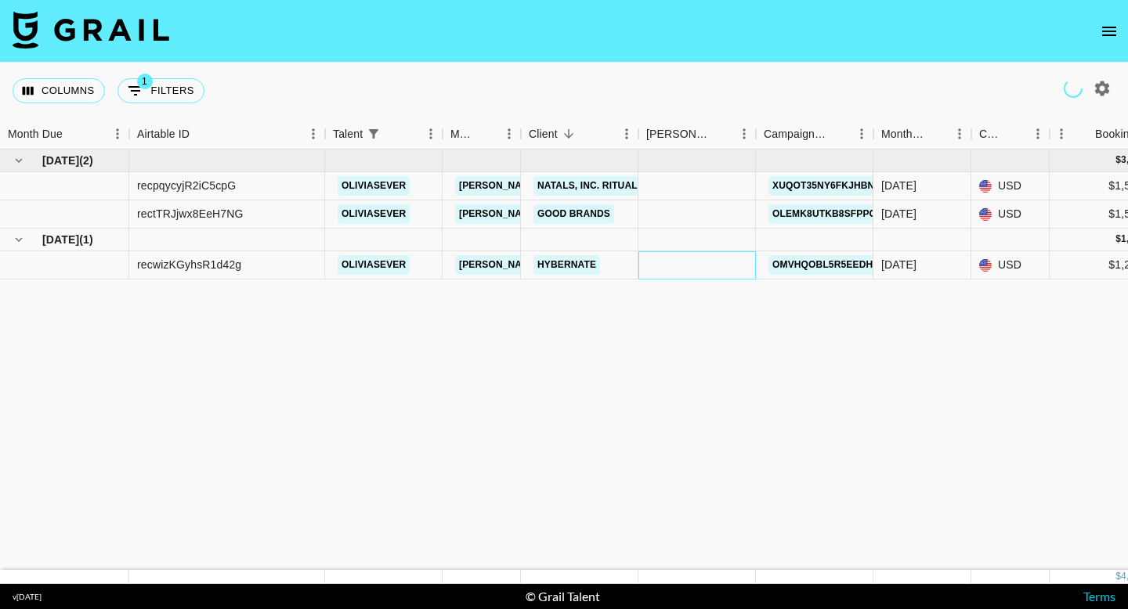
click at [713, 262] on div at bounding box center [696, 265] width 117 height 28
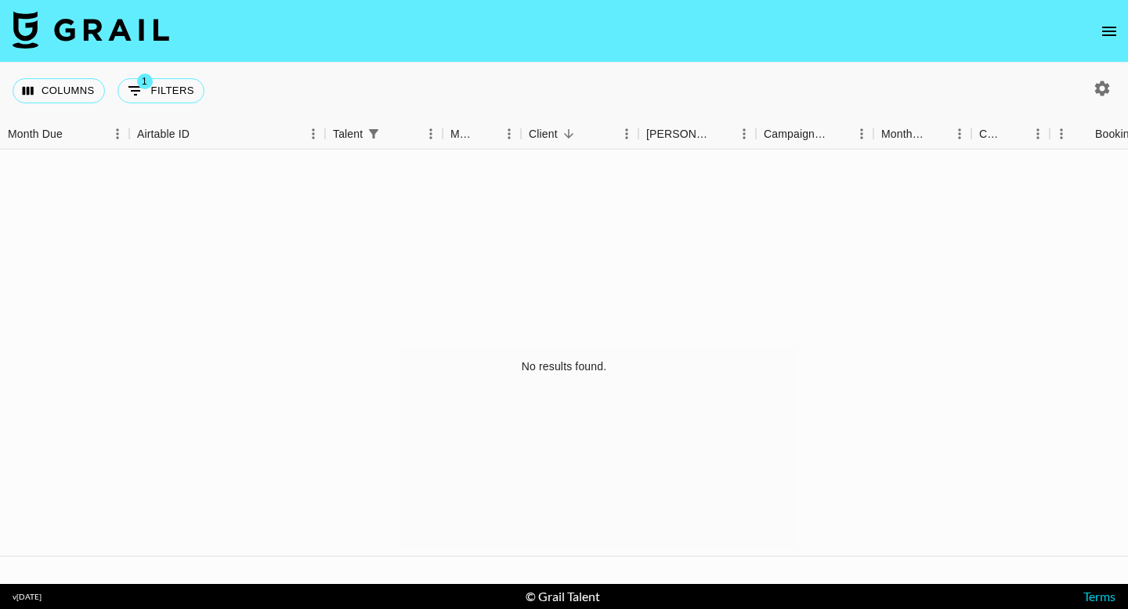
click at [1099, 99] on button "button" at bounding box center [1102, 88] width 27 height 27
select select "[DATE]"
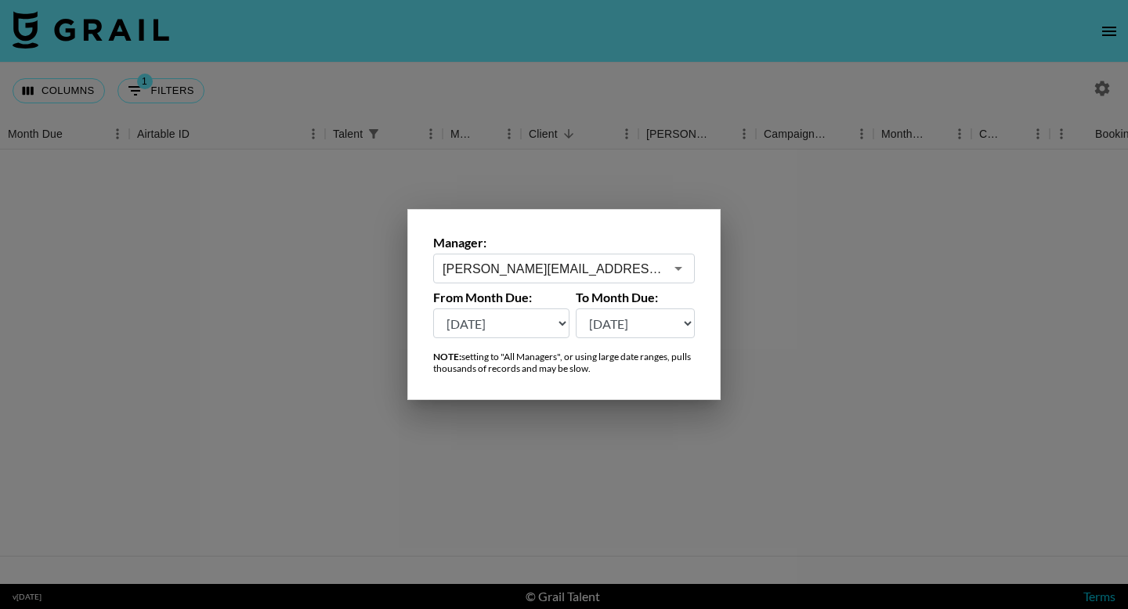
click at [645, 258] on div "[PERSON_NAME][EMAIL_ADDRESS][DOMAIN_NAME] ​" at bounding box center [564, 269] width 262 height 30
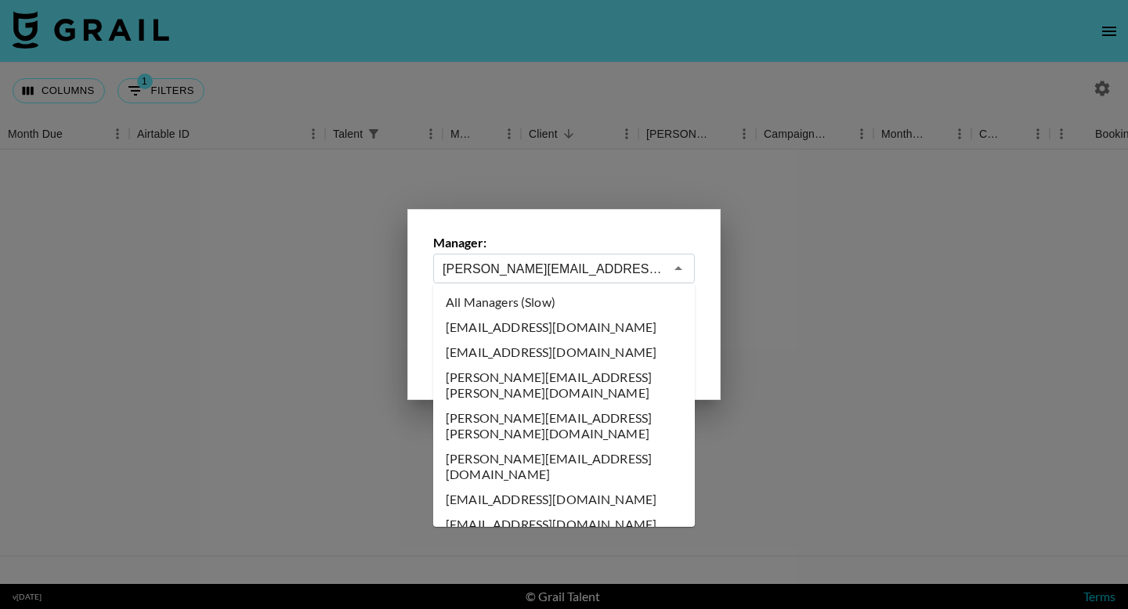
click at [565, 299] on li "All Managers (Slow)" at bounding box center [564, 302] width 262 height 25
type input "All Managers (Slow)"
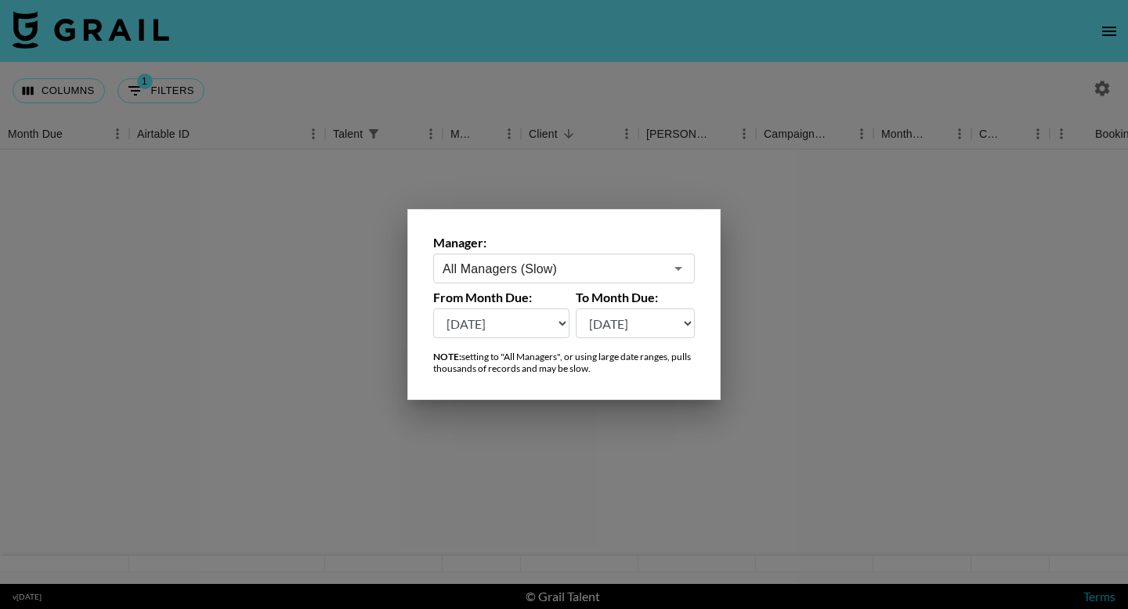
click at [542, 324] on select "[DATE] [DATE] '[DATE] May '[DATE] Mar '[DATE] Jan '[DATE] Nov '[DATE] Sep '[DAT…" at bounding box center [501, 324] width 136 height 30
select select "[DATE]"
click at [792, 251] on div at bounding box center [564, 304] width 1128 height 609
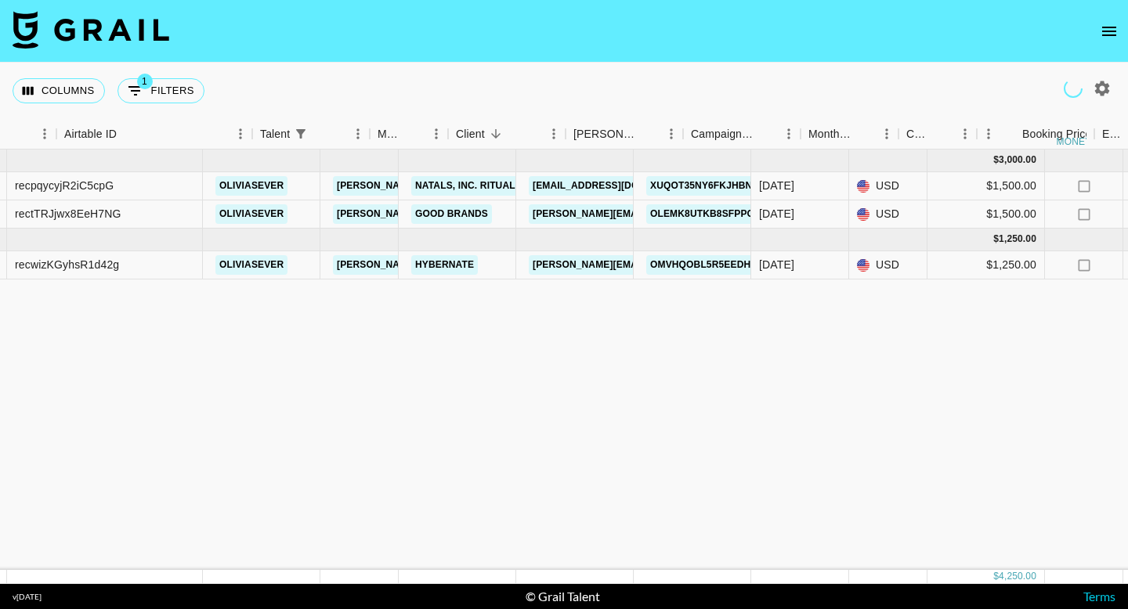
scroll to position [0, 69]
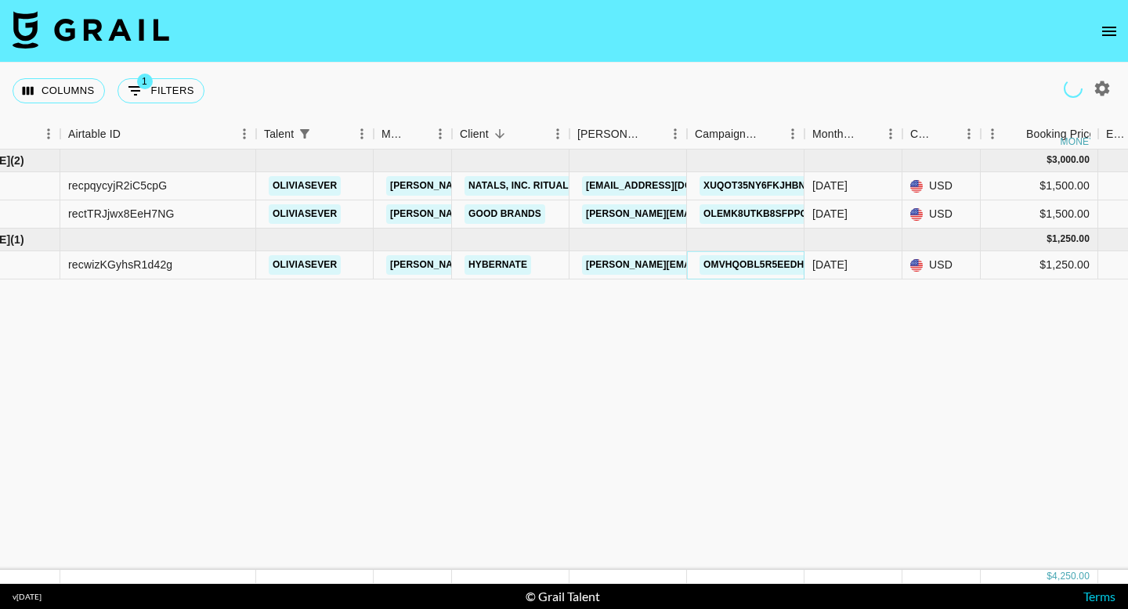
click at [776, 269] on link "oMvHqoBl5R5eeDHk2WJe" at bounding box center [769, 265] width 141 height 20
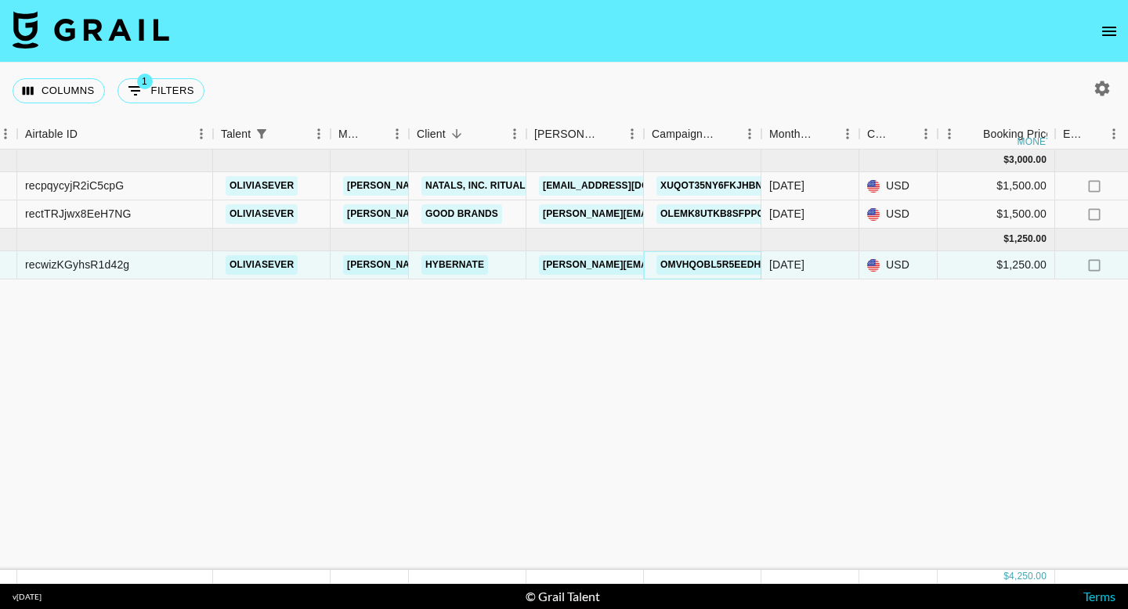
scroll to position [0, 111]
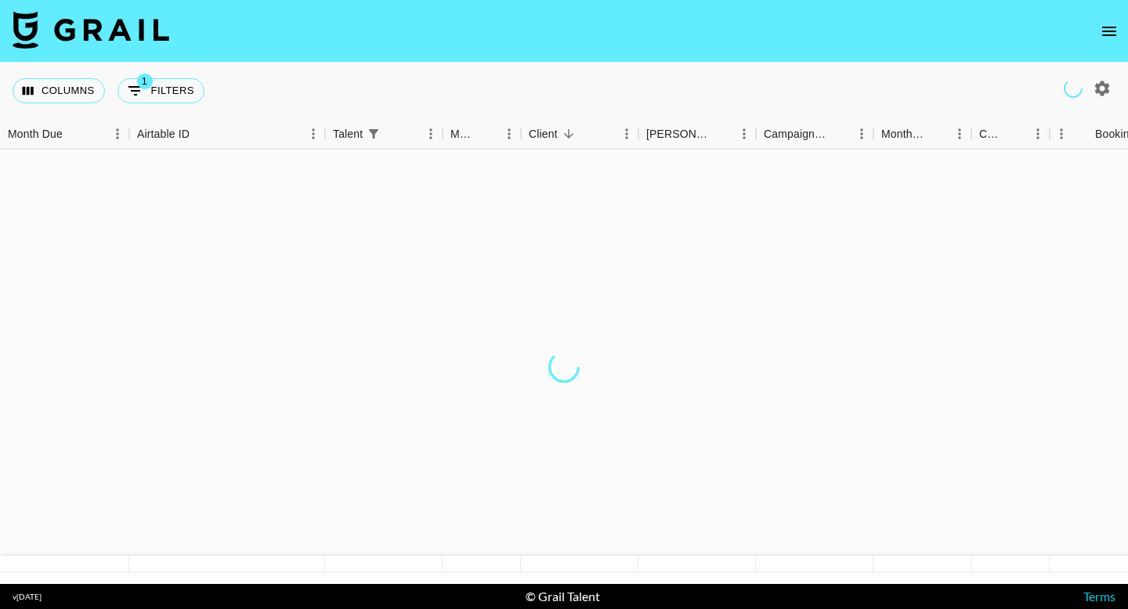
click at [1103, 45] on nav at bounding box center [564, 31] width 1128 height 63
click at [1110, 36] on icon "open drawer" at bounding box center [1109, 31] width 19 height 19
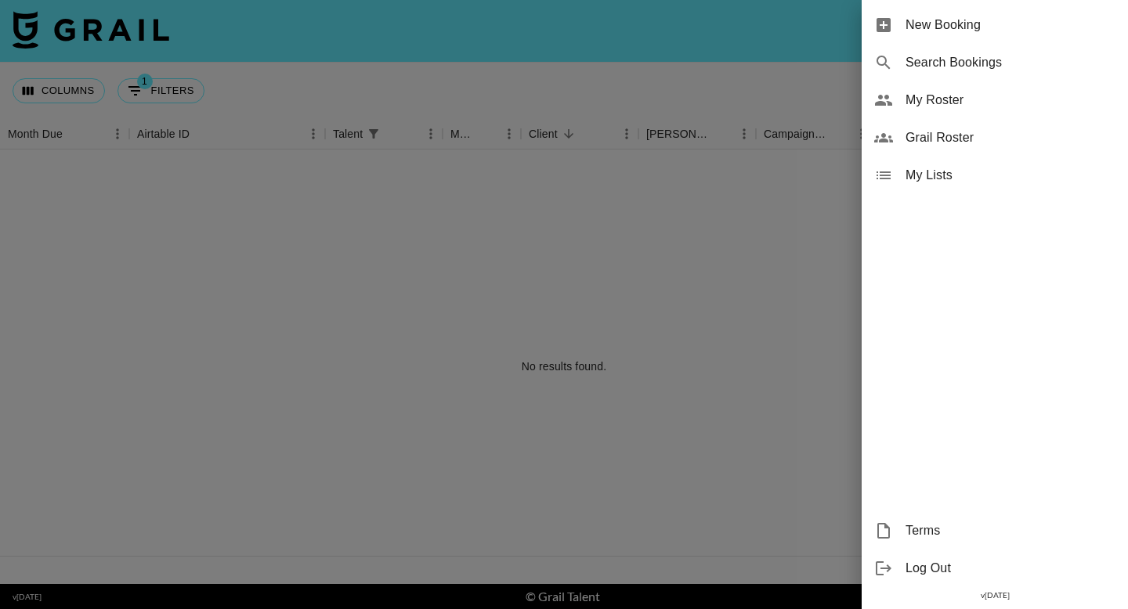
click at [951, 105] on span "My Roster" at bounding box center [1010, 100] width 210 height 19
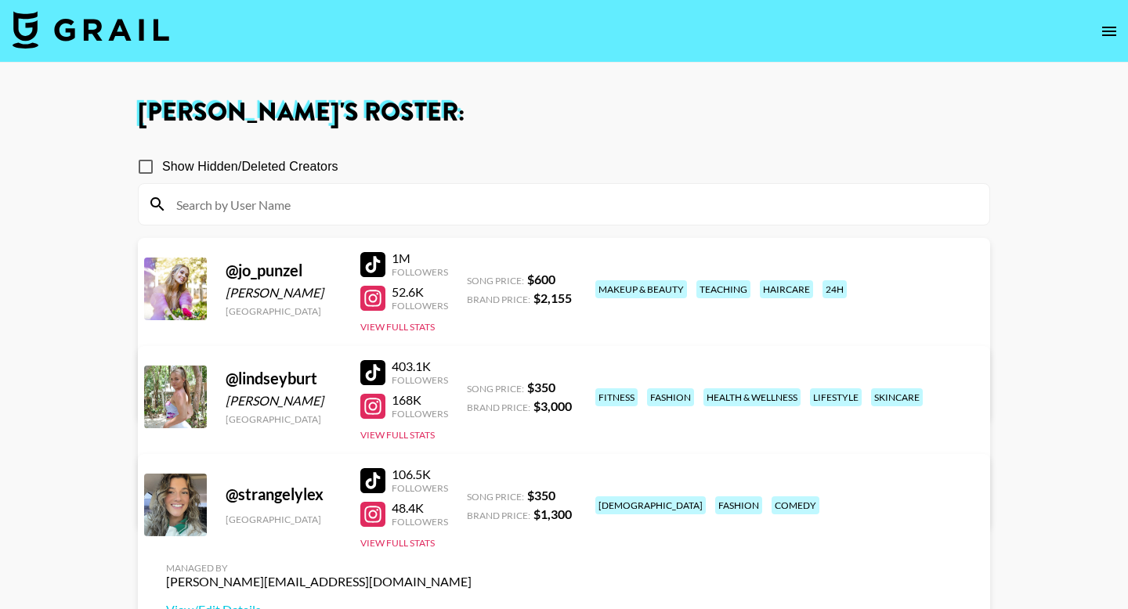
click at [376, 270] on div at bounding box center [372, 264] width 25 height 25
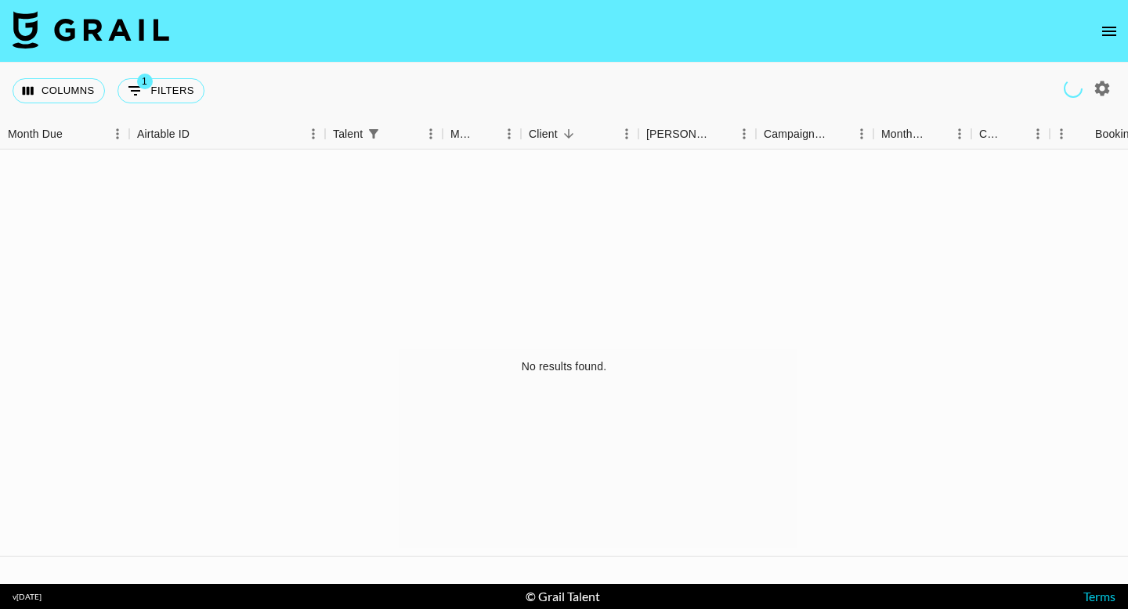
click at [1107, 82] on icon "button" at bounding box center [1102, 88] width 19 height 19
select select "[DATE]"
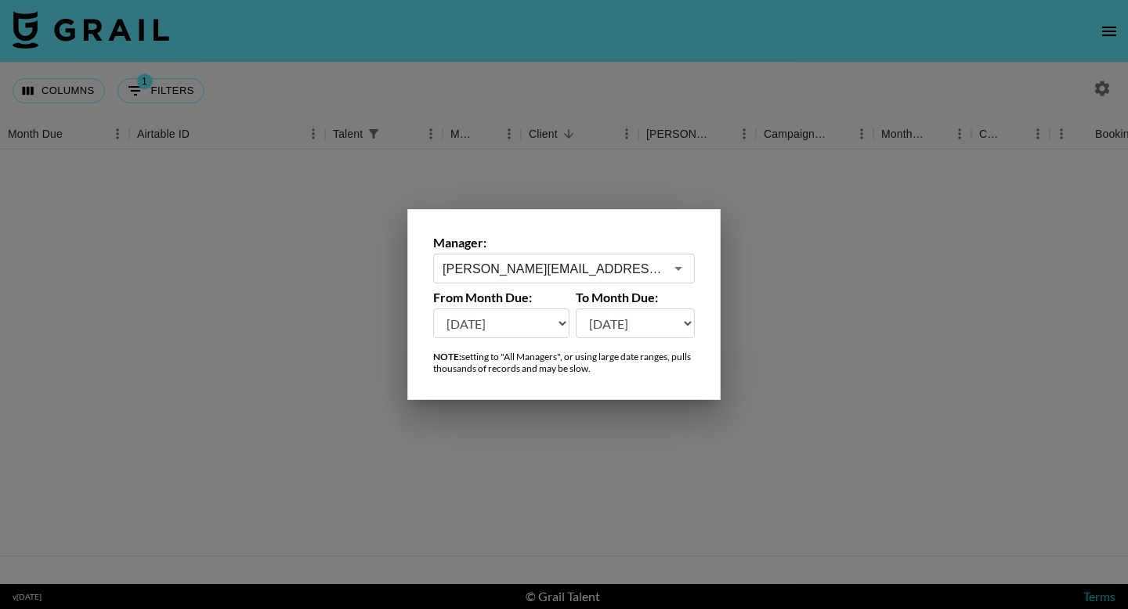
click at [620, 268] on input "[PERSON_NAME][EMAIL_ADDRESS][DOMAIN_NAME]" at bounding box center [554, 269] width 222 height 18
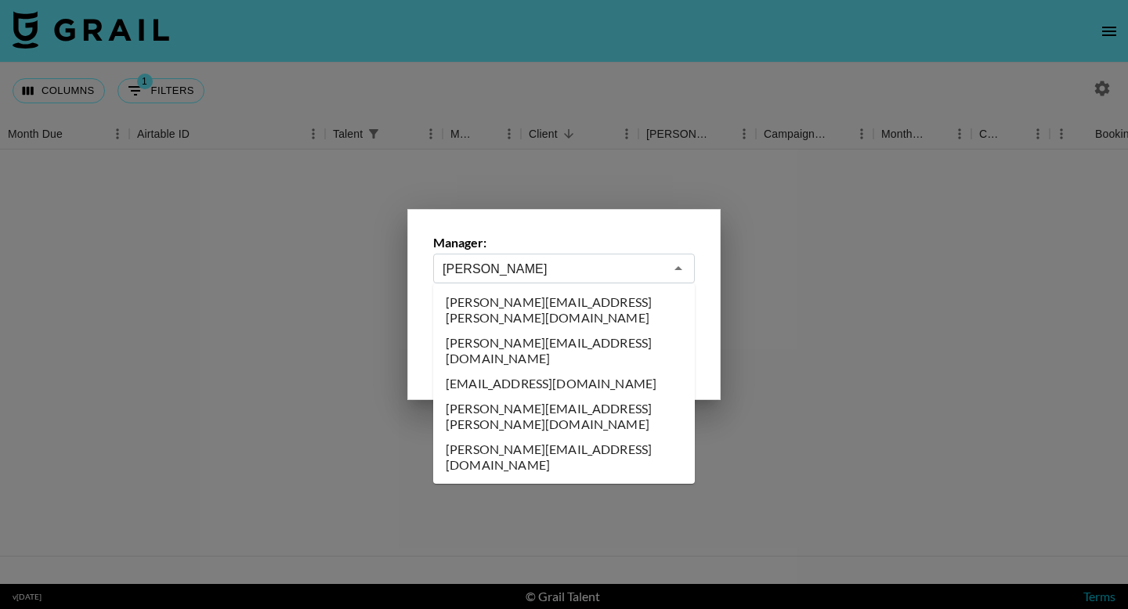
click at [576, 331] on li "[PERSON_NAME][EMAIL_ADDRESS][DOMAIN_NAME]" at bounding box center [564, 351] width 262 height 41
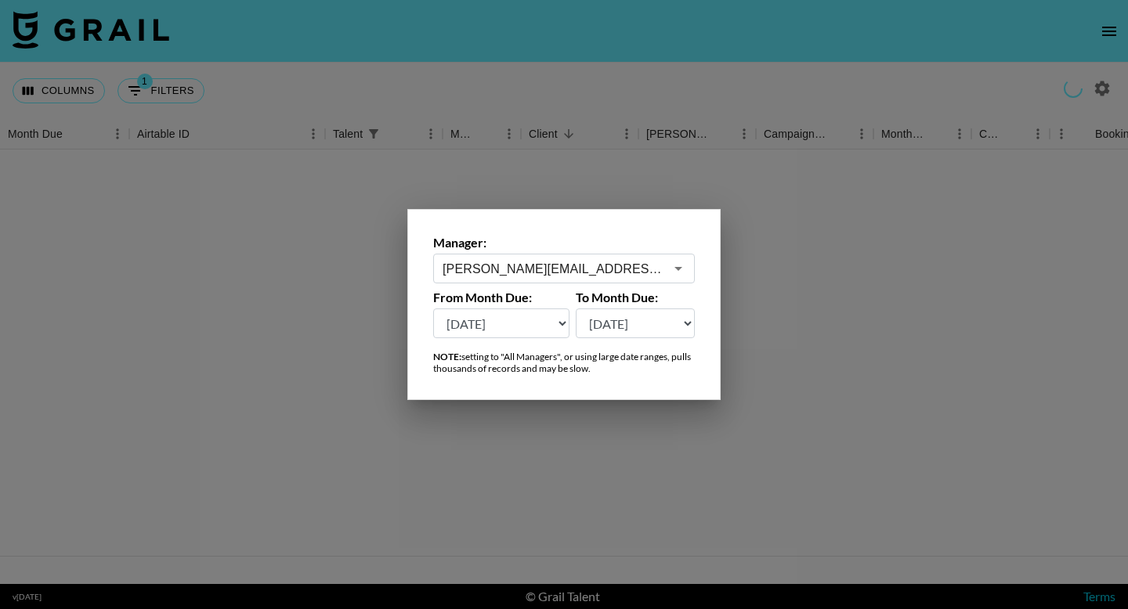
click at [483, 269] on input "[PERSON_NAME][EMAIL_ADDRESS][DOMAIN_NAME]" at bounding box center [554, 269] width 222 height 18
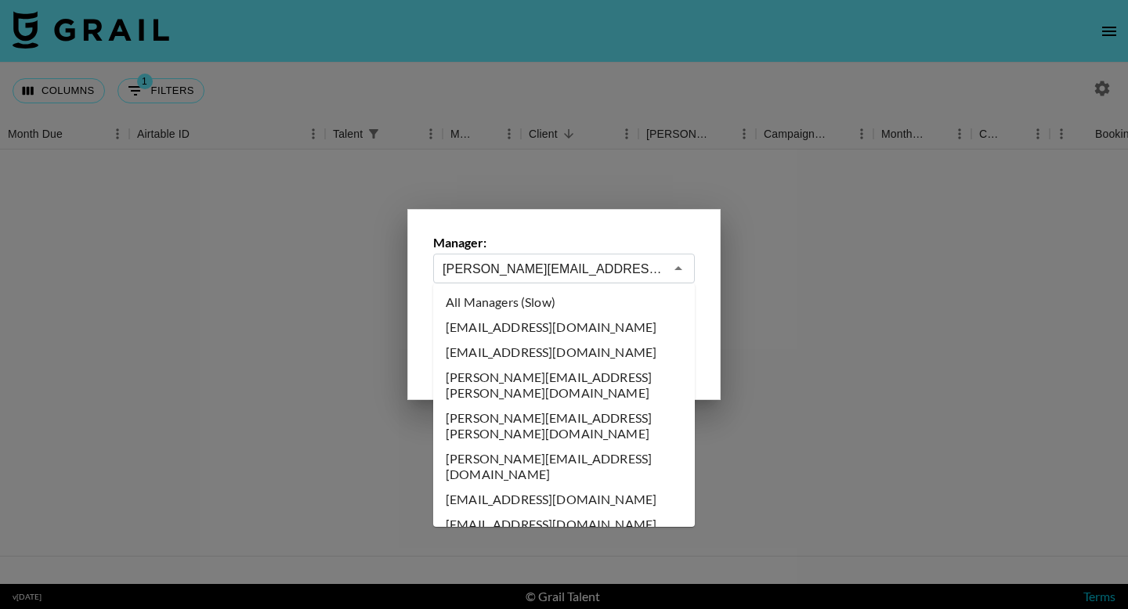
scroll to position [4424, 0]
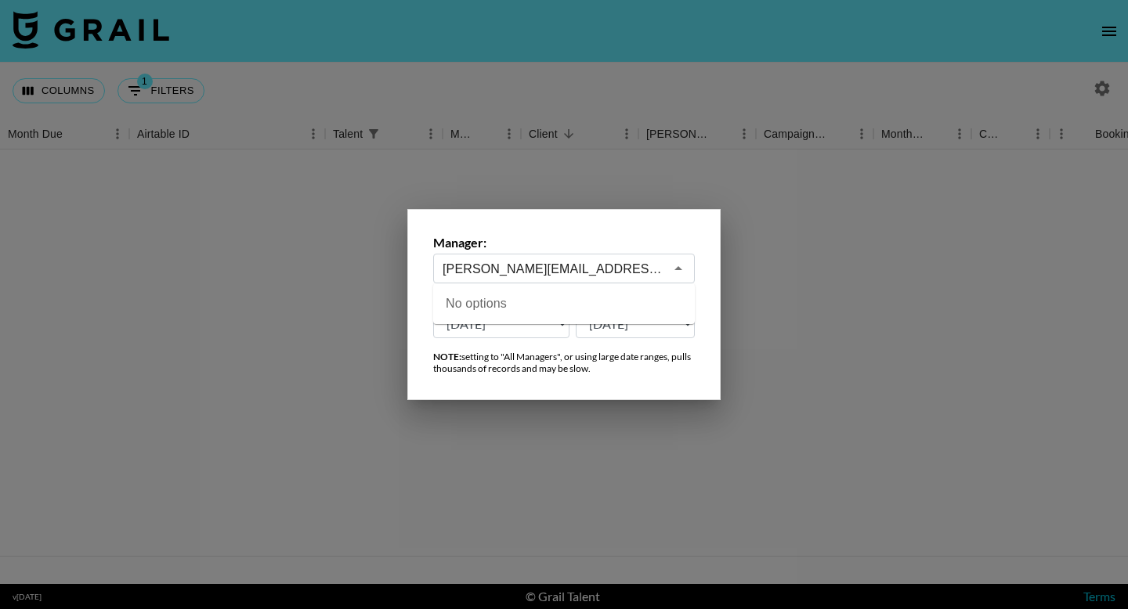
drag, startPoint x: 594, startPoint y: 272, endPoint x: 480, endPoint y: 269, distance: 114.4
click at [480, 269] on input "[PERSON_NAME][EMAIL_ADDRESS][DOMAIN_NAME]" at bounding box center [554, 269] width 222 height 18
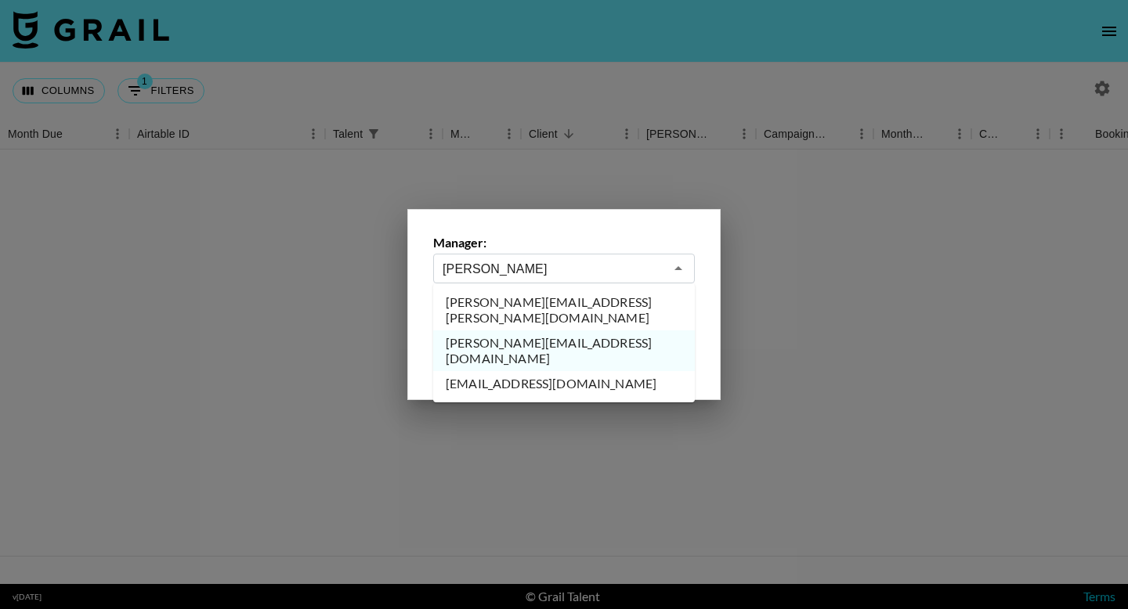
click at [521, 371] on li "[EMAIL_ADDRESS][DOMAIN_NAME]" at bounding box center [564, 383] width 262 height 25
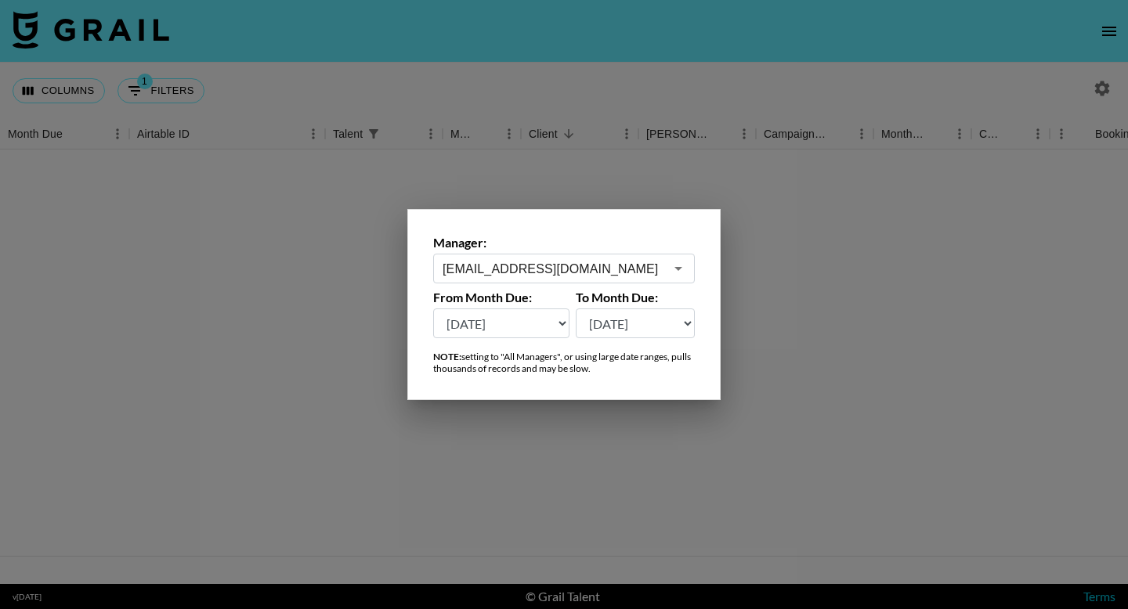
type input "[EMAIL_ADDRESS][DOMAIN_NAME]"
click at [621, 199] on div at bounding box center [564, 304] width 1128 height 609
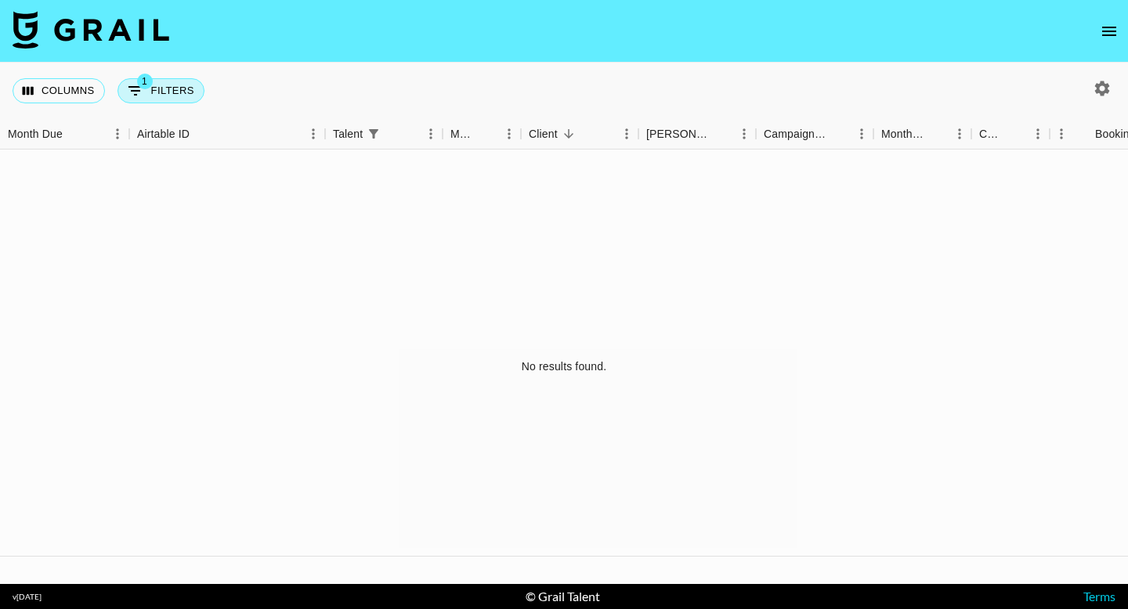
click at [198, 92] on button "1 Filters" at bounding box center [160, 90] width 87 height 25
select select "talentName"
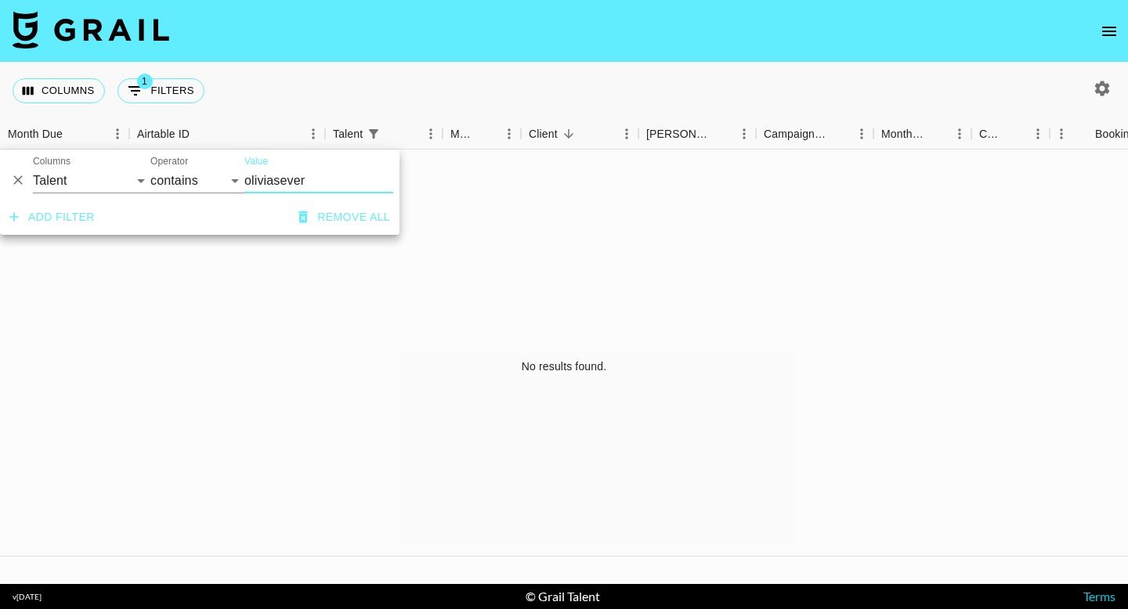
drag, startPoint x: 320, startPoint y: 182, endPoint x: 238, endPoint y: 178, distance: 82.3
click at [238, 178] on div "And Or Columns Grail Platform ID Airtable ID Talent Manager Client [PERSON_NAME…" at bounding box center [199, 175] width 399 height 50
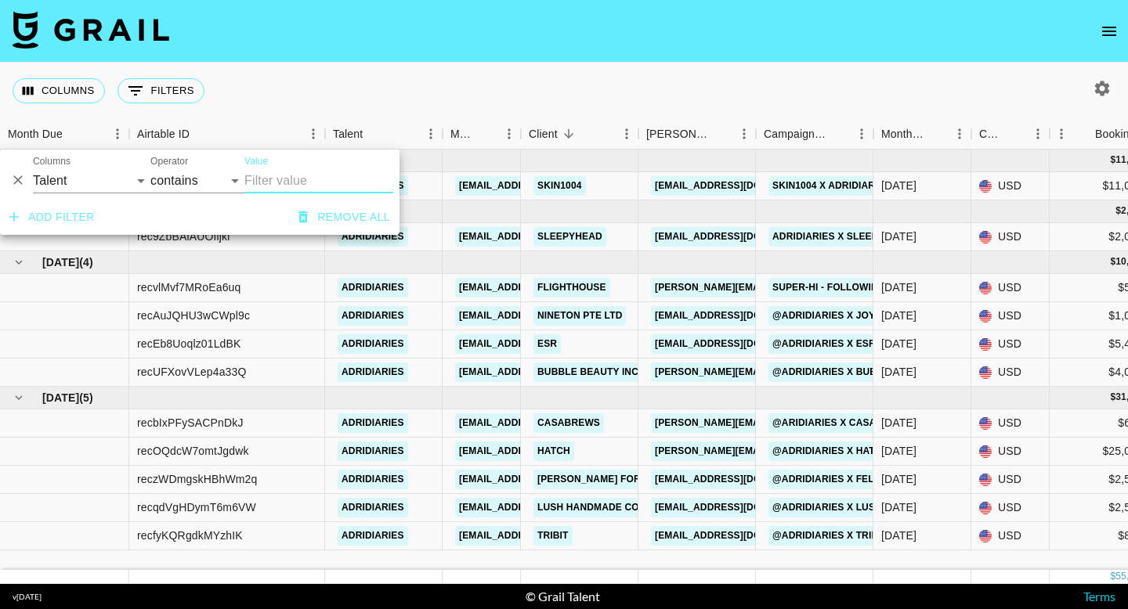
click at [533, 66] on div "Columns 0 Filters + Booking" at bounding box center [564, 91] width 1128 height 56
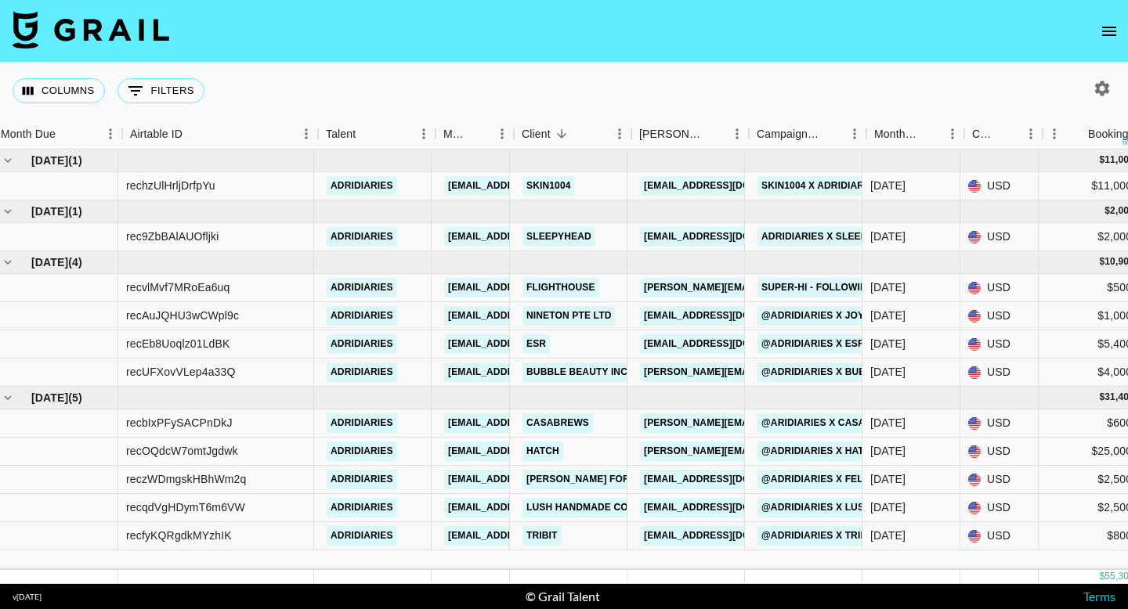
scroll to position [0, 0]
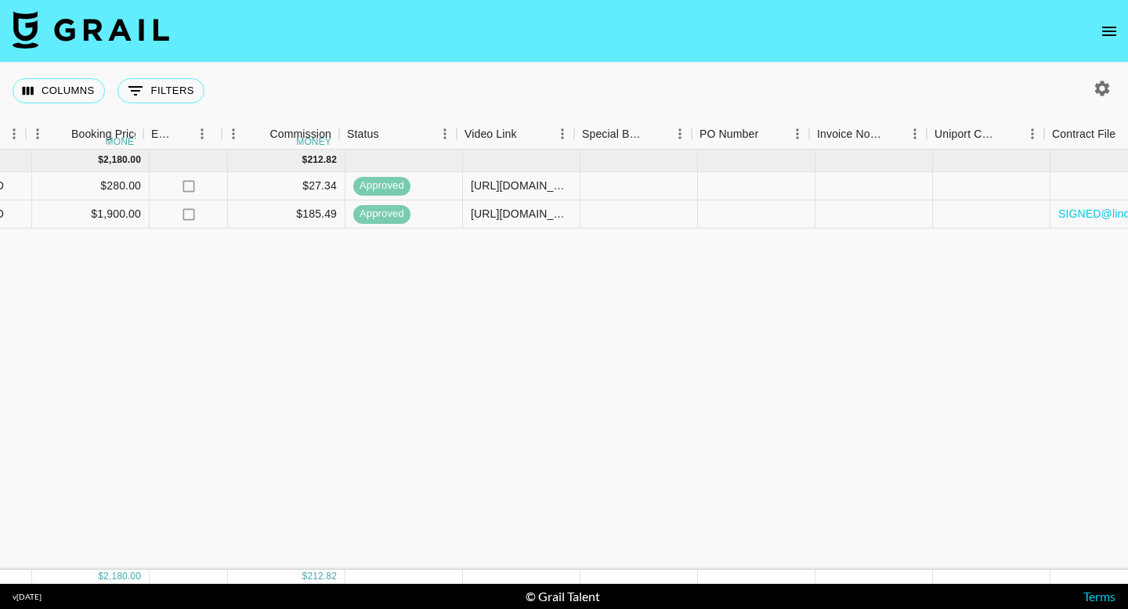
scroll to position [0, 1031]
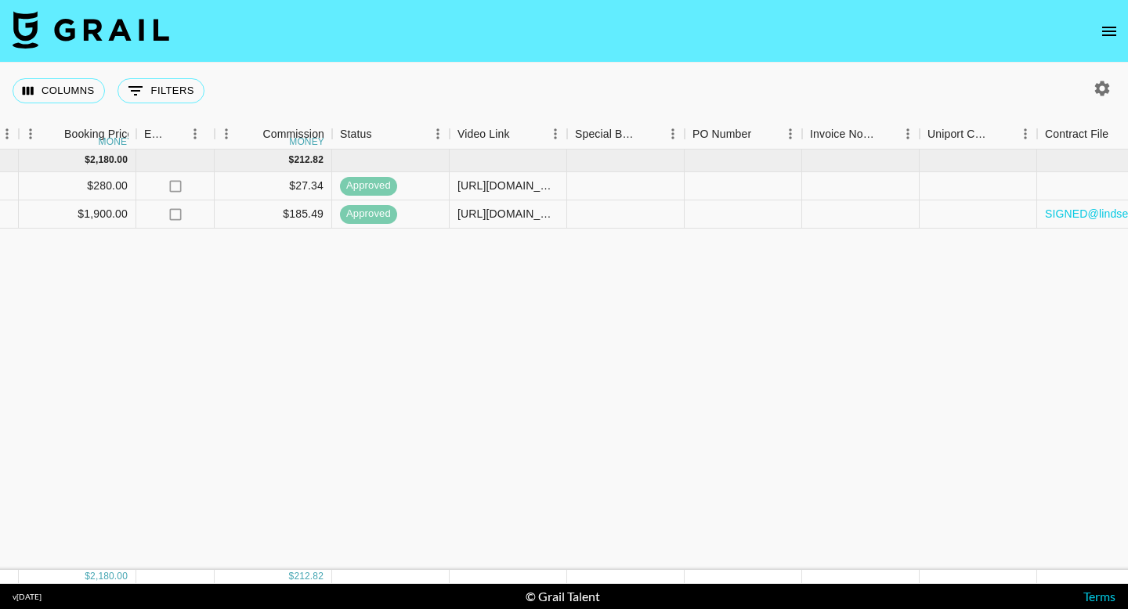
click at [1109, 86] on icon "button" at bounding box center [1102, 88] width 19 height 19
select select "[DATE]"
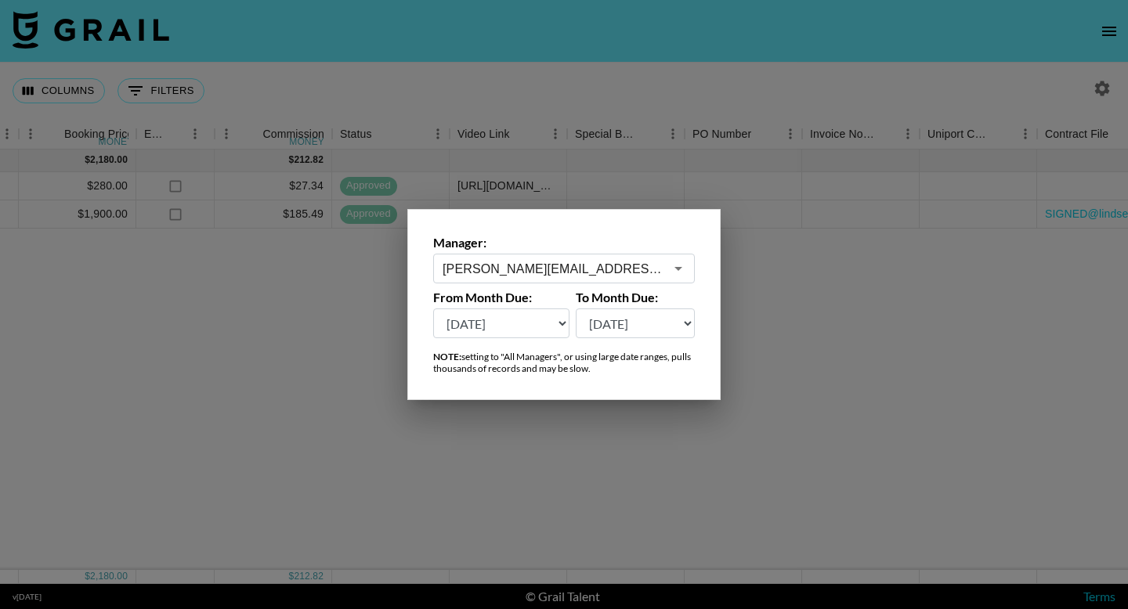
click at [637, 266] on input "[PERSON_NAME][EMAIL_ADDRESS][DOMAIN_NAME]" at bounding box center [554, 269] width 222 height 18
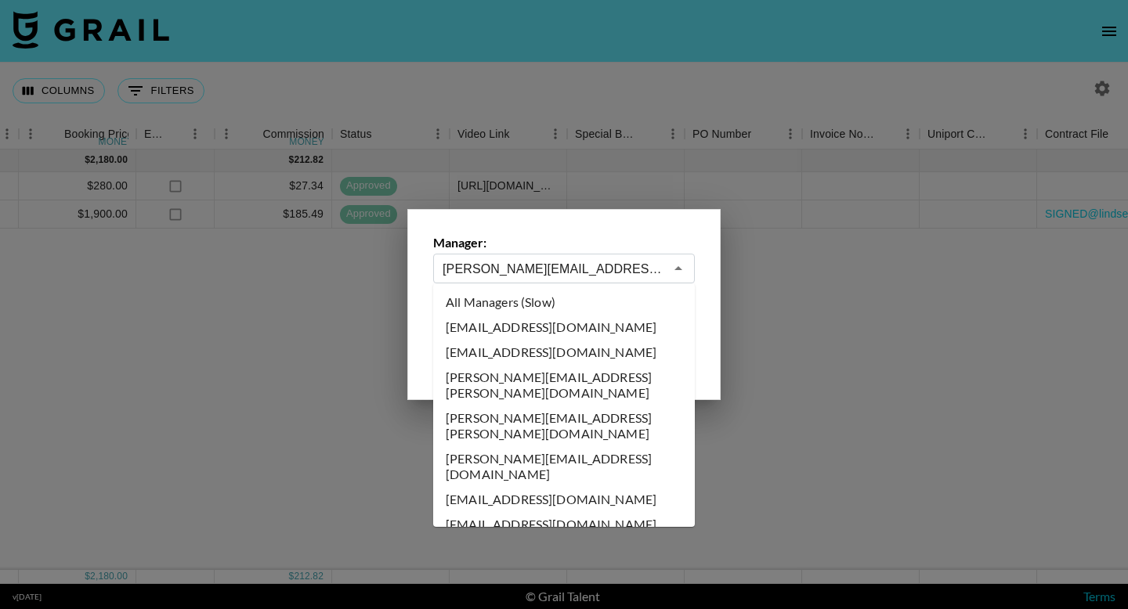
scroll to position [4851, 0]
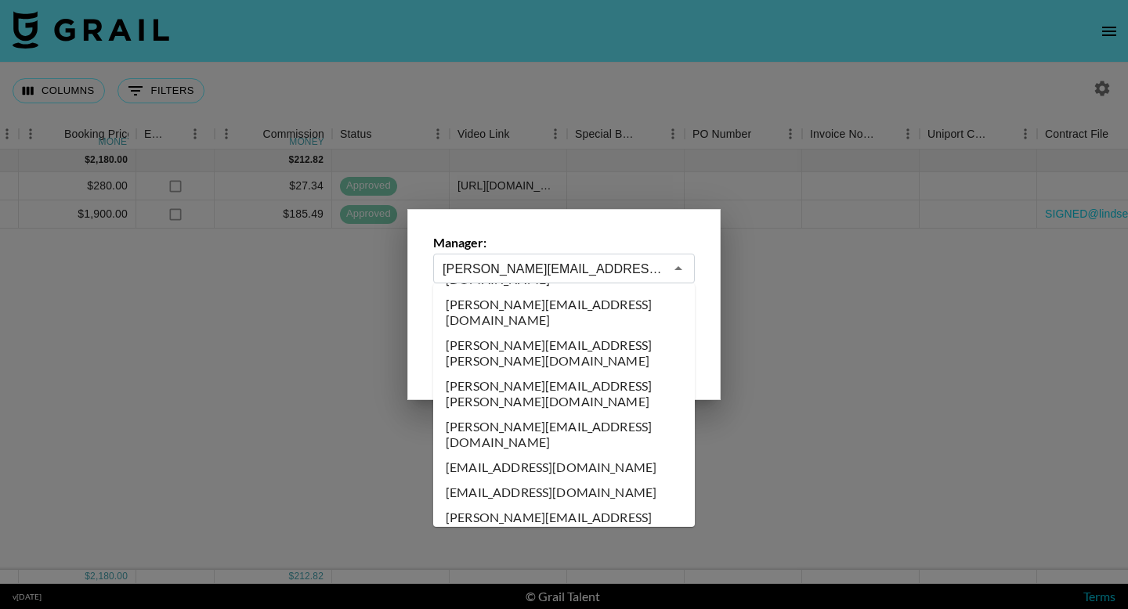
paste input "[PERSON_NAME]"
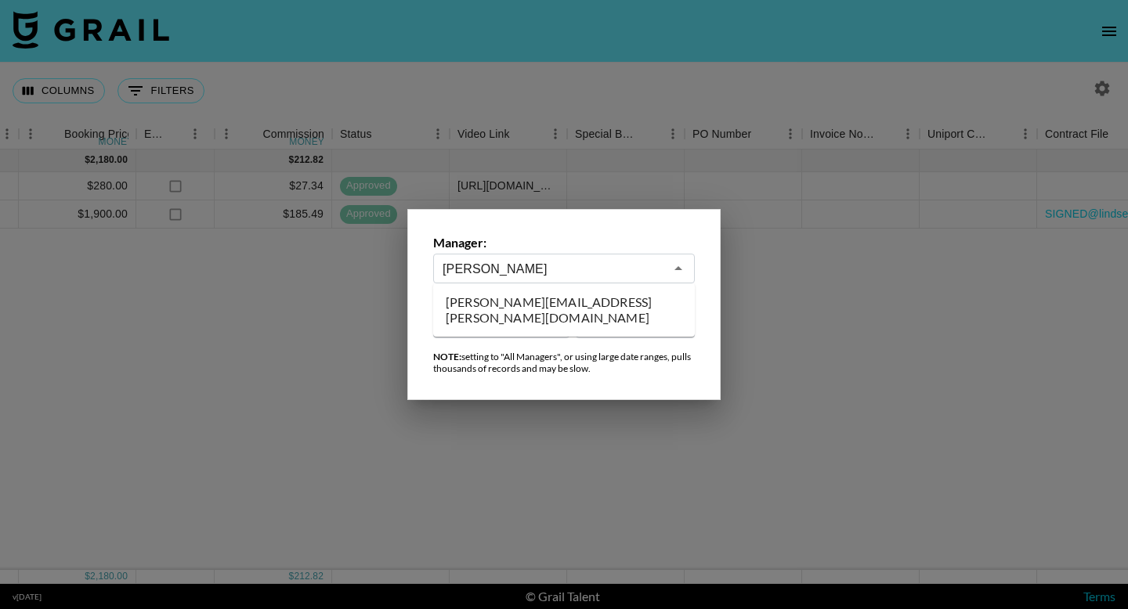
click at [623, 294] on li "[PERSON_NAME][EMAIL_ADDRESS][PERSON_NAME][DOMAIN_NAME]" at bounding box center [564, 310] width 262 height 41
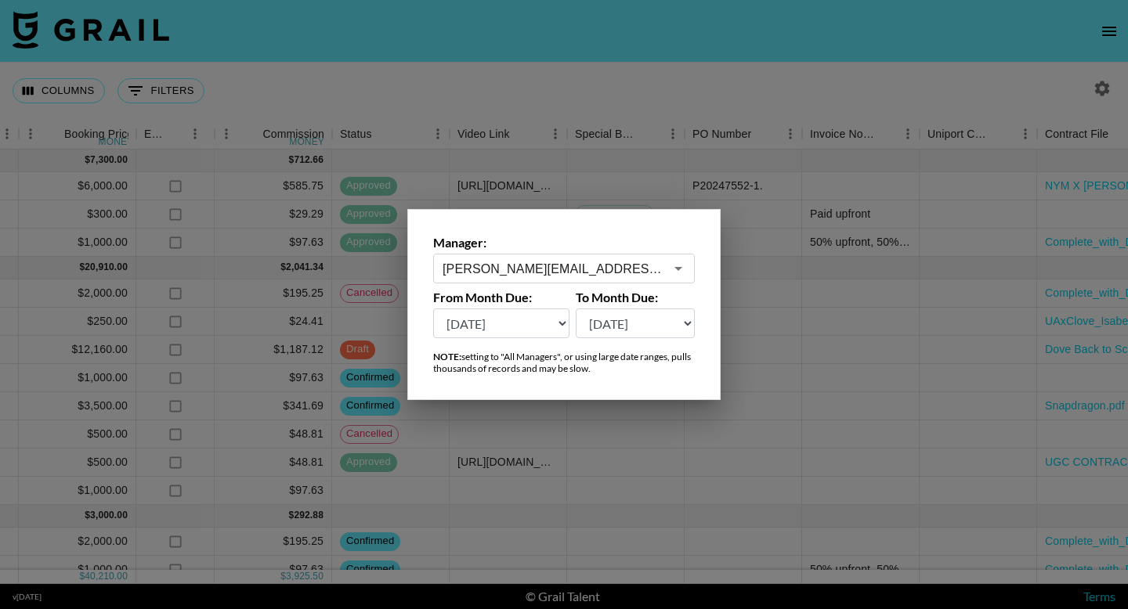
type input "[PERSON_NAME][EMAIL_ADDRESS][PERSON_NAME][DOMAIN_NAME]"
click at [864, 116] on div at bounding box center [564, 304] width 1128 height 609
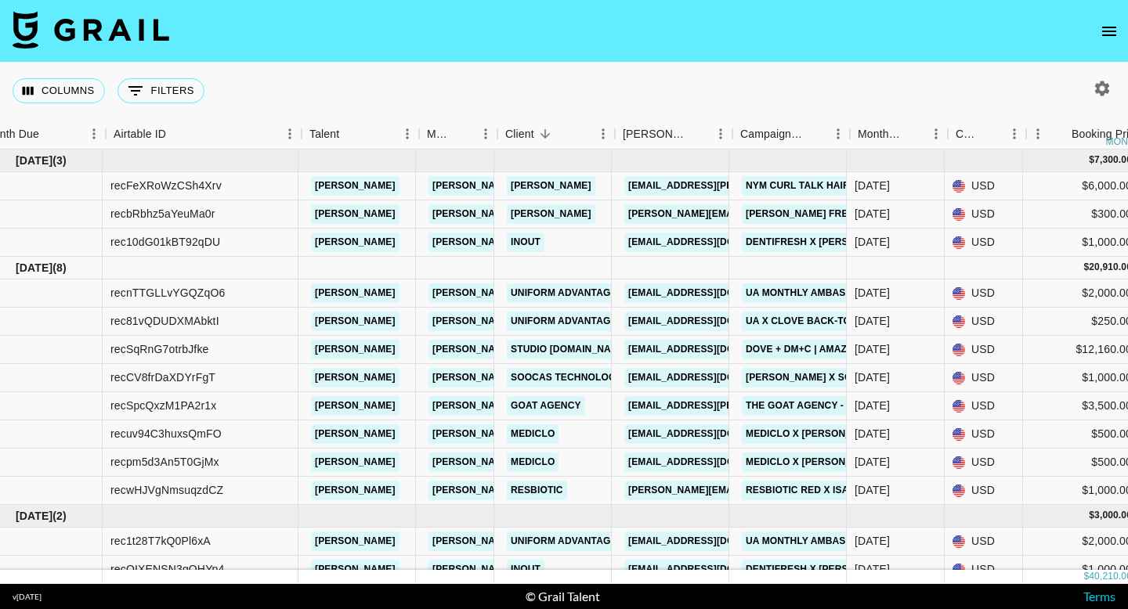
scroll to position [0, 18]
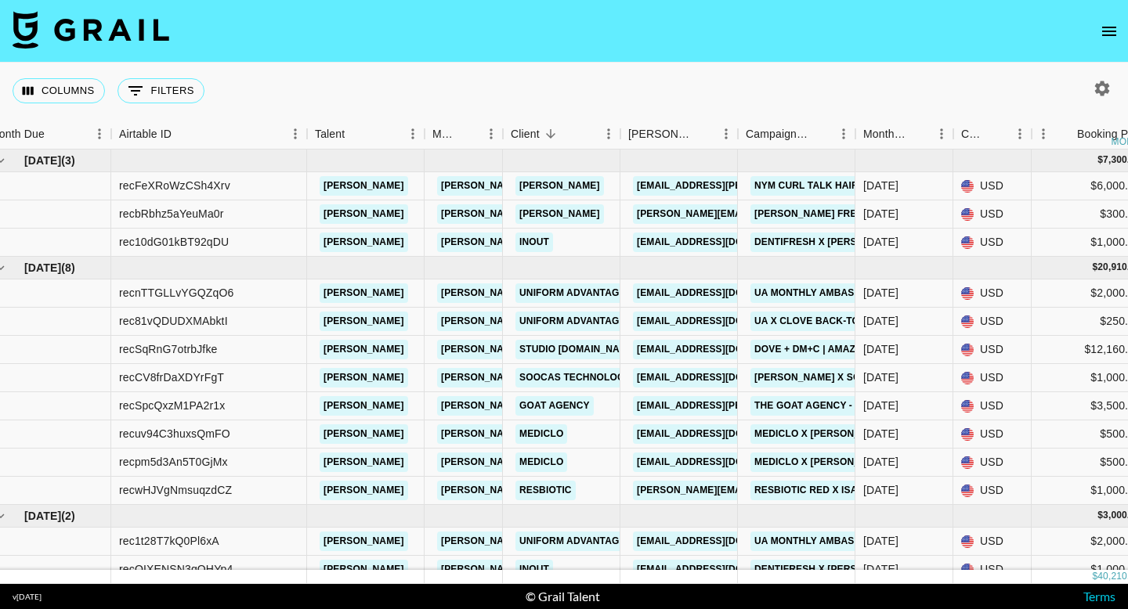
click at [1091, 94] on button "button" at bounding box center [1102, 88] width 27 height 27
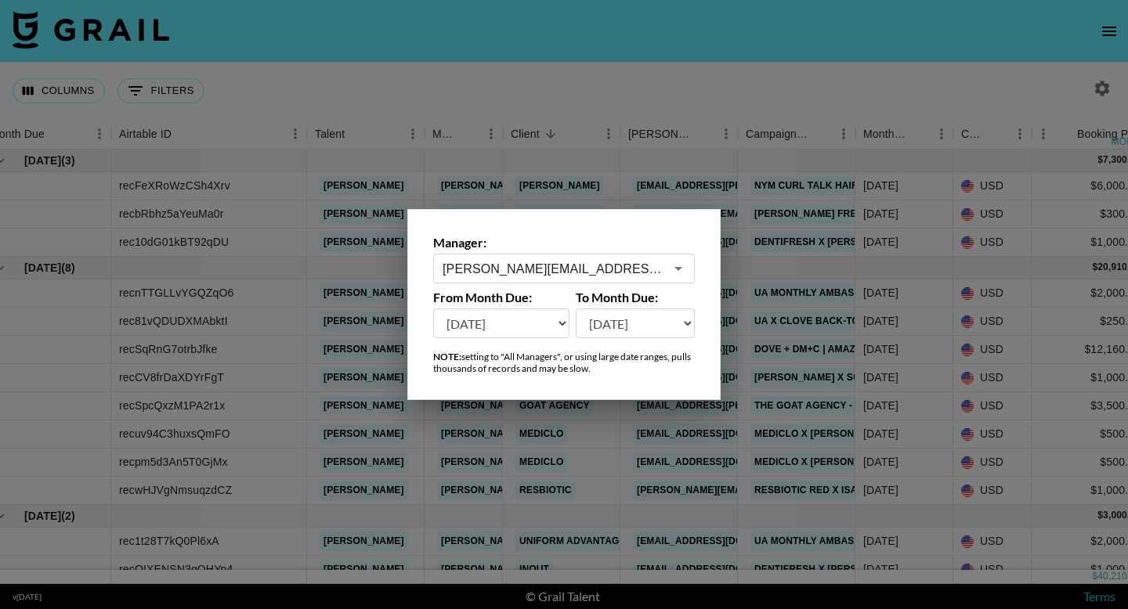
click at [534, 330] on select "[DATE] [DATE] '[DATE] May '[DATE] Mar '[DATE] Jan '[DATE] Nov '[DATE] Sep '[DAT…" at bounding box center [501, 324] width 136 height 30
select select "[DATE]"
click at [648, 110] on div at bounding box center [564, 304] width 1128 height 609
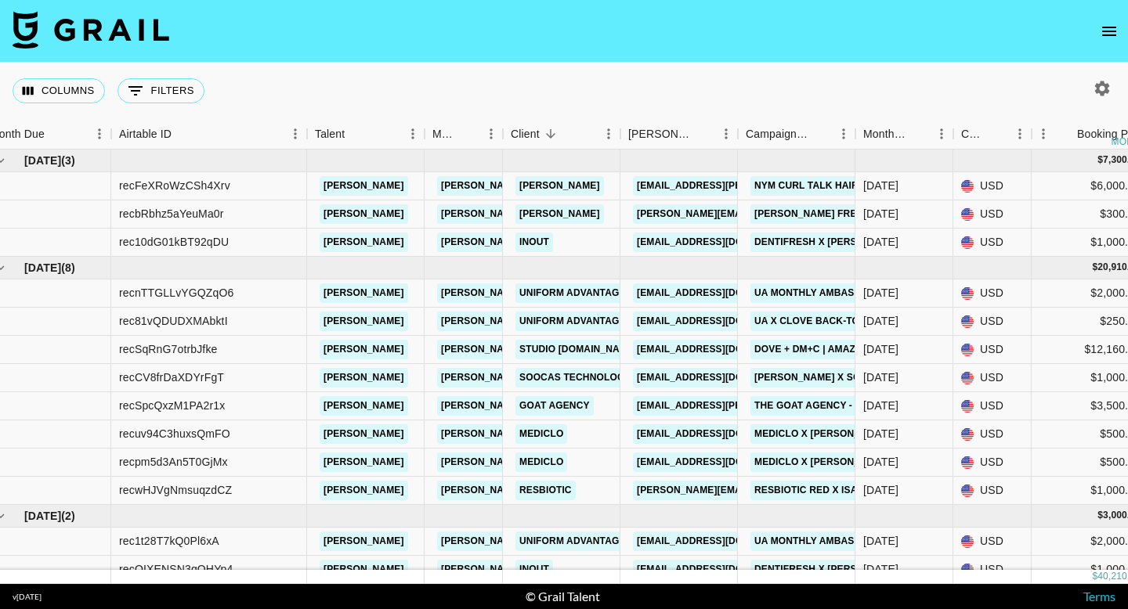
click at [1097, 81] on icon "button" at bounding box center [1102, 88] width 19 height 19
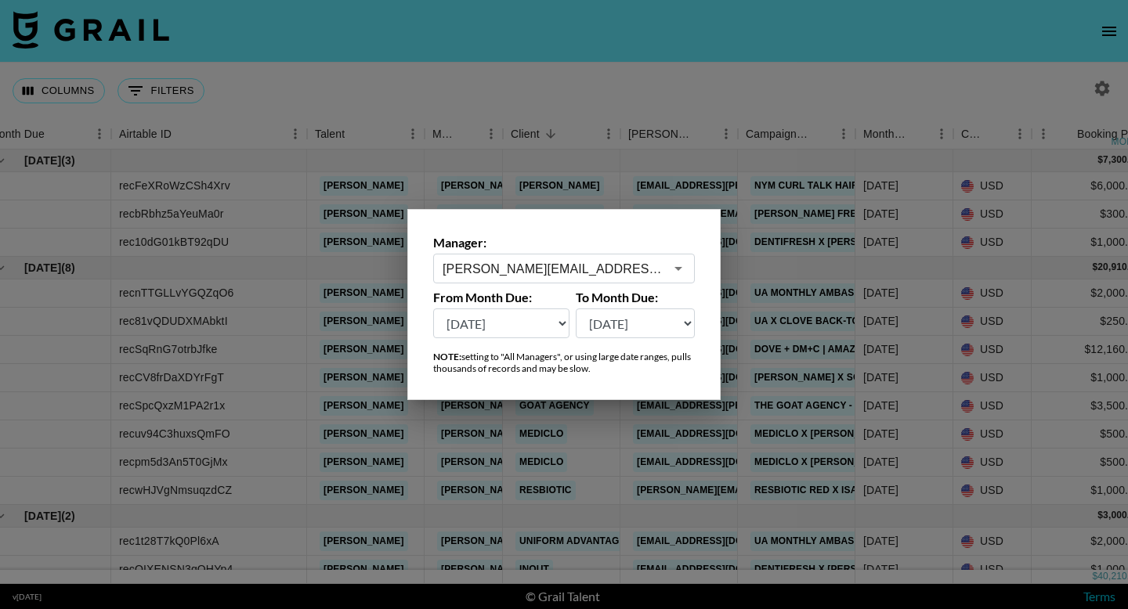
click at [560, 331] on select "Aug '26 Jul '26 Jun '26 May '26 Apr '26 Mar '26 Feb '26 Jan '26 Dec '25 Nov '25…" at bounding box center [501, 324] width 136 height 30
select select "Sep '24"
click at [696, 113] on div at bounding box center [564, 304] width 1128 height 609
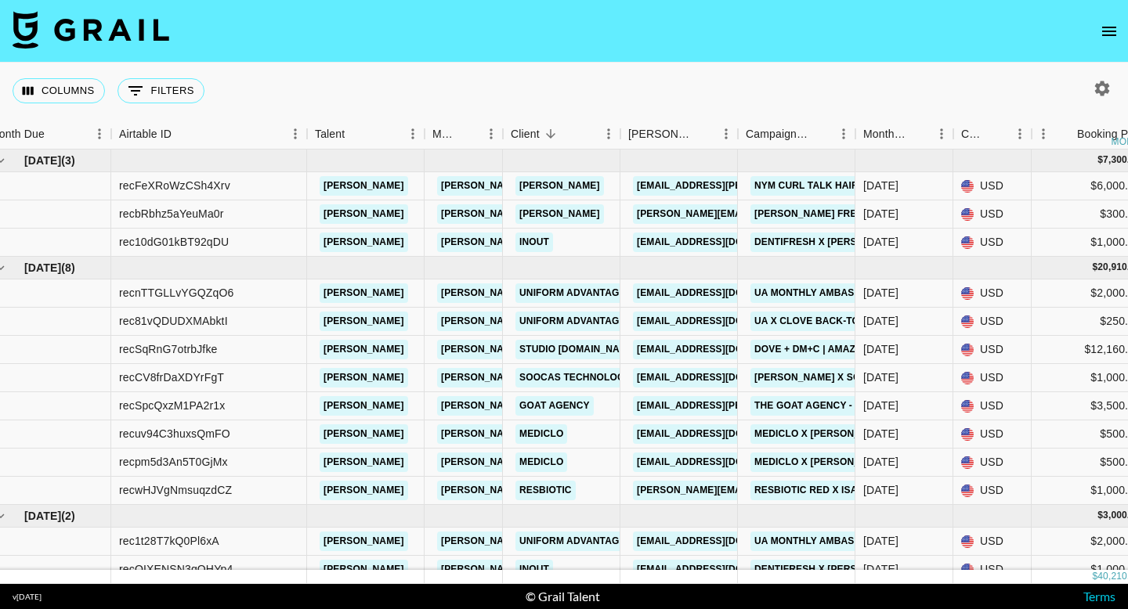
click at [1099, 90] on icon "button" at bounding box center [1102, 88] width 15 height 15
select select "[DATE]"
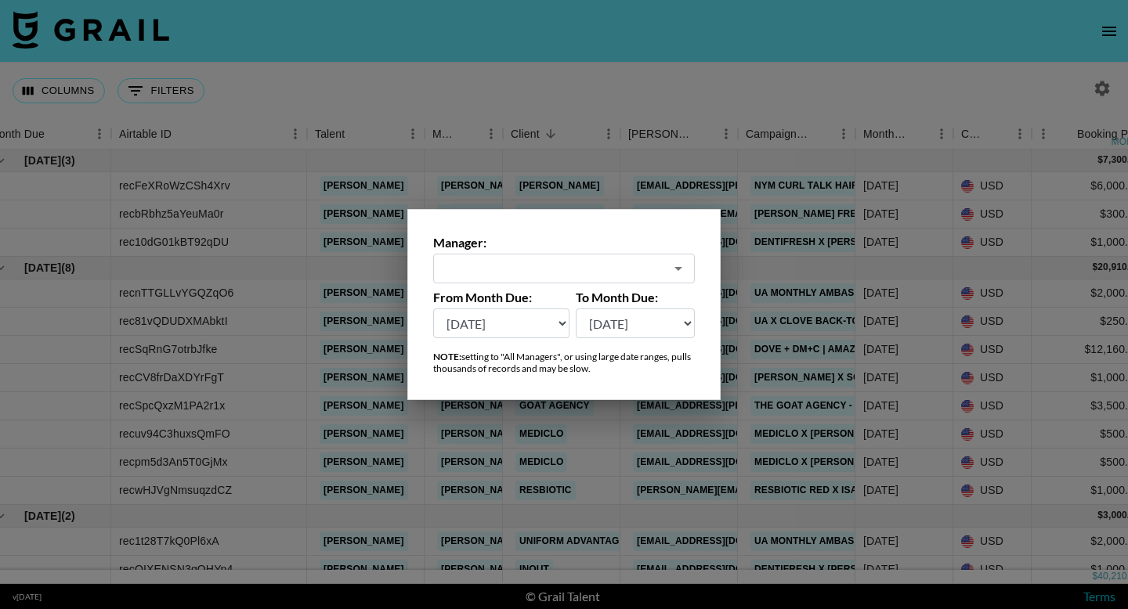
type input "[PERSON_NAME][EMAIL_ADDRESS][PERSON_NAME][DOMAIN_NAME]"
click at [726, 98] on div at bounding box center [564, 304] width 1128 height 609
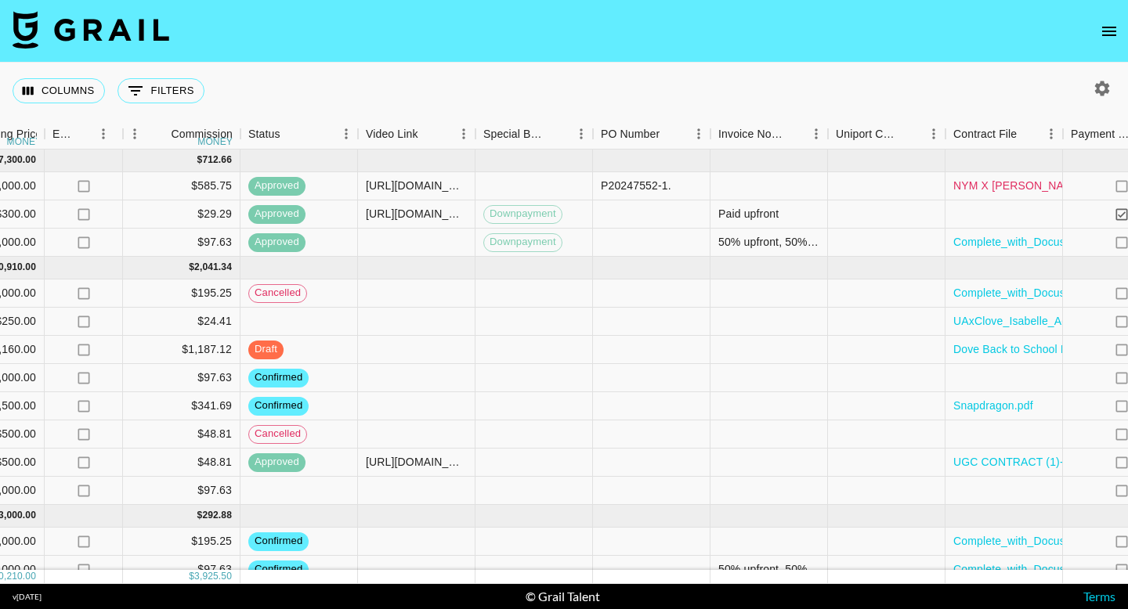
scroll to position [0, 1013]
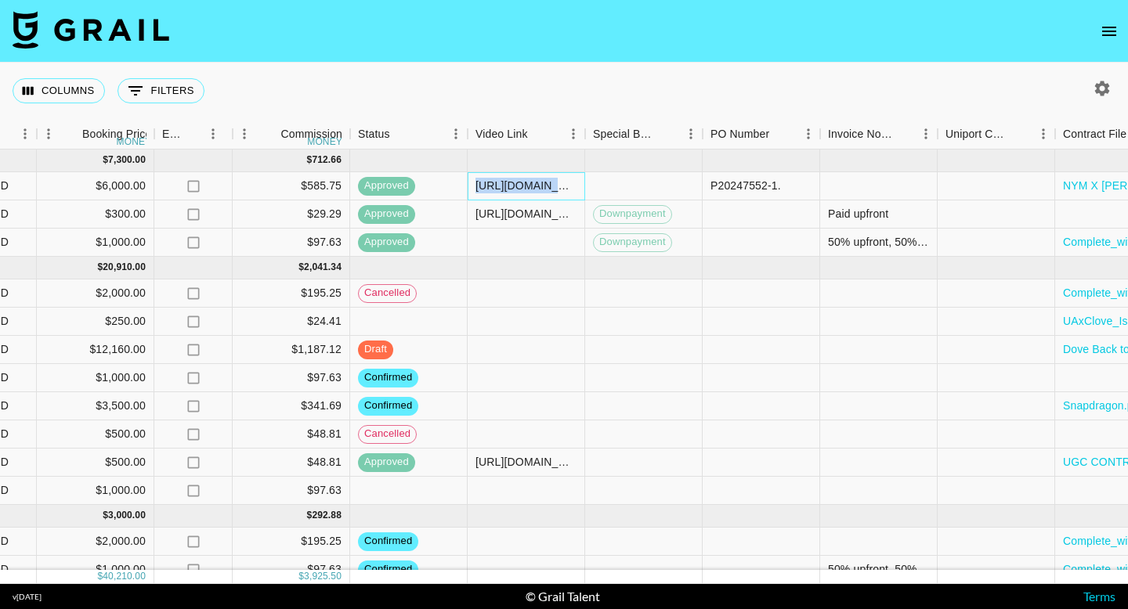
drag, startPoint x: 477, startPoint y: 183, endPoint x: 620, endPoint y: 186, distance: 142.6
click at [620, 186] on div "recFeXRoWzCSh4Xrv isabel_sepanic danica.rossi@grail-talent.com Fohr kayla@fohr.…" at bounding box center [287, 186] width 2600 height 28
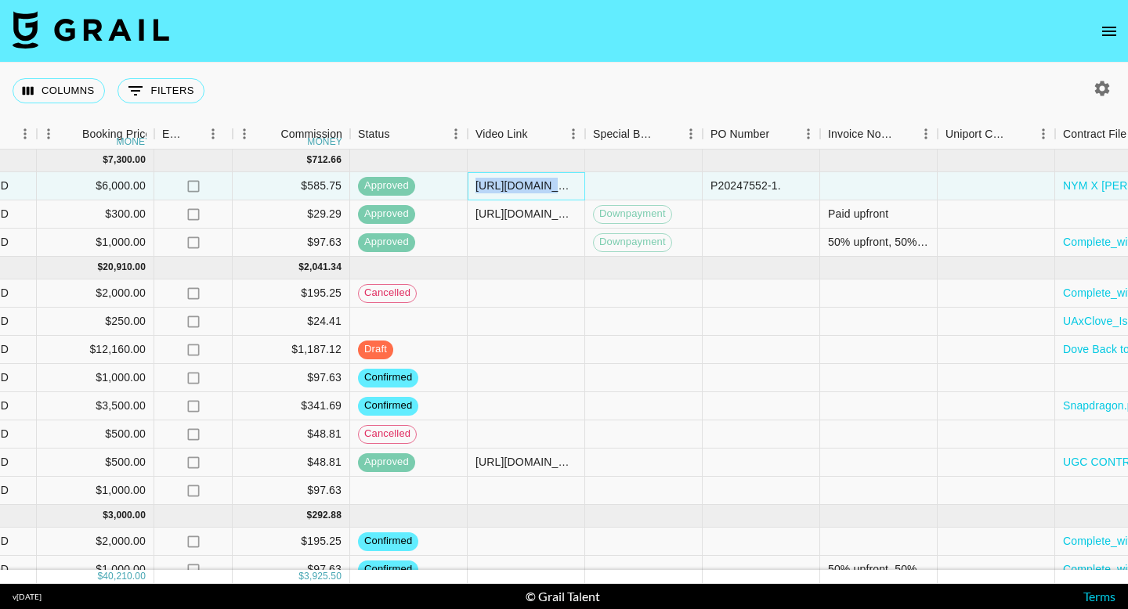
copy div "https://www.tiktok.com/@isabel_sepanic/video/7531081750441659678?is_from_webapp…"
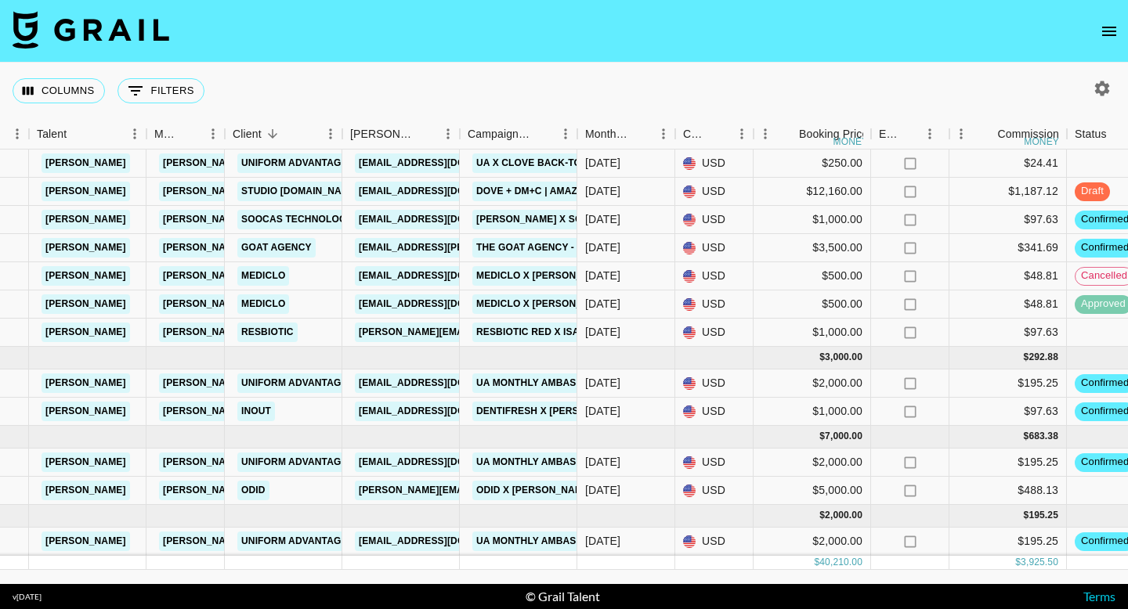
scroll to position [158, 292]
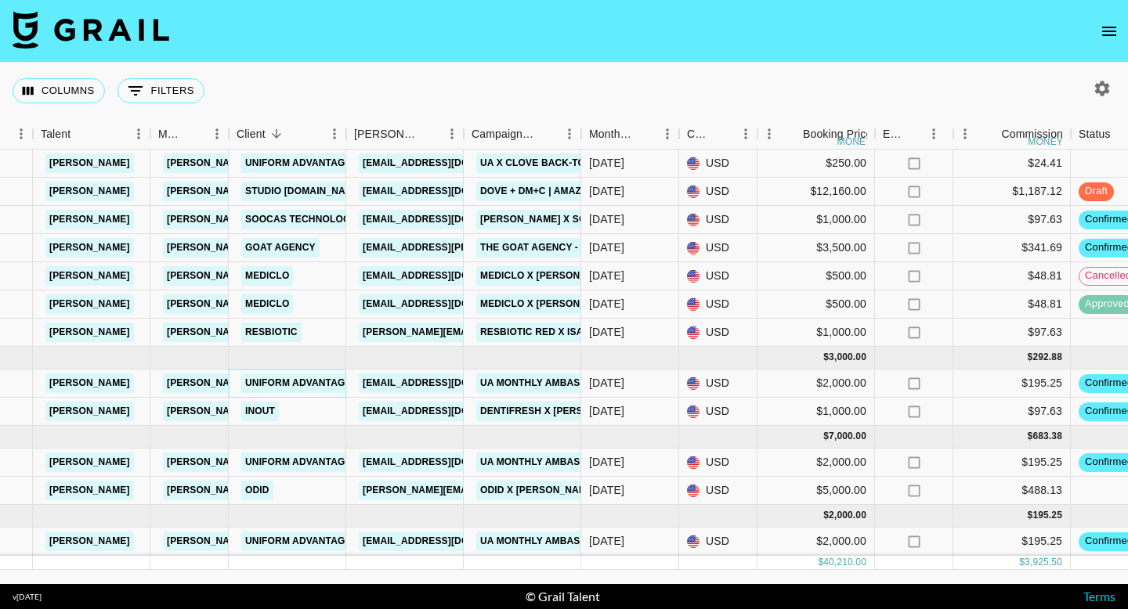
drag, startPoint x: 244, startPoint y: 381, endPoint x: 252, endPoint y: 381, distance: 8.6
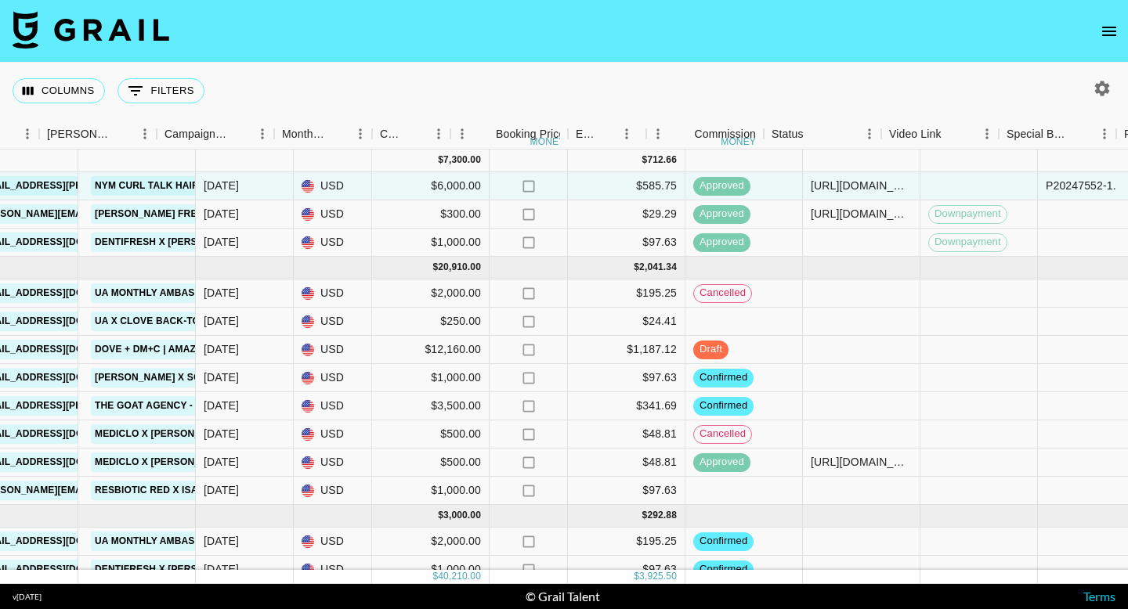
scroll to position [0, 916]
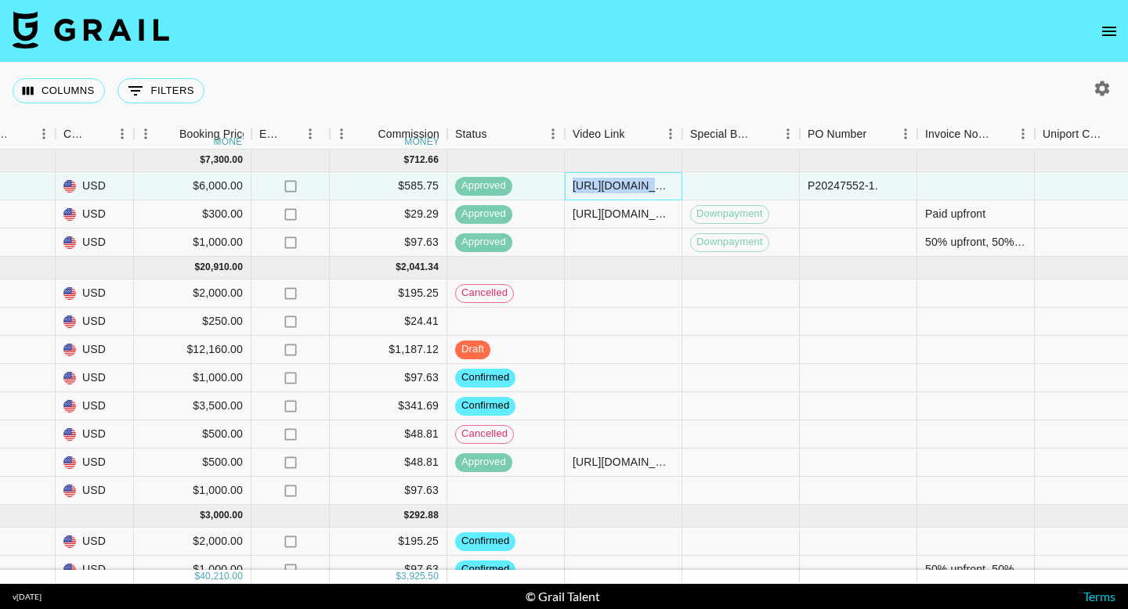
drag, startPoint x: 572, startPoint y: 183, endPoint x: 686, endPoint y: 186, distance: 114.4
click at [687, 186] on div "recFeXRoWzCSh4Xrv isabel_sepanic danica.rossi@grail-talent.com Fohr kayla@fohr.…" at bounding box center [384, 186] width 2600 height 28
copy div "https://www.tiktok.com/@isabel_sepanic/video/7531081750441659678?is_from_webapp…"
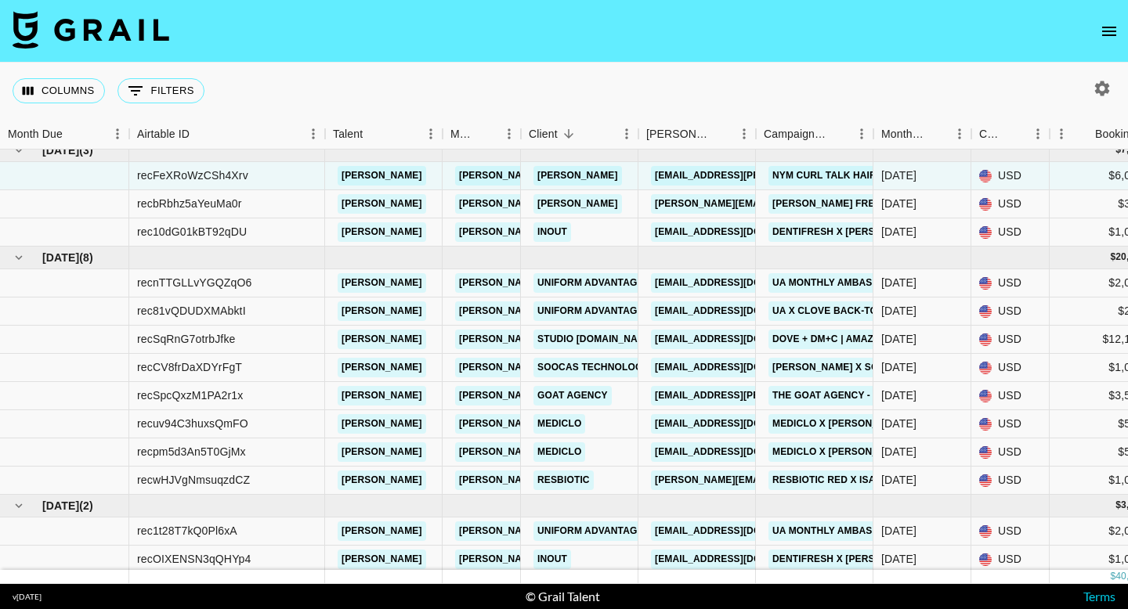
scroll to position [0, 0]
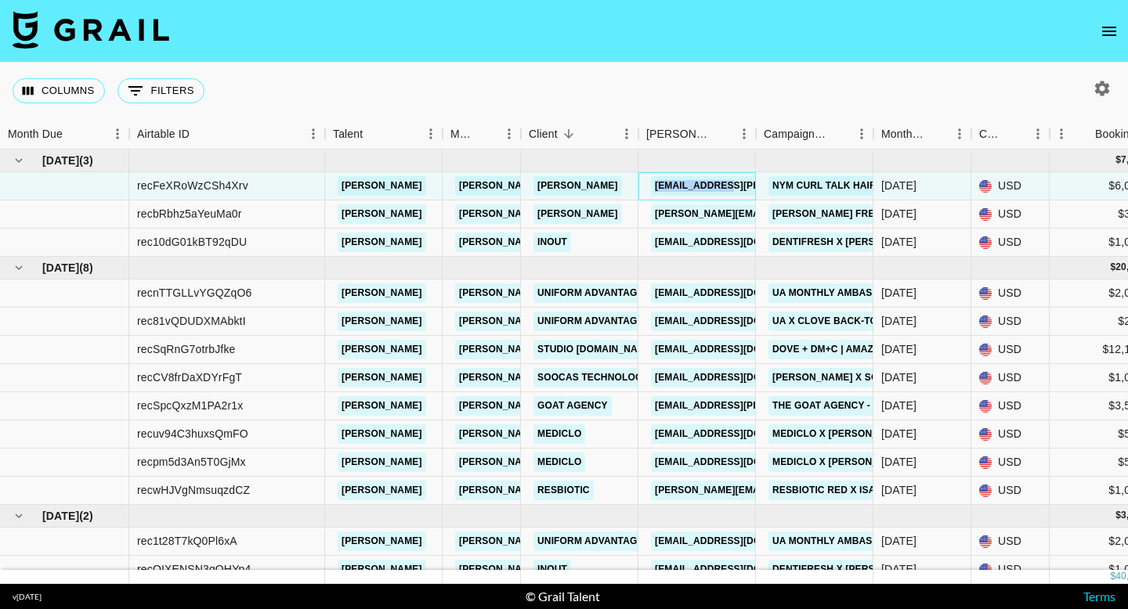
drag, startPoint x: 647, startPoint y: 183, endPoint x: 752, endPoint y: 186, distance: 105.0
click at [752, 186] on div "kayla@fohr.co" at bounding box center [696, 186] width 117 height 28
copy link "kayla@fohr.co"
drag, startPoint x: 442, startPoint y: 185, endPoint x: 339, endPoint y: 185, distance: 102.6
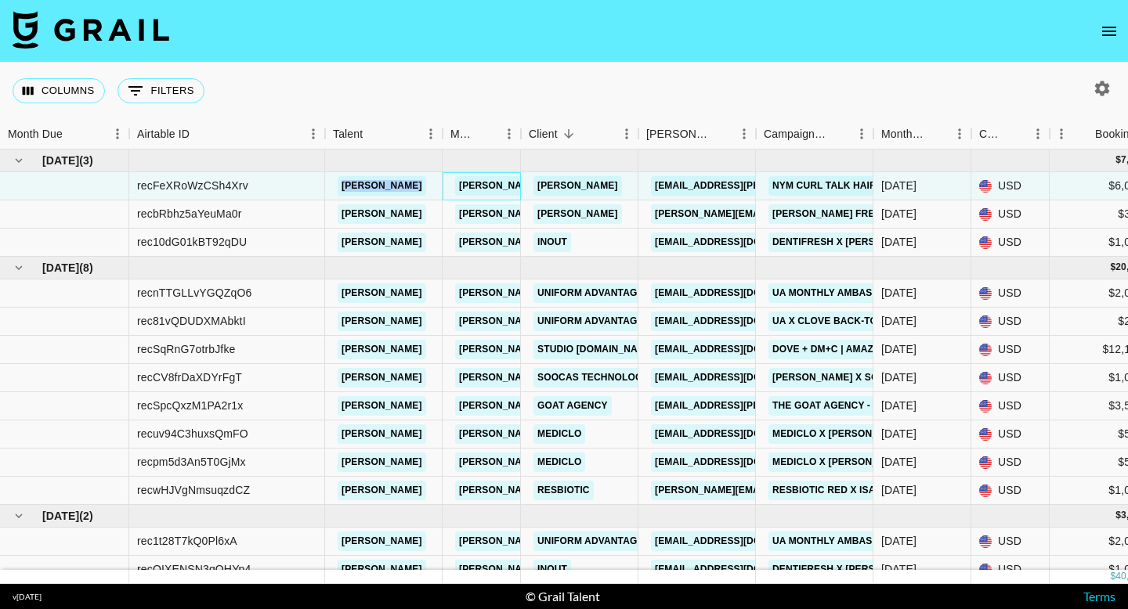
copy link "isabel_sepanic"
drag, startPoint x: 648, startPoint y: 185, endPoint x: 745, endPoint y: 186, distance: 97.1
click at [745, 186] on div "kayla@fohr.co" at bounding box center [778, 186] width 265 height 29
copy link "kayla@fohr.co"
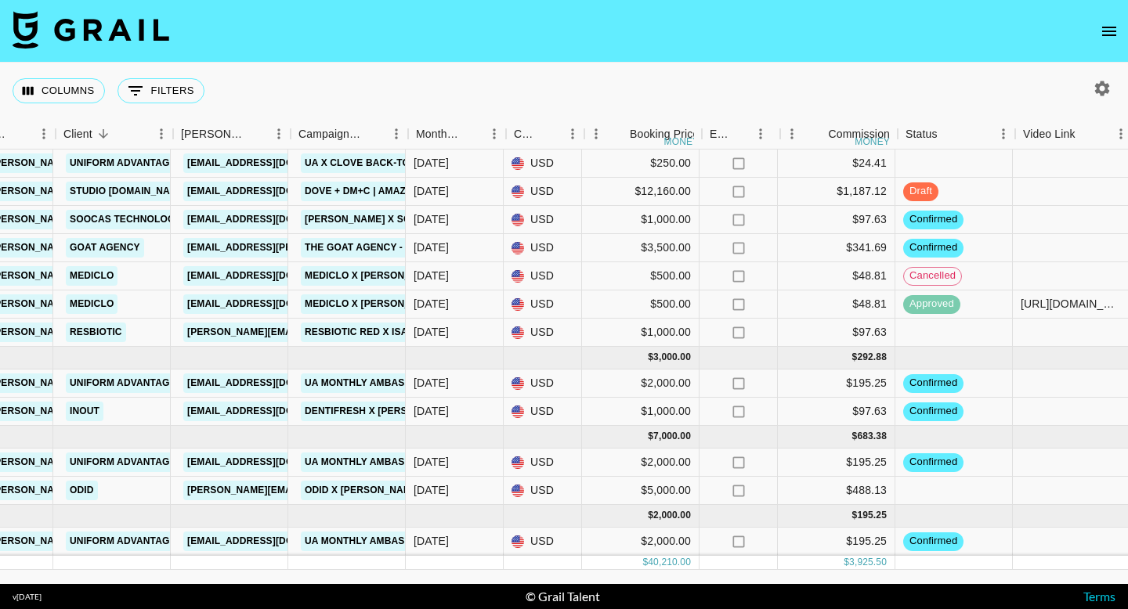
scroll to position [158, 471]
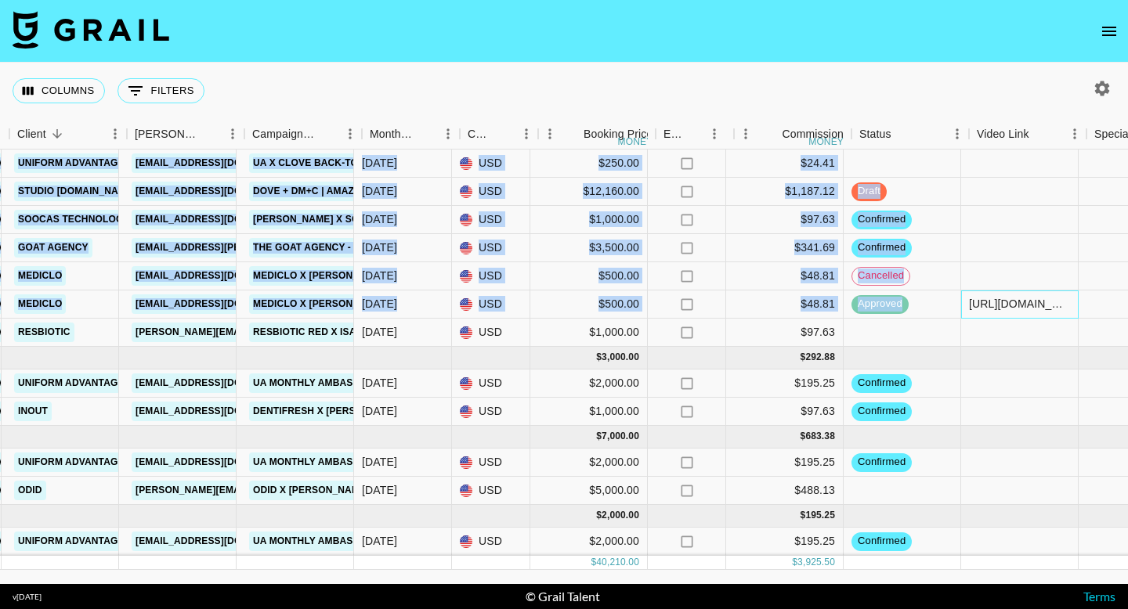
drag, startPoint x: 1017, startPoint y: 305, endPoint x: 1127, endPoint y: 305, distance: 109.7
click at [1127, 305] on div "recFeXRoWzCSh4Xrv isabel_sepanic danica.rossi@grail-talent.com Fohr kayla@fohr.…" at bounding box center [781, 273] width 2600 height 565
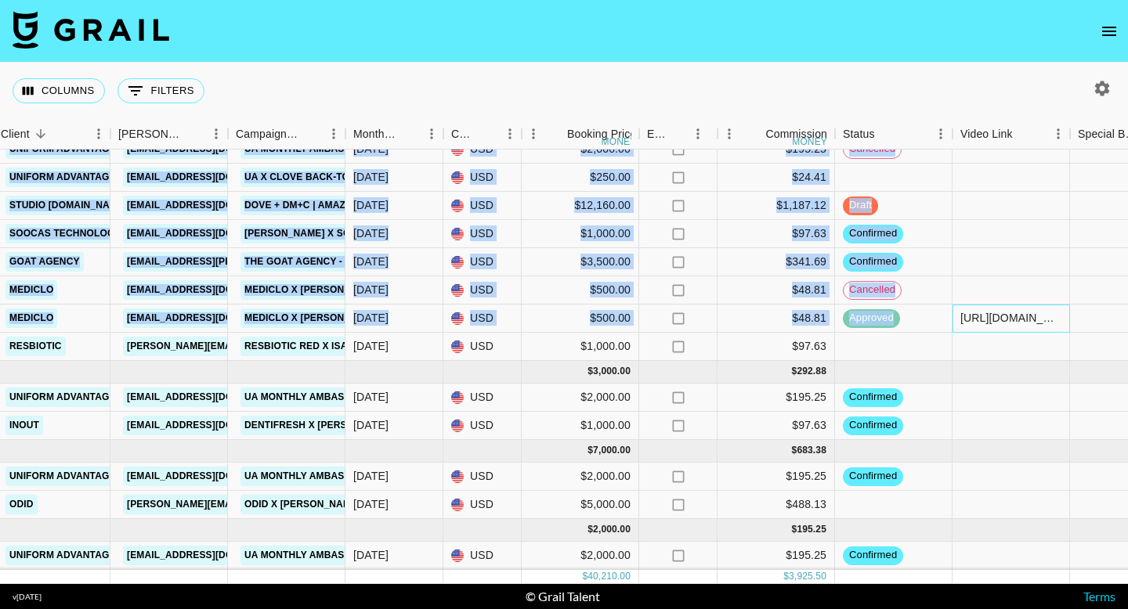
copy div "recFeXRoWzCSh4Xrv isabel_sepanic danica.rossi@grail-talent.com Fohr kayla@fohr.…"
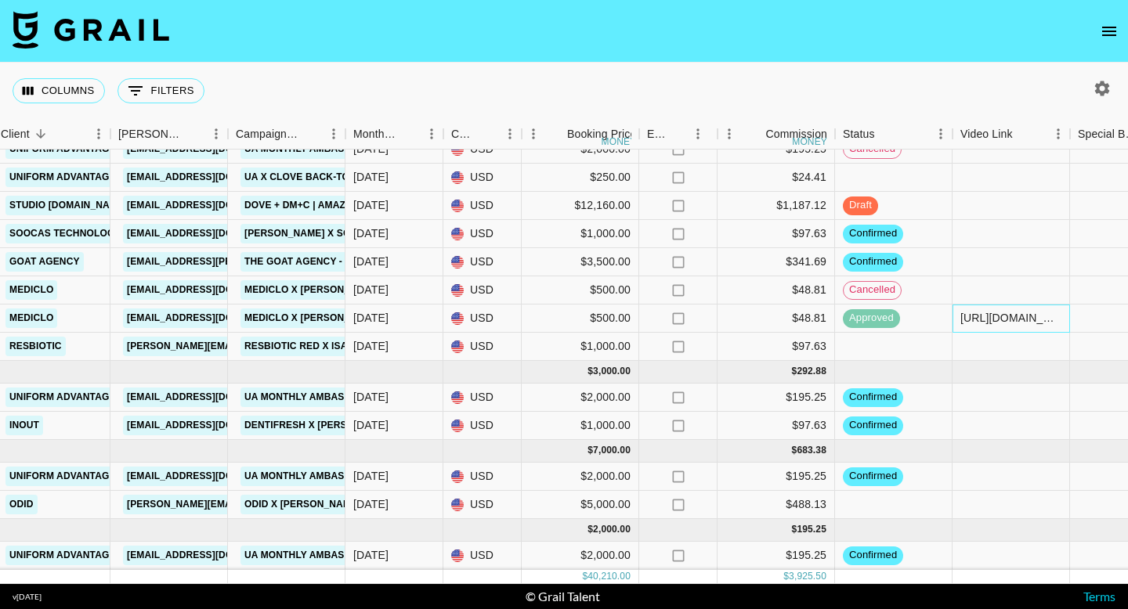
click at [972, 315] on div "https://www.instagram.com/p/DM8F3Zyswof/?utm_source=ig_web_copy_link&igsh=MzRlO…" at bounding box center [1010, 318] width 101 height 16
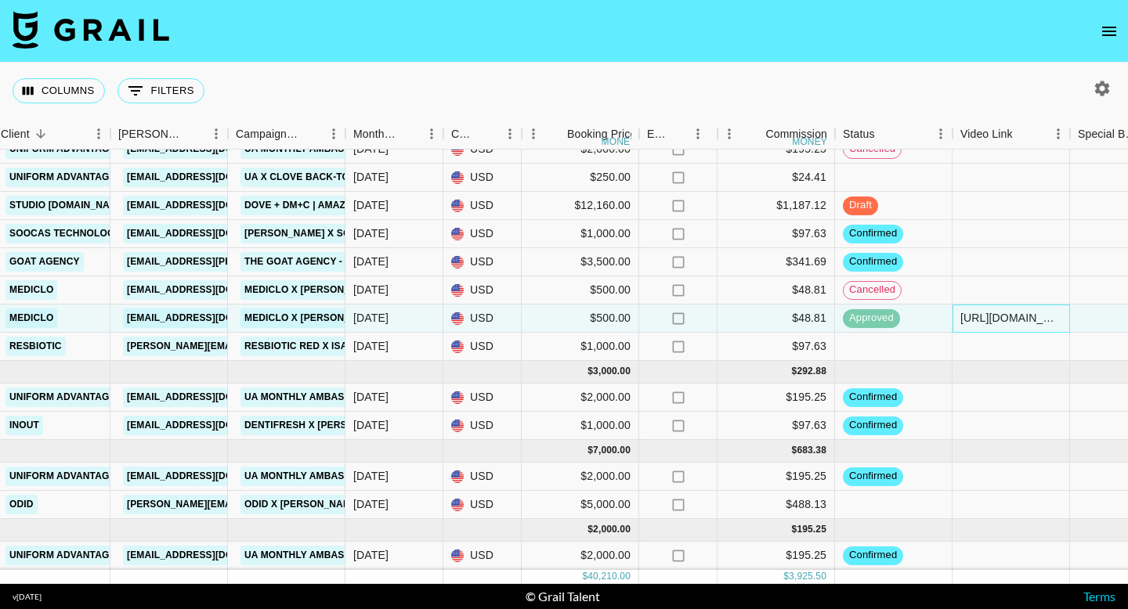
drag, startPoint x: 962, startPoint y: 320, endPoint x: 1053, endPoint y: 323, distance: 90.9
click at [1053, 323] on div "https://www.instagram.com/p/DM8F3Zyswof/?utm_source=ig_web_copy_link&igsh=MzRlO…" at bounding box center [1010, 318] width 101 height 16
copy div "https://www.instagr"
click at [1021, 308] on div "https://www.instagram.com/p/DM8F3Zyswof/?utm_source=ig_web_copy_link&igsh=MzRlO…" at bounding box center [1010, 319] width 117 height 28
click at [960, 320] on div "https://www.instagram.com/p/DM8F3Zyswof/?utm_source=ig_web_copy_link&igsh=MzRlO…" at bounding box center [1010, 318] width 101 height 16
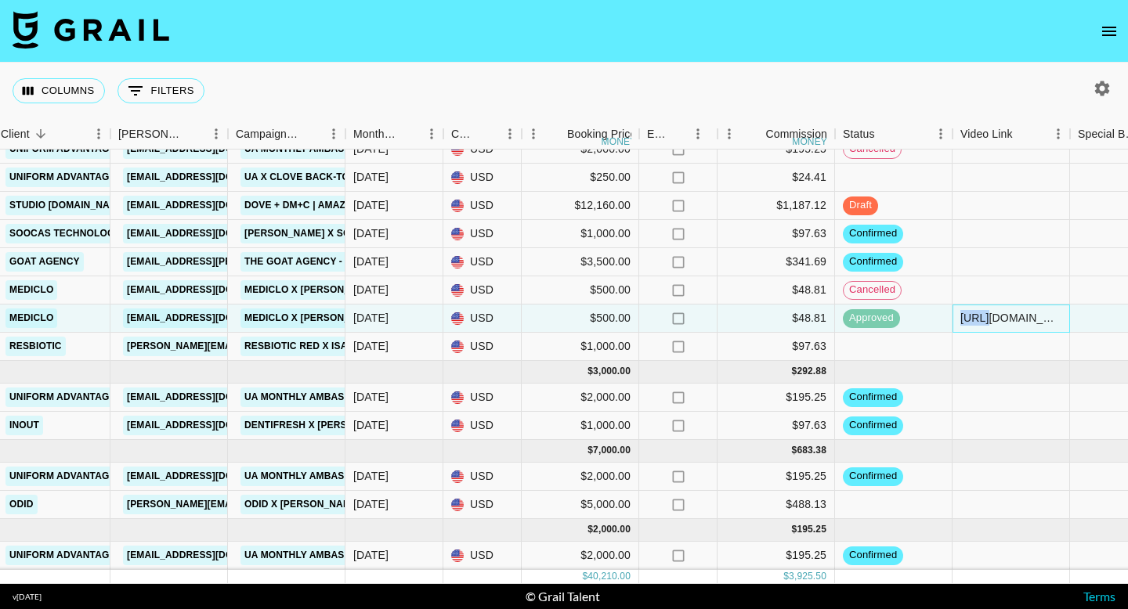
click at [960, 320] on div "https://www.instagram.com/p/DM8F3Zyswof/?utm_source=ig_web_copy_link&igsh=MzRlO…" at bounding box center [1010, 318] width 101 height 16
copy div "https://www.instagram.com/p/DM8F3Zyswof/?utm_source=ig_web_copy_link&igsh=MzRlO…"
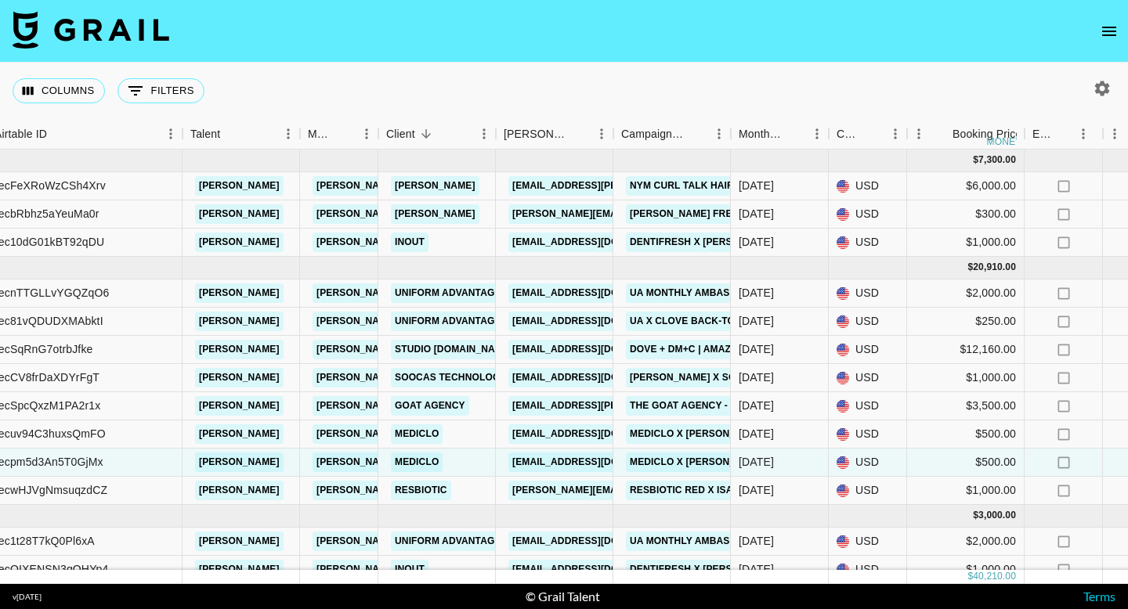
scroll to position [0, 142]
click at [508, 345] on div "kayceem@obvious.ly" at bounding box center [596, 349] width 185 height 29
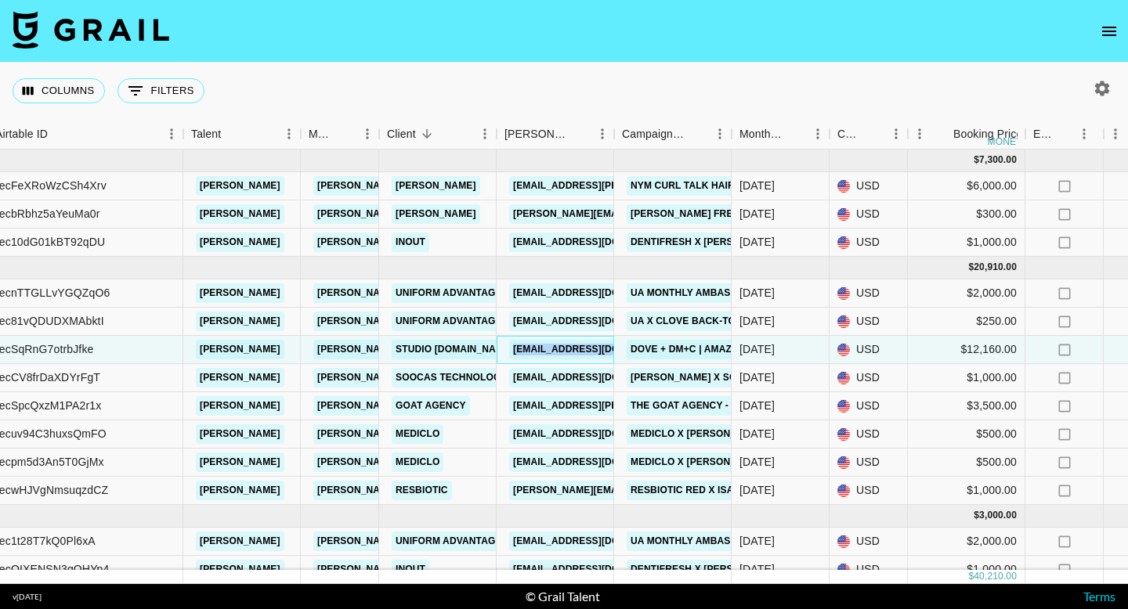
drag, startPoint x: 504, startPoint y: 347, endPoint x: 620, endPoint y: 349, distance: 115.2
click at [501, 347] on div "kayceem@obvious.ly" at bounding box center [555, 350] width 117 height 28
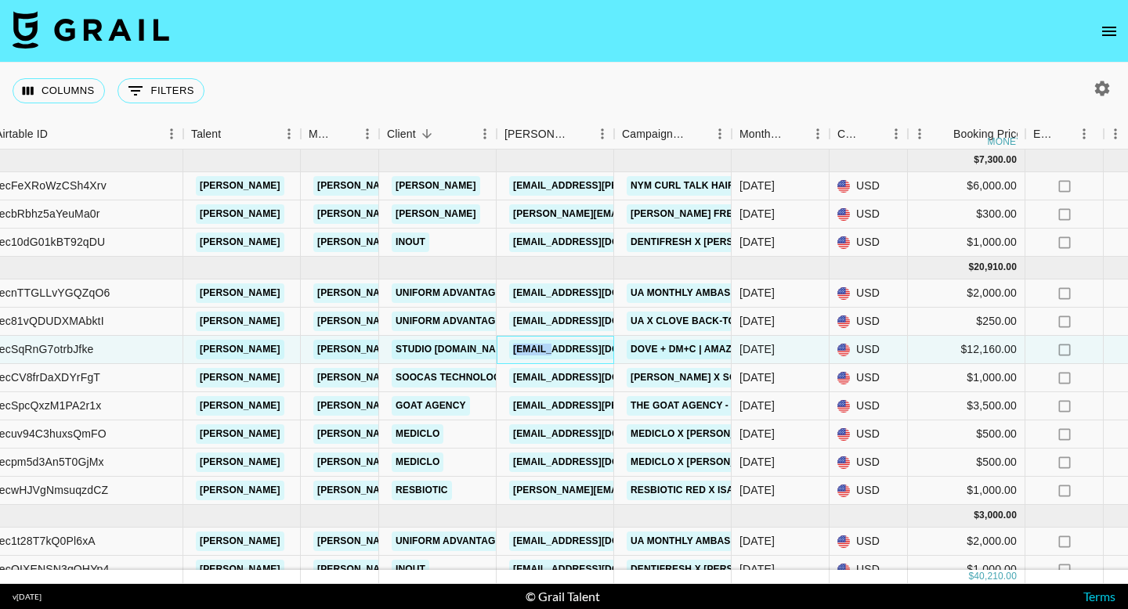
click at [501, 347] on div "kayceem@obvious.ly" at bounding box center [555, 350] width 117 height 28
copy link "kayceem@obvious.ly"
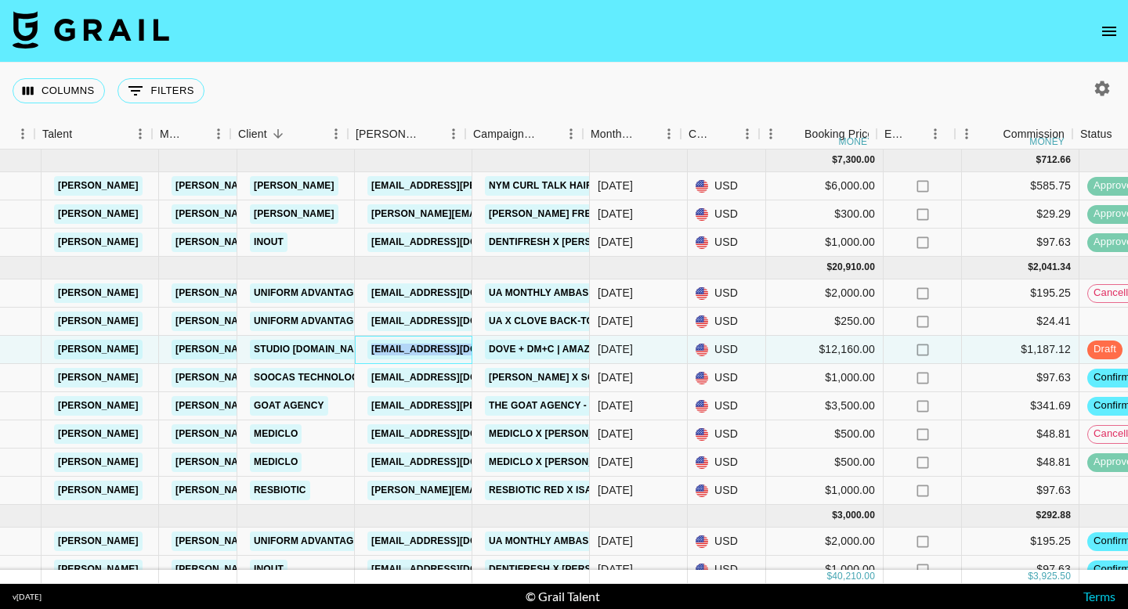
scroll to position [0, 279]
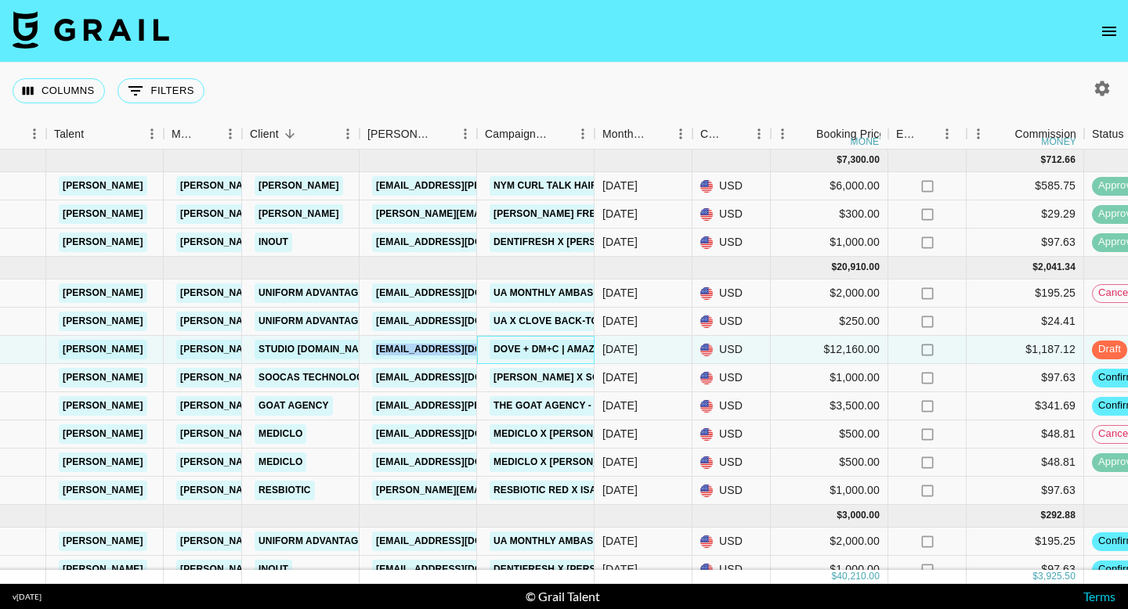
click at [486, 349] on div "Dove + DM+C | Amazon Back To School" at bounding box center [596, 349] width 222 height 29
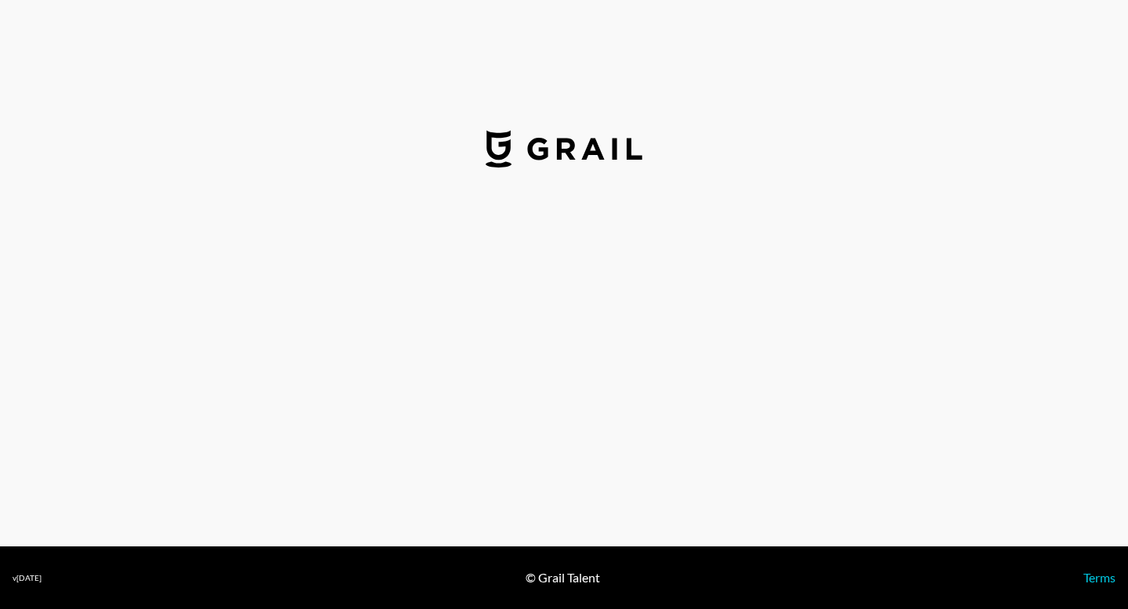
select select "USD"
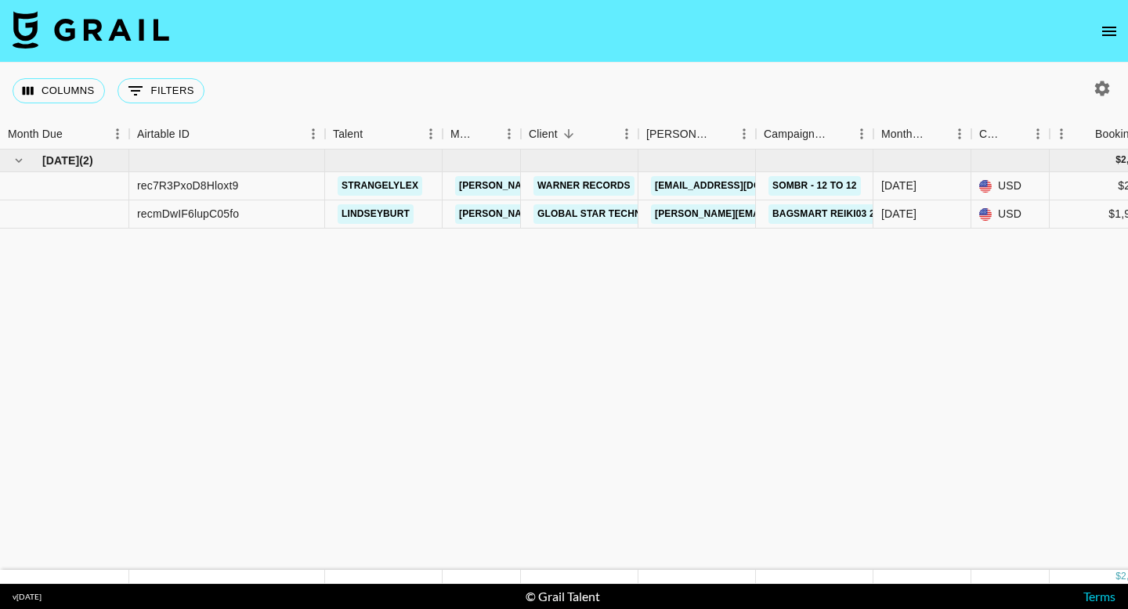
click at [1121, 31] on button "open drawer" at bounding box center [1108, 31] width 31 height 31
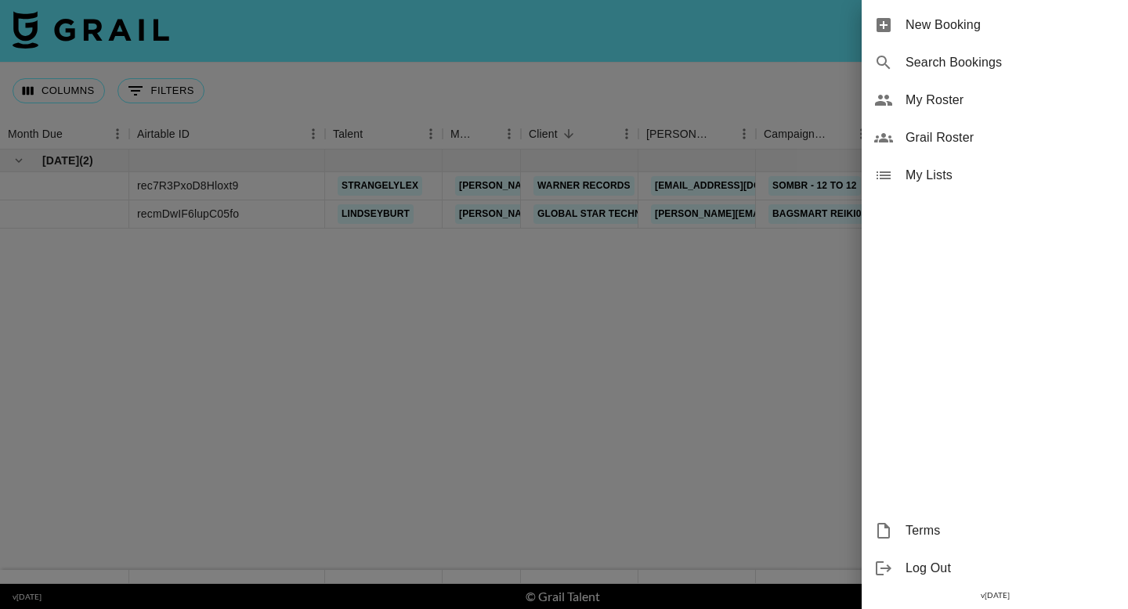
click at [772, 271] on div at bounding box center [564, 304] width 1128 height 609
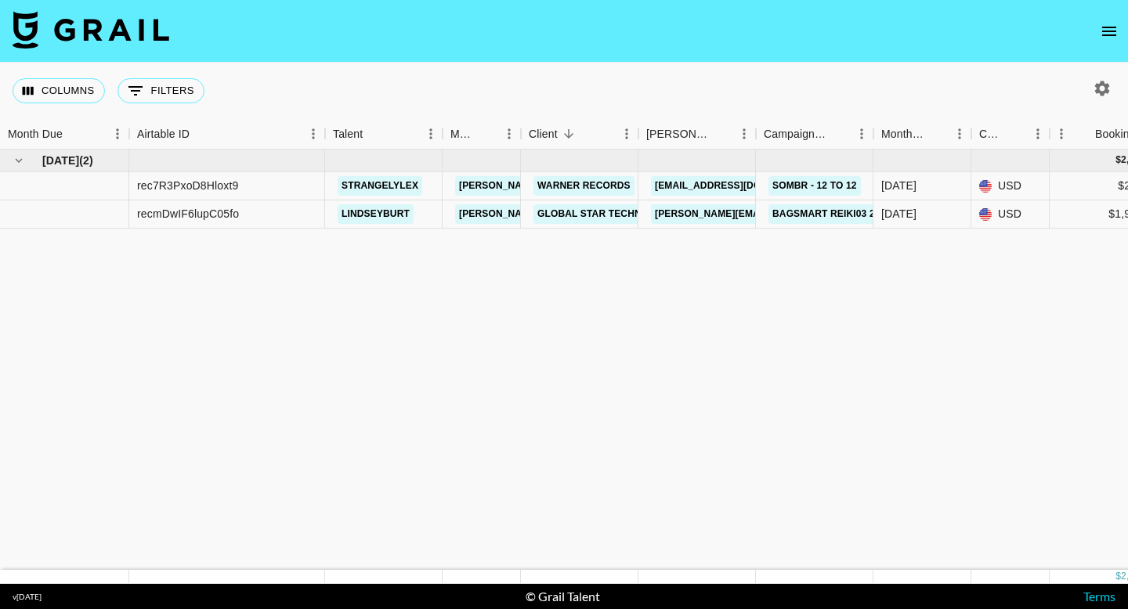
click at [1109, 83] on icon "button" at bounding box center [1102, 88] width 19 height 19
select select "[DATE]"
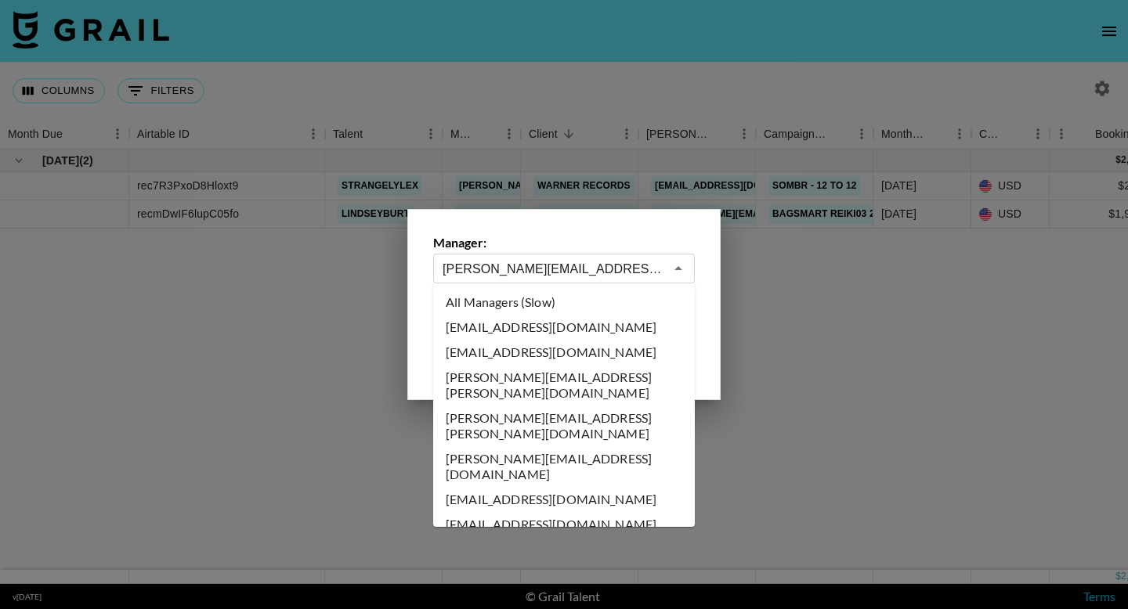
click at [613, 262] on input "julia.bird@grail-talent.com" at bounding box center [554, 269] width 222 height 18
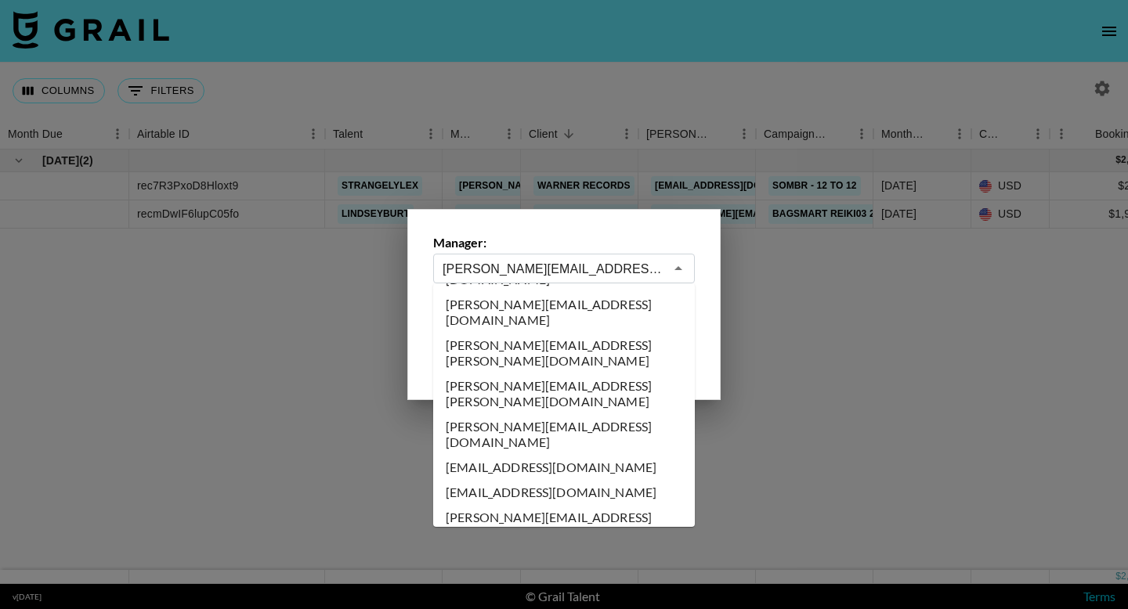
paste input "Ainura Mukhametzhanova"
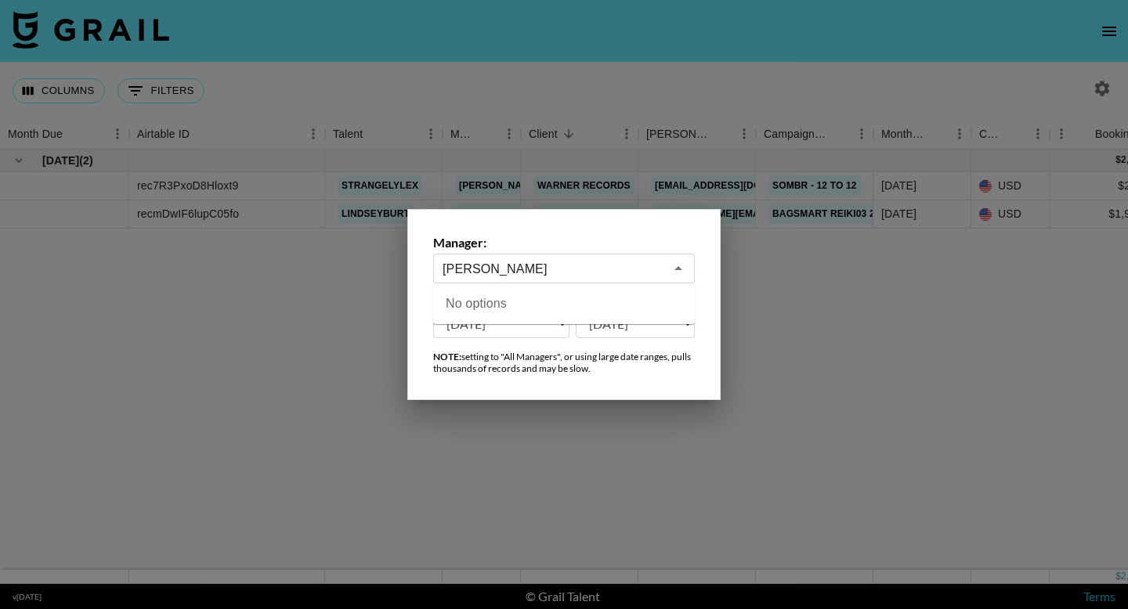
drag, startPoint x: 613, startPoint y: 263, endPoint x: 481, endPoint y: 267, distance: 132.4
click at [481, 267] on input "Ainura Mukhametzhanova" at bounding box center [554, 269] width 222 height 18
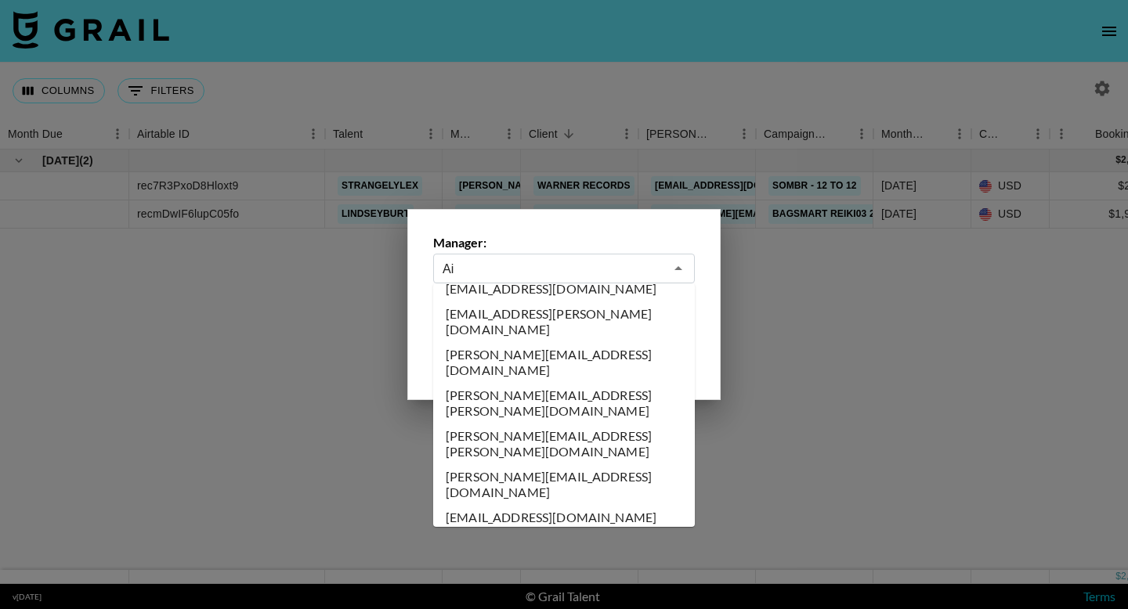
type input "A"
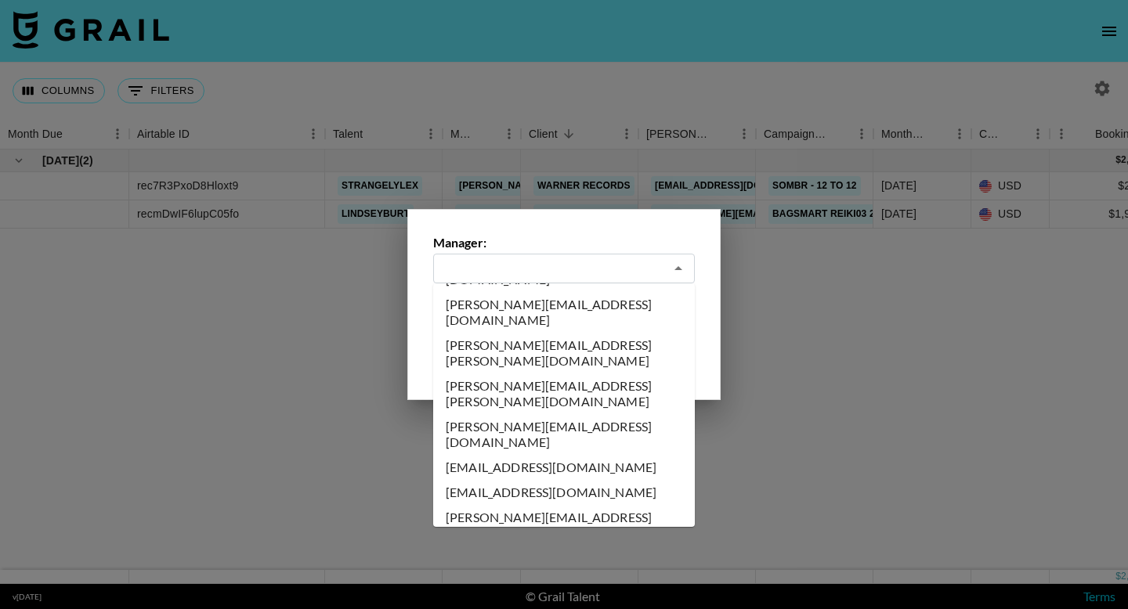
type input "julia.bird@grail-talent.com"
click at [823, 303] on div at bounding box center [564, 304] width 1128 height 609
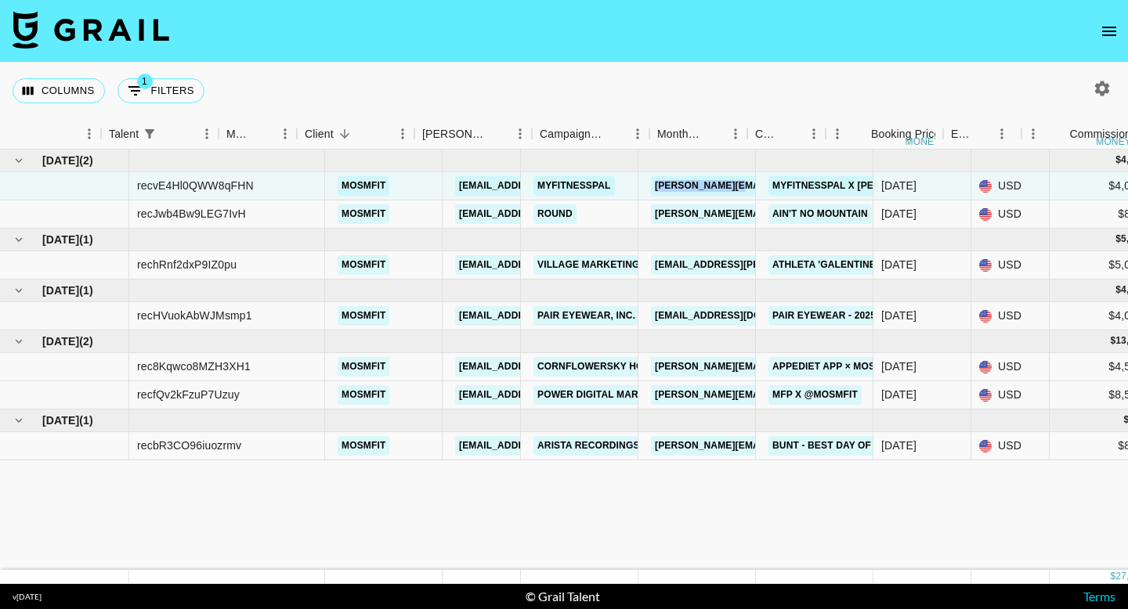
scroll to position [0, 224]
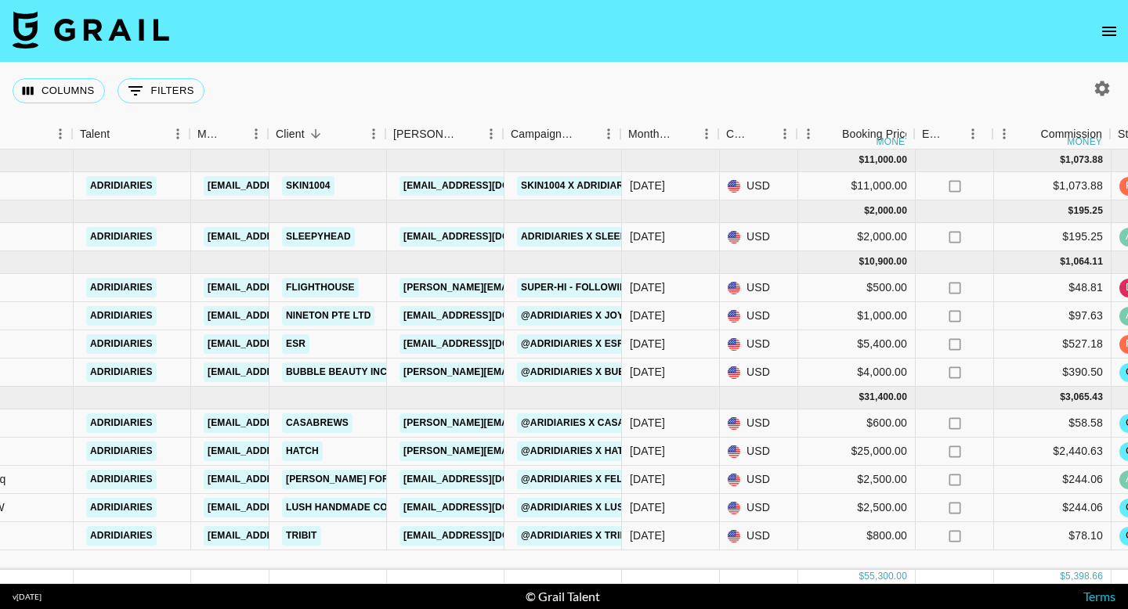
scroll to position [0, 253]
